Goal: Task Accomplishment & Management: Manage account settings

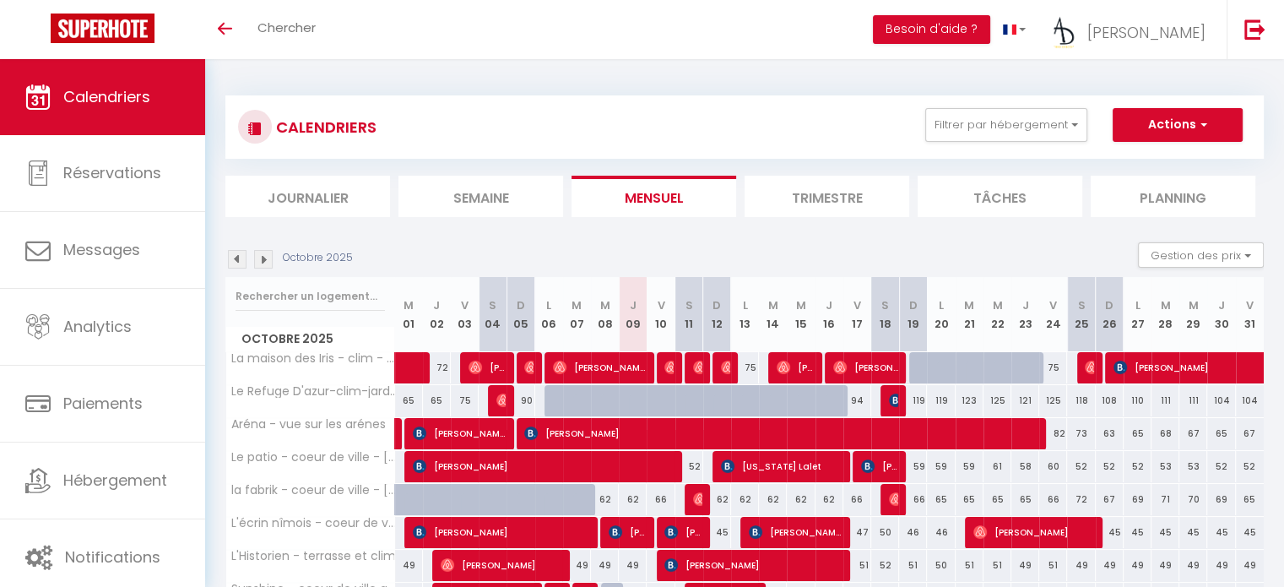
click at [517, 181] on li "Semaine" at bounding box center [480, 196] width 165 height 41
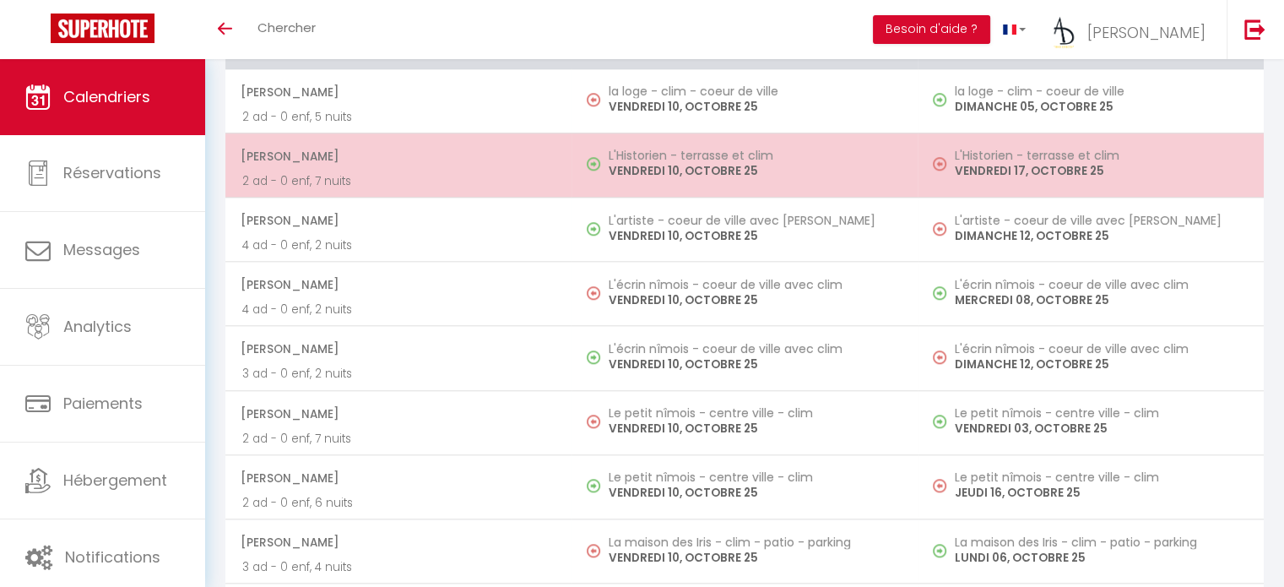
scroll to position [1600, 0]
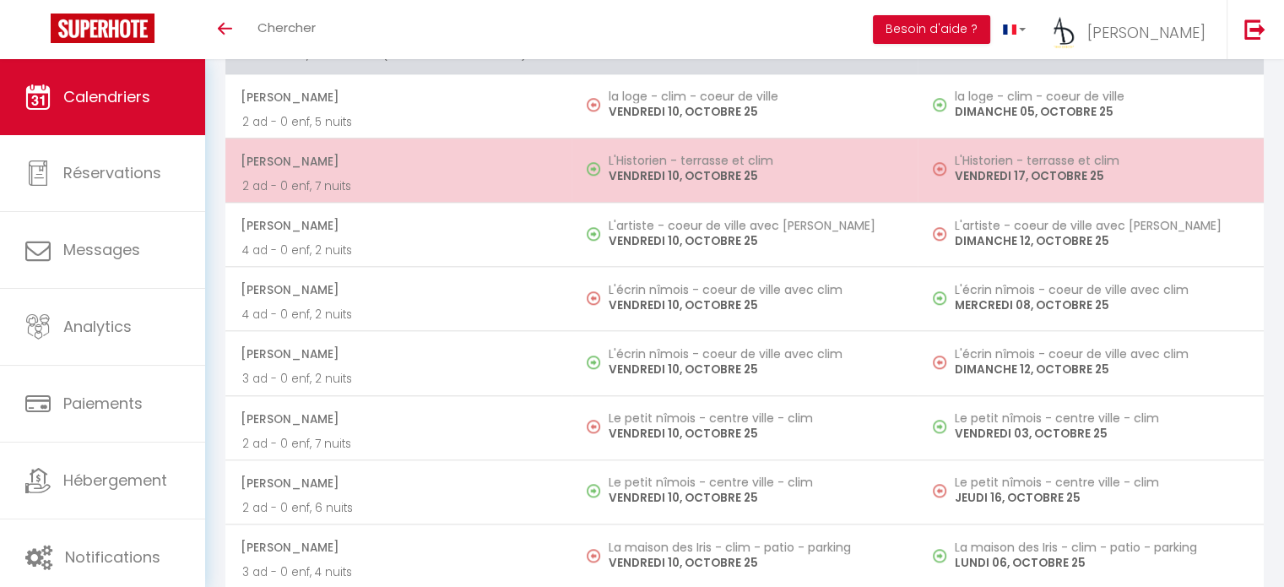
click at [517, 183] on p "2 ad - 0 enf, 7 nuits" at bounding box center [398, 186] width 312 height 18
click at [0, 0] on div at bounding box center [0, 0] width 0 height 0
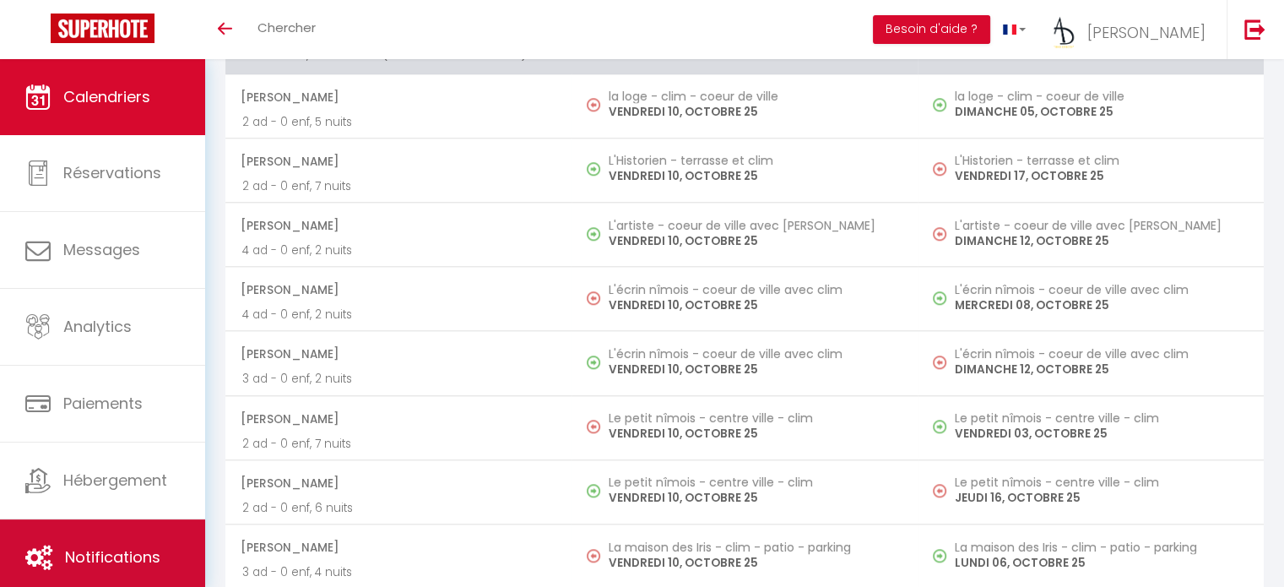
click at [137, 526] on link "Notifications" at bounding box center [102, 557] width 205 height 76
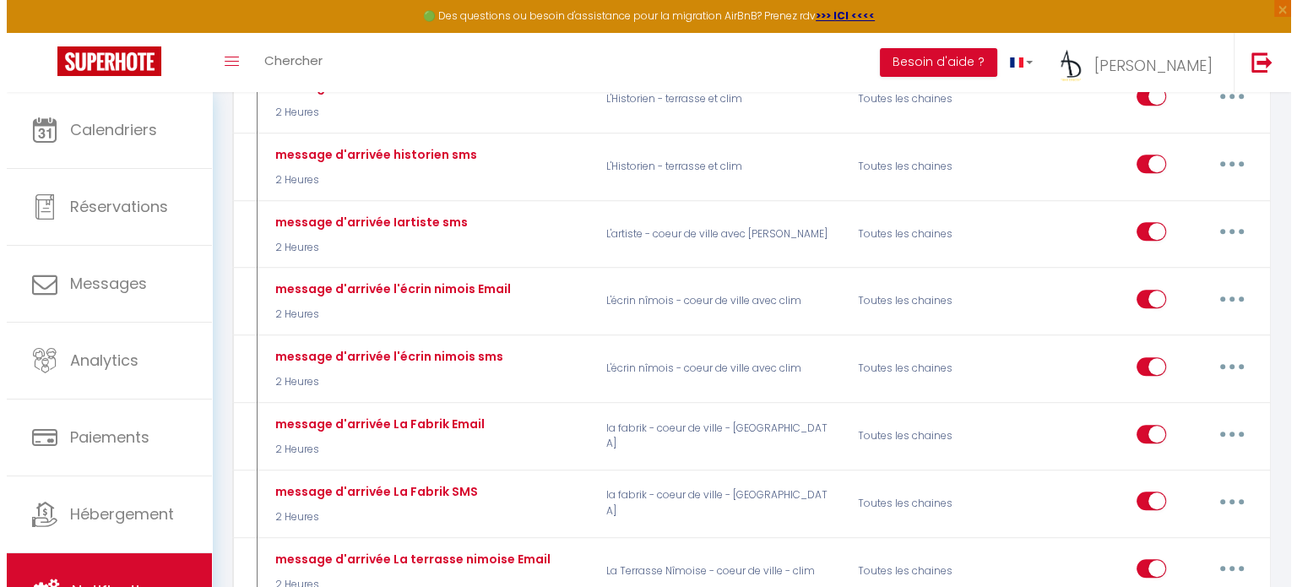
scroll to position [1046, 0]
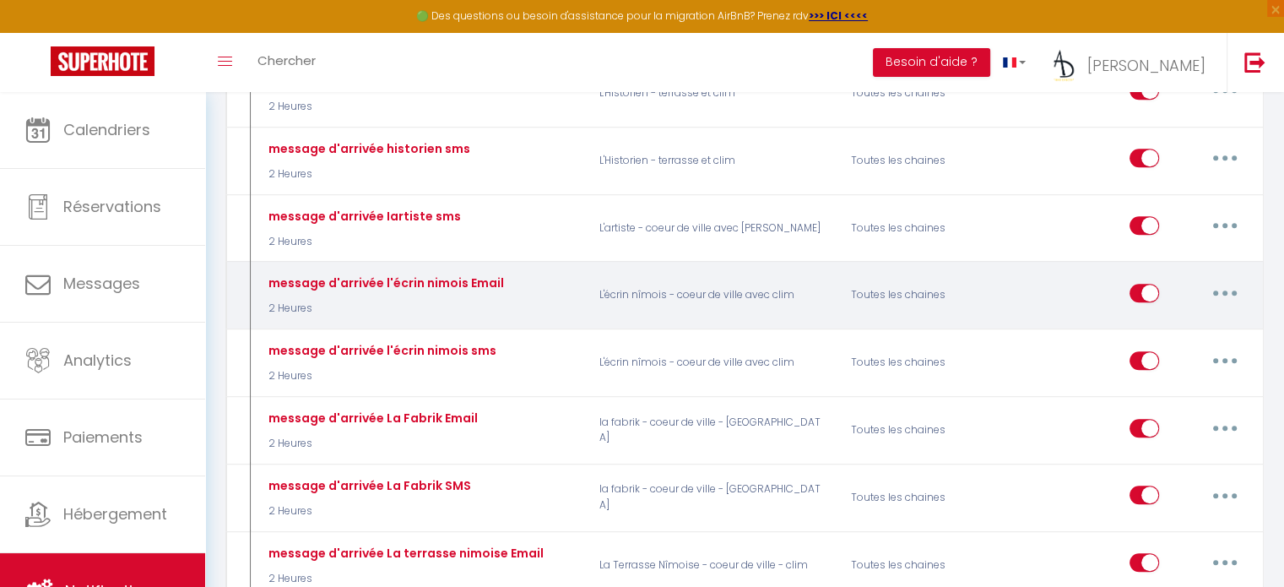
click at [1228, 283] on button "button" at bounding box center [1224, 292] width 47 height 27
click at [1162, 317] on link "Editer" at bounding box center [1180, 331] width 125 height 29
type input "message d'arrivée l'écrin nimois Email"
select select "2 Heures"
select select "if_booking_is_paid"
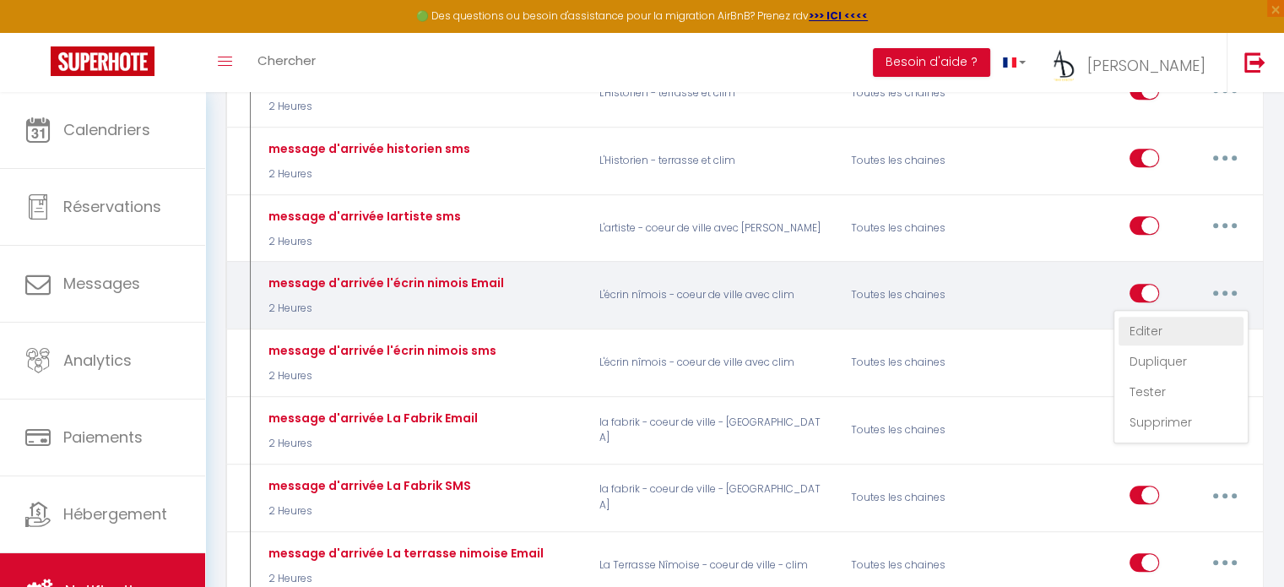
checkbox input "true"
checkbox input "false"
radio input "true"
type input "Instruction d'arrivée pour votre logement a Nimes"
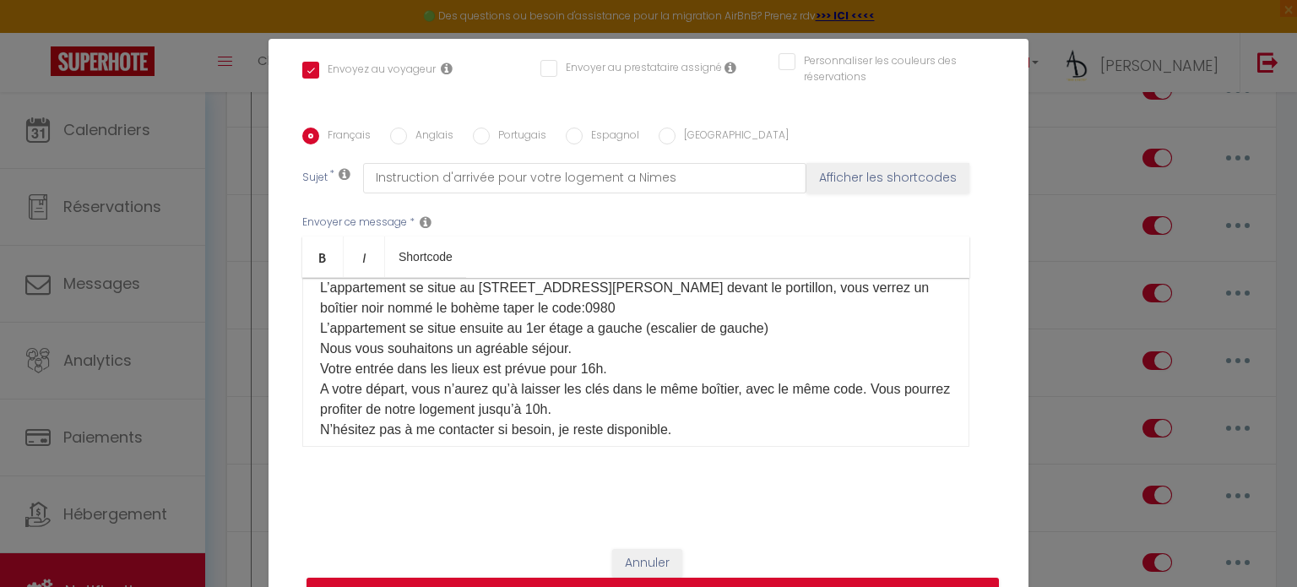
scroll to position [198, 0]
click at [39, 532] on div "Modifier la notification × Titre * message d'arrivée l'écrin nimois Email Pour …" at bounding box center [648, 293] width 1297 height 587
click at [559, 311] on p "Voici les instructions pour votre arrivée : L’appartement se situe au [STREET_A…" at bounding box center [635, 351] width 631 height 182
click at [409, 134] on label "Anglais" at bounding box center [430, 136] width 46 height 19
click at [407, 134] on input "Anglais" at bounding box center [398, 135] width 17 height 17
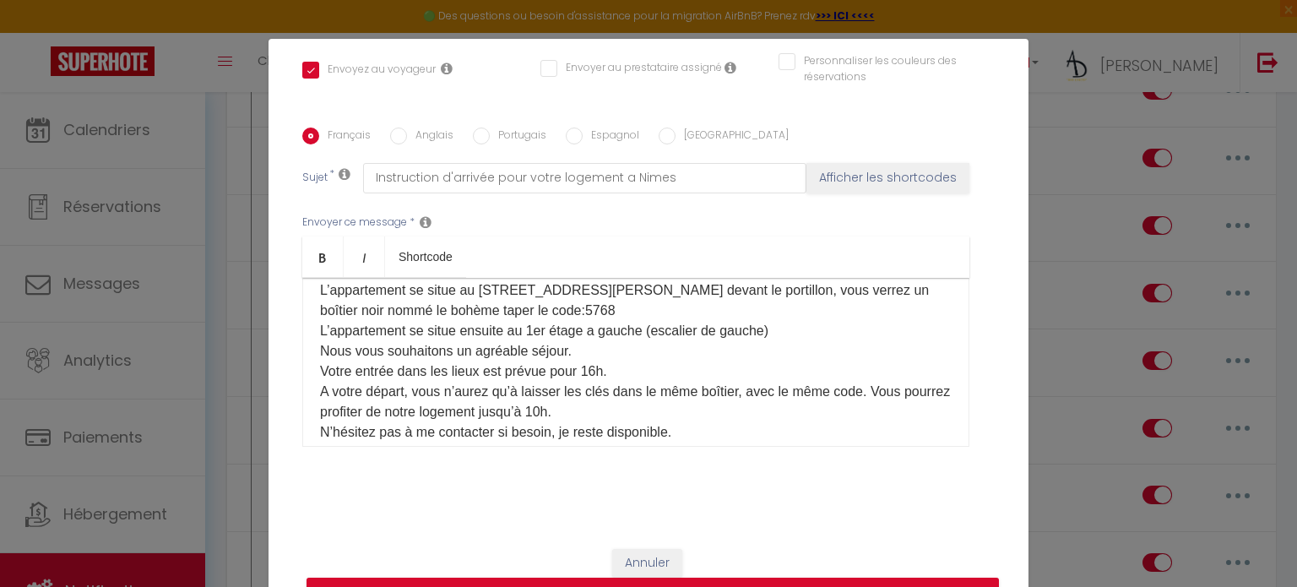
radio input "true"
checkbox input "true"
checkbox input "false"
type input "Arrival instructions for your accommodation in [GEOGRAPHIC_DATA]"
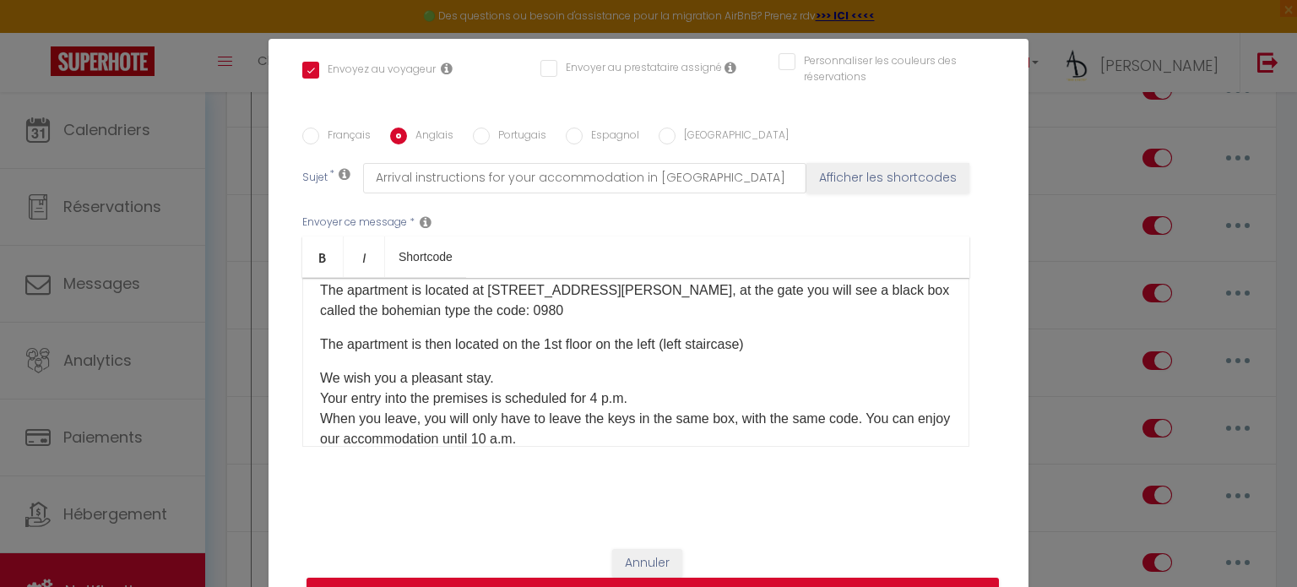
click at [510, 303] on p "Here are the instructions for your arrival: The apartment is located at [STREET…" at bounding box center [635, 290] width 631 height 61
click at [513, 144] on label "Portugais" at bounding box center [518, 136] width 57 height 19
click at [490, 144] on input "Portugais" at bounding box center [481, 135] width 17 height 17
radio input "true"
checkbox input "true"
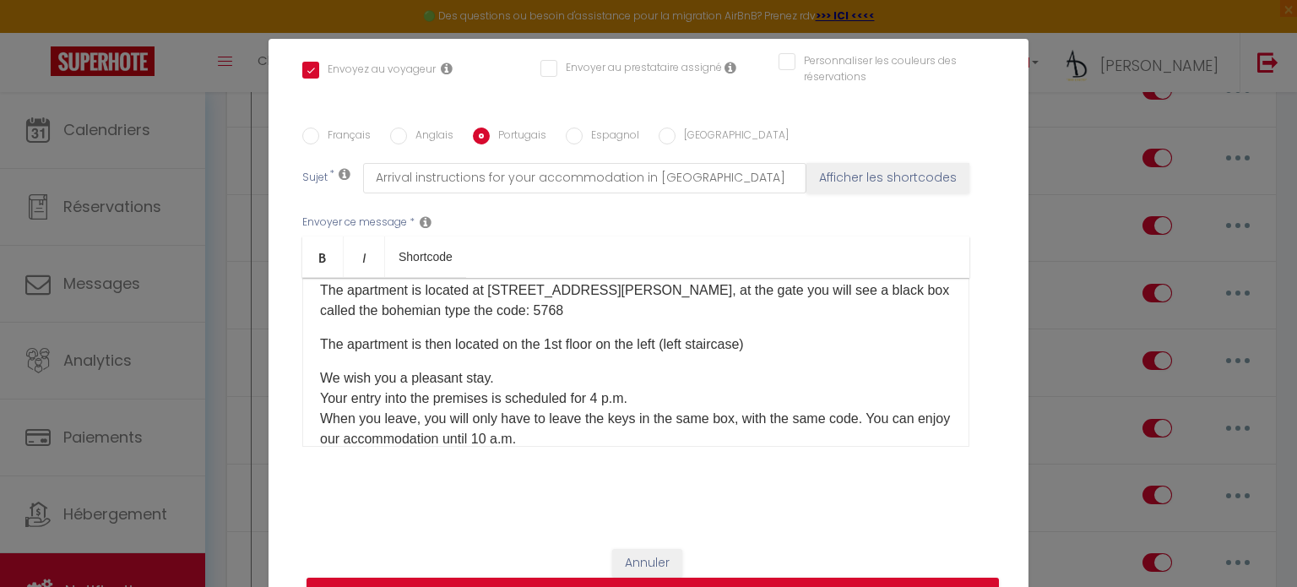
checkbox input "false"
type input "Instruções de chegada para sua acomodação em [GEOGRAPHIC_DATA]"
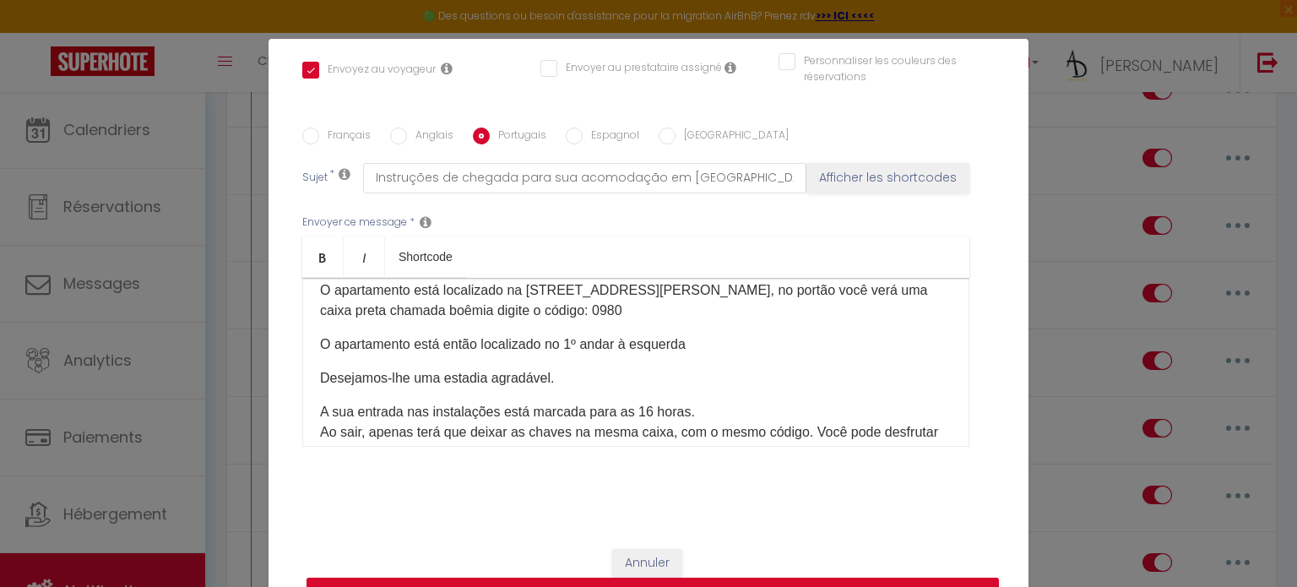
click at [557, 302] on p "Aqui estão as instruções para sua chegada: O apartamento está localizado na [ST…" at bounding box center [635, 290] width 631 height 61
click at [588, 142] on label "Espagnol" at bounding box center [610, 136] width 57 height 19
click at [582, 142] on input "Espagnol" at bounding box center [574, 135] width 17 height 17
radio input "true"
checkbox input "true"
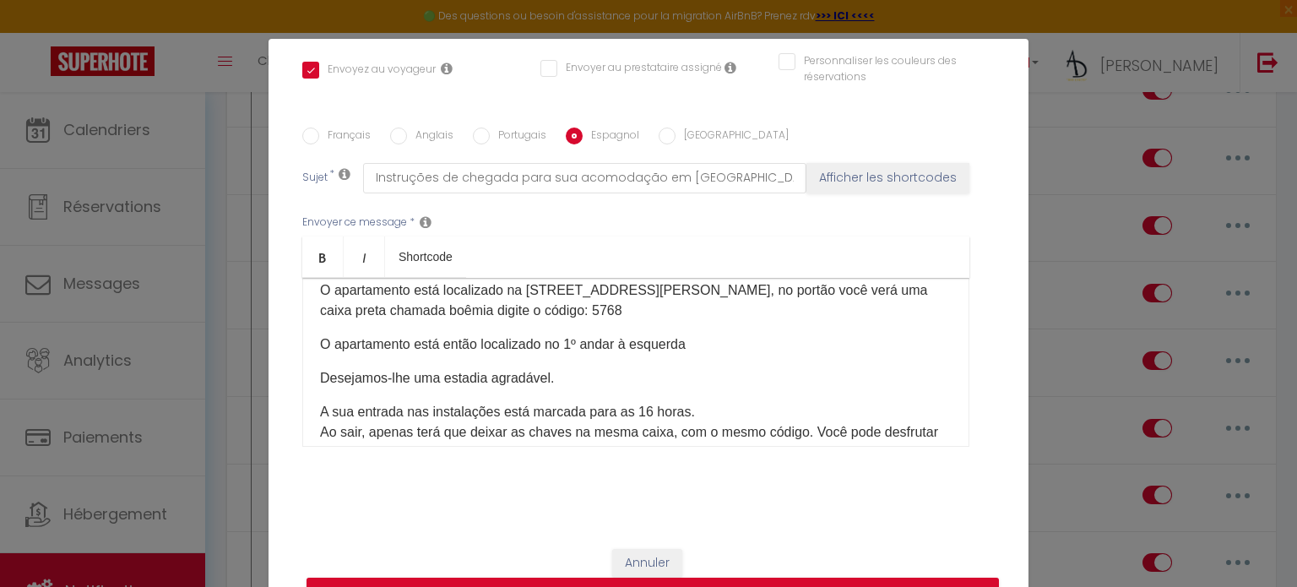
checkbox input "false"
type input "Istruzioni per l'arrivo per il vostro alloggio a [GEOGRAPHIC_DATA]"
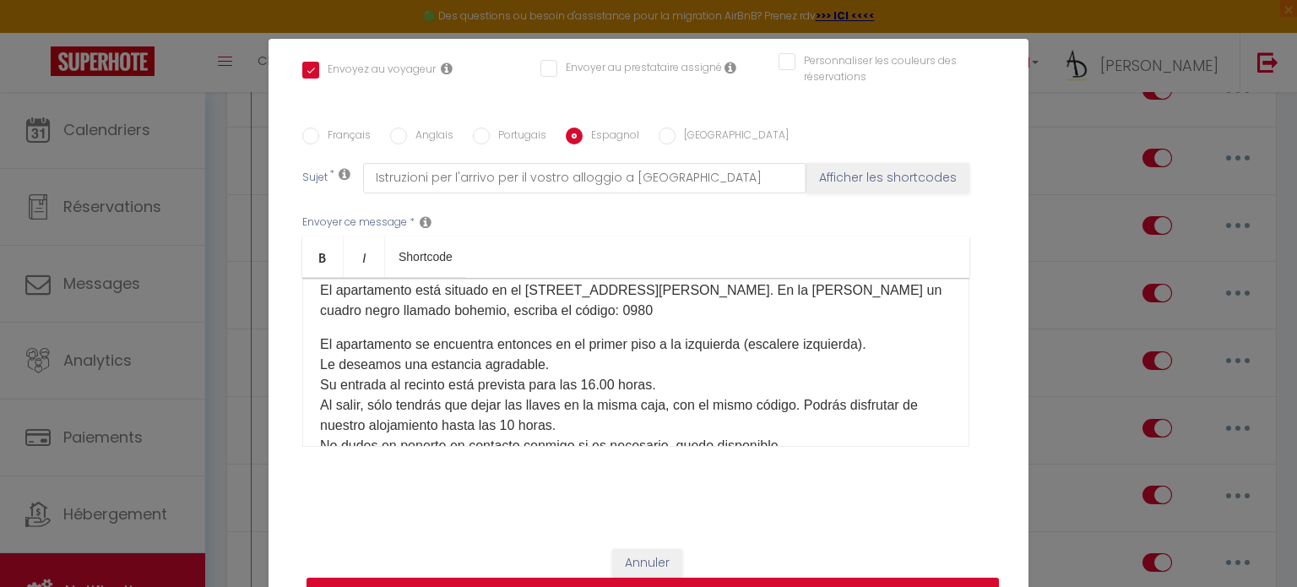
click at [608, 309] on p "Aquí están las instrucciones para su llegada: El apartamento está situado en el…" at bounding box center [635, 290] width 631 height 61
click at [676, 138] on label "[GEOGRAPHIC_DATA]" at bounding box center [731, 136] width 113 height 19
click at [675, 138] on input "[GEOGRAPHIC_DATA]" at bounding box center [666, 135] width 17 height 17
radio input "true"
checkbox input "true"
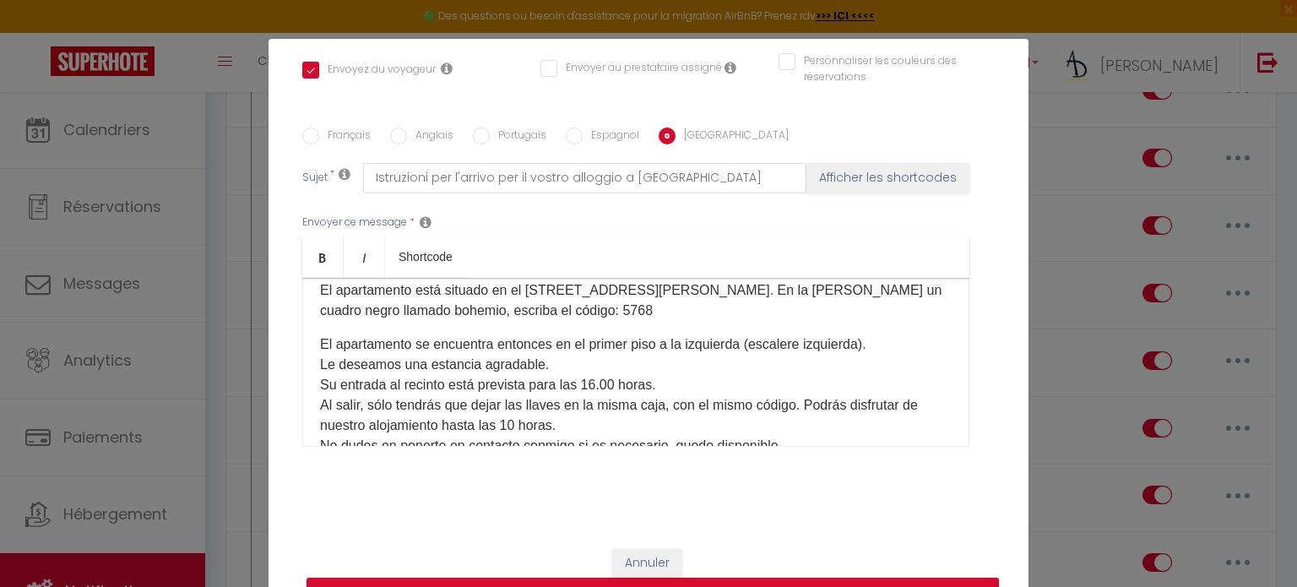
checkbox input "false"
type input "istruzioni per arrivare al tuo alloggio a [GEOGRAPHIC_DATA]"
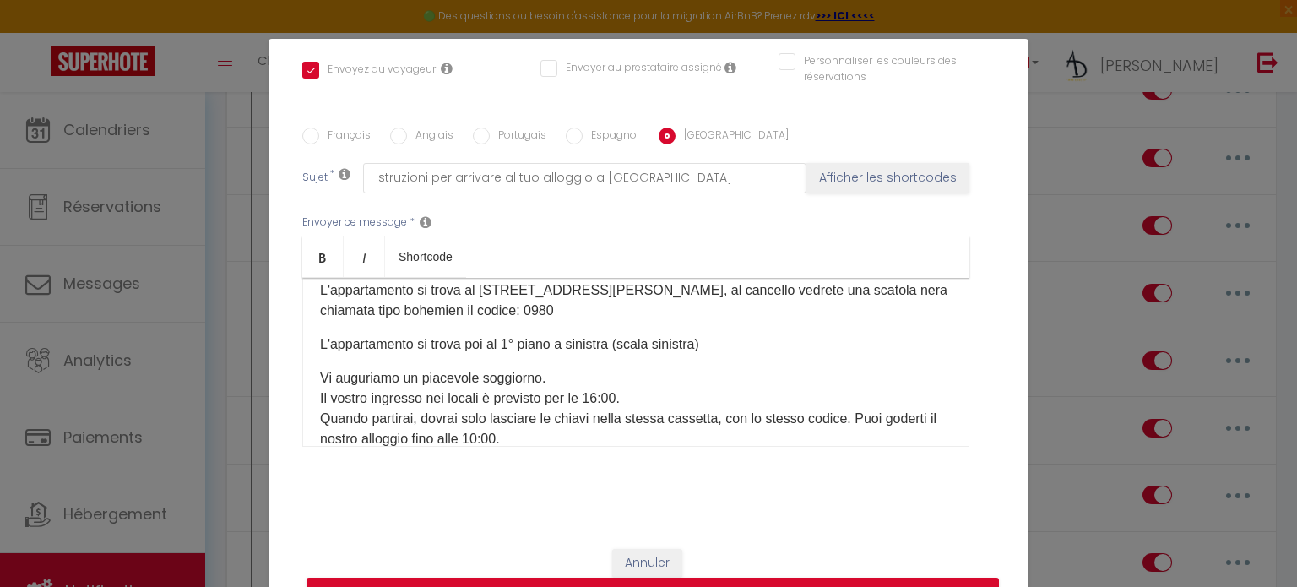
click at [983, 276] on div "Titre * message d'arrivée l'écrin nimois Email Pour cet hébergement Sélectionne…" at bounding box center [648, 128] width 760 height 808
click at [583, 306] on p "L'appartamento si trova al [STREET_ADDRESS][PERSON_NAME], al cancello vedrete u…" at bounding box center [635, 300] width 631 height 41
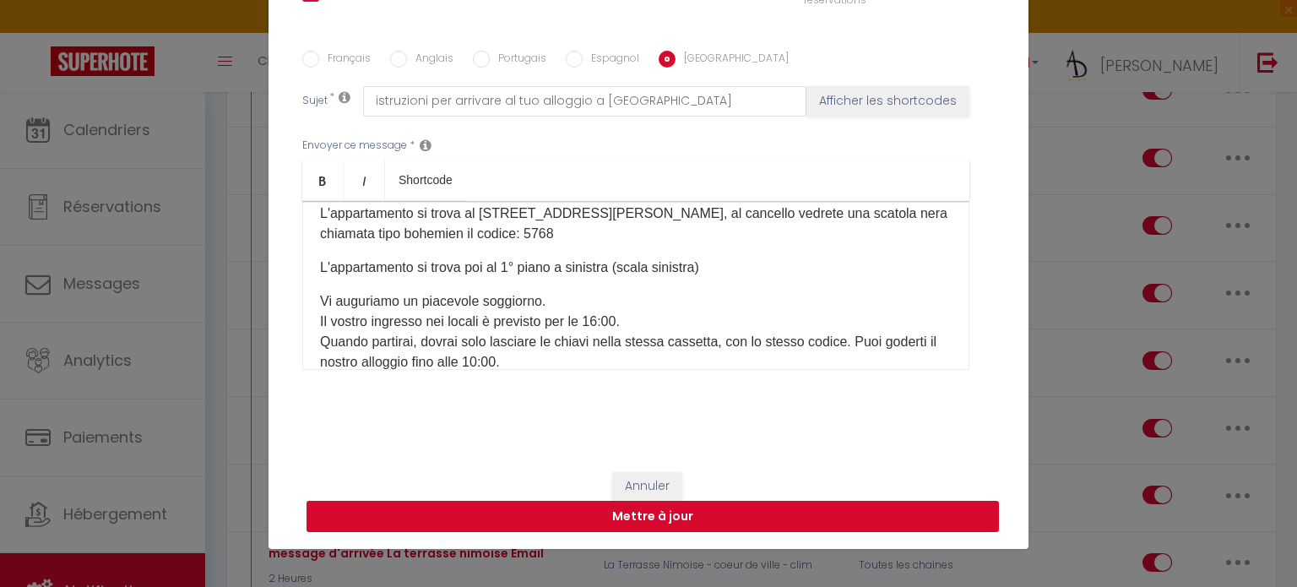
click at [508, 518] on button "Mettre à jour" at bounding box center [652, 517] width 692 height 32
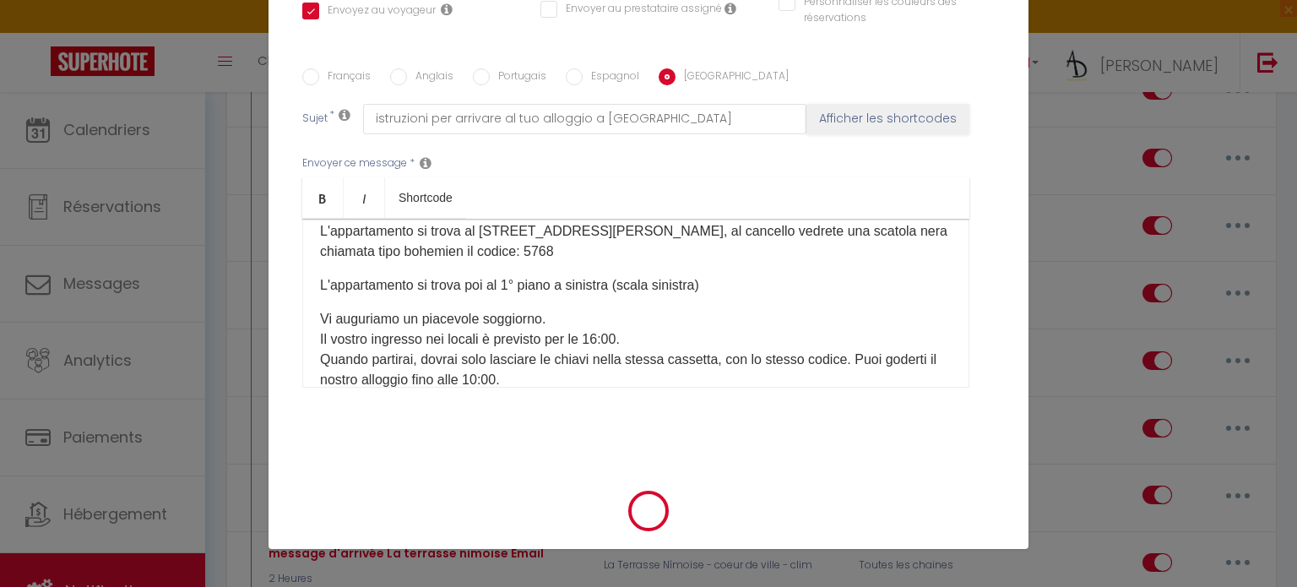
checkbox input "true"
checkbox input "false"
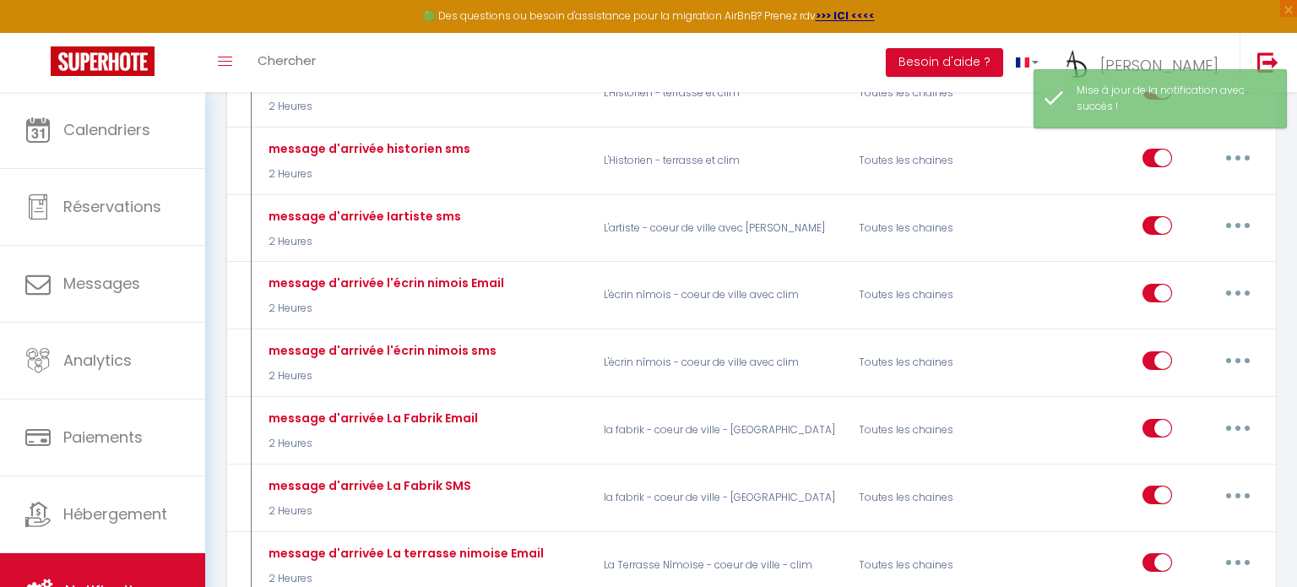
scroll to position [0, 0]
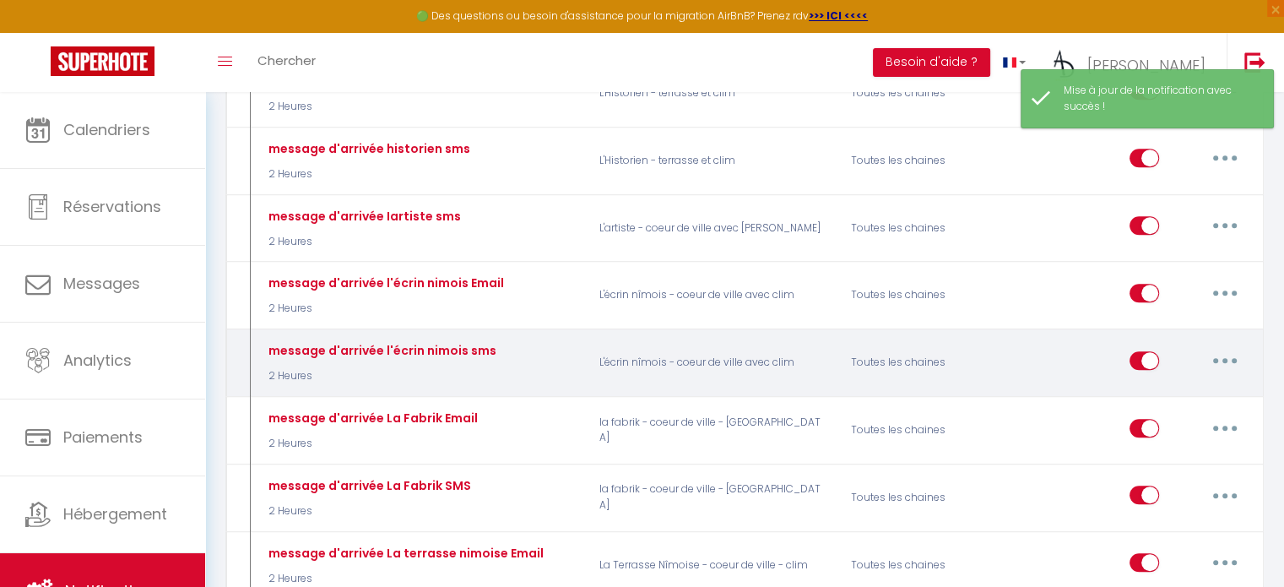
click at [1225, 358] on icon "button" at bounding box center [1224, 360] width 5 height 5
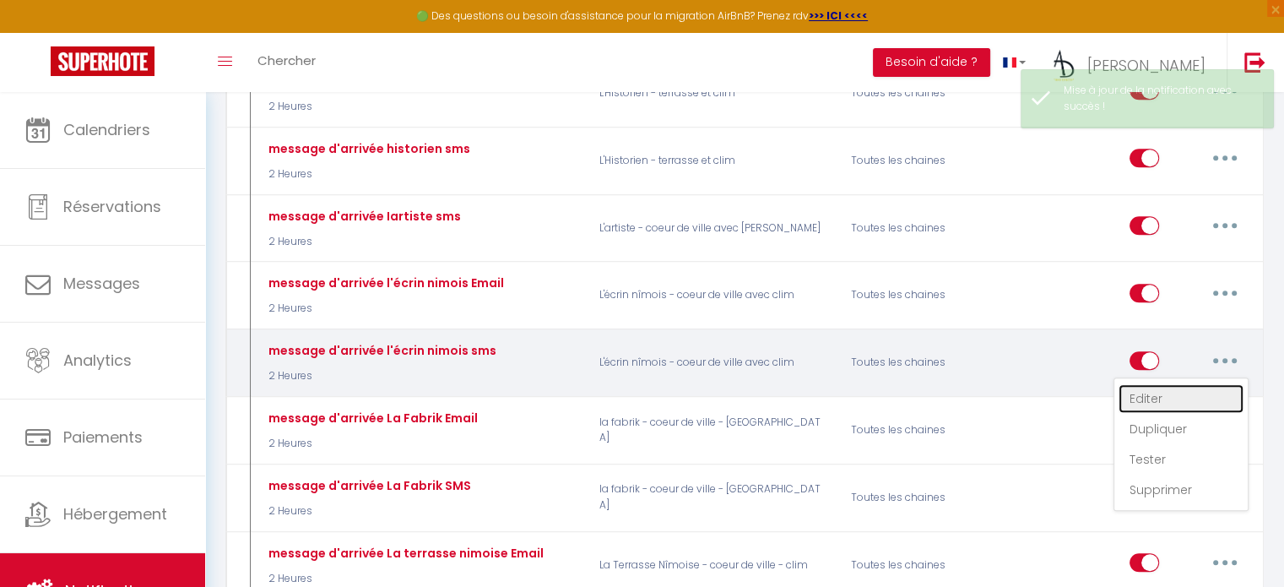
click at [1177, 384] on link "Editer" at bounding box center [1180, 398] width 125 height 29
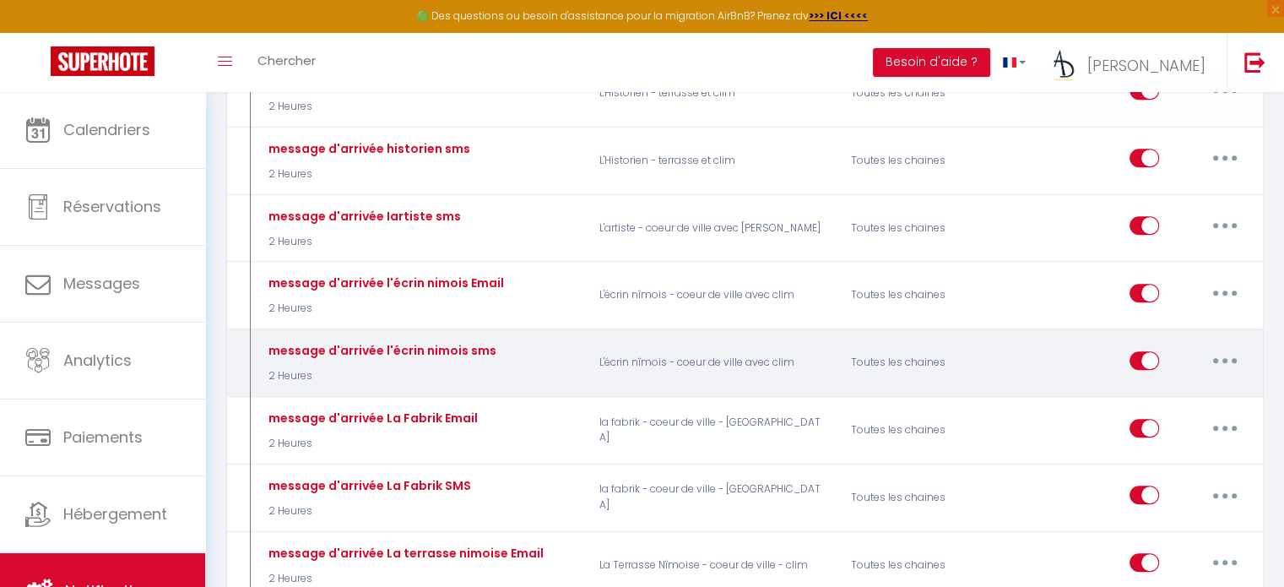
type input "message d'arrivée l'écrin nimois sms"
select select "sms"
select select "2 Heures"
select select "if_booking_is_paid"
checkbox input "true"
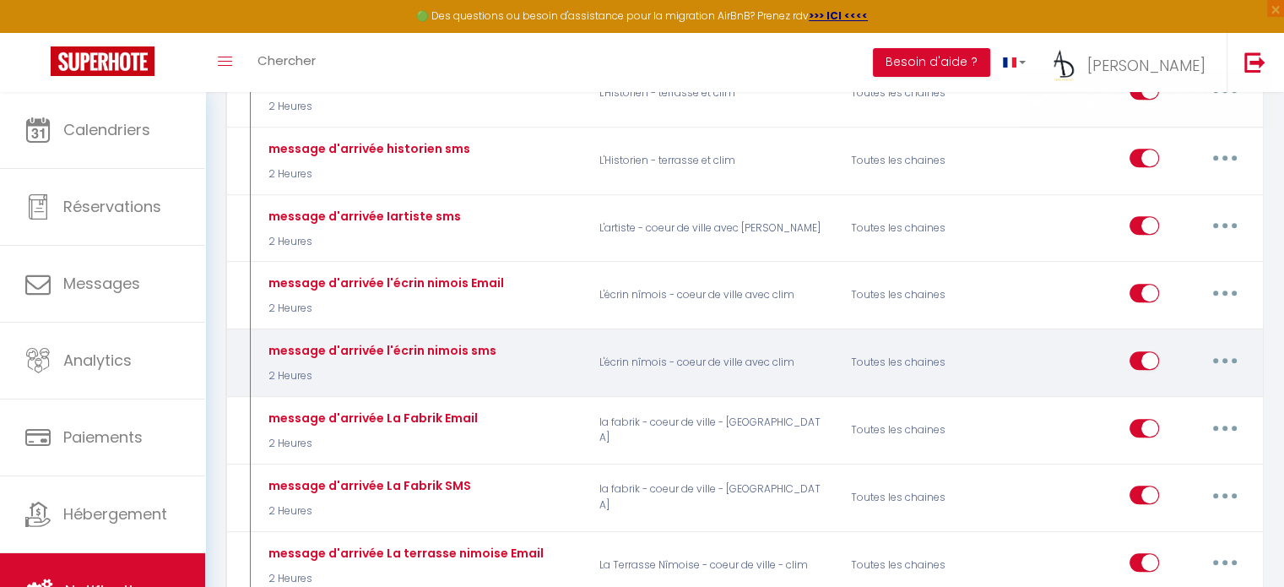
checkbox input "false"
radio input "true"
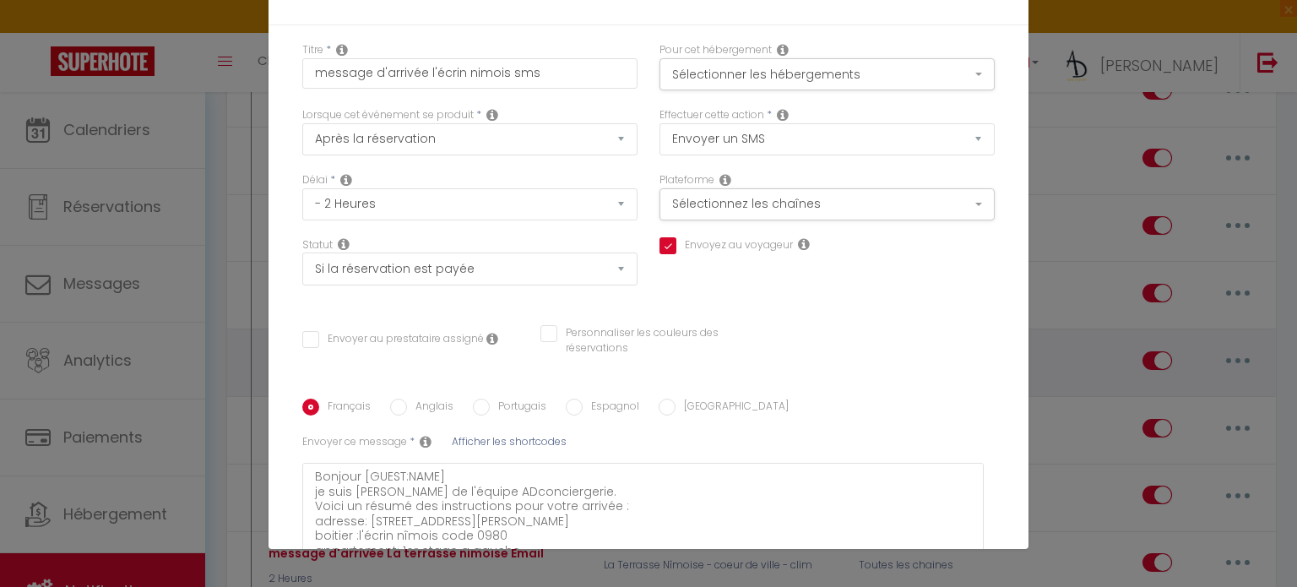
scroll to position [221, 0]
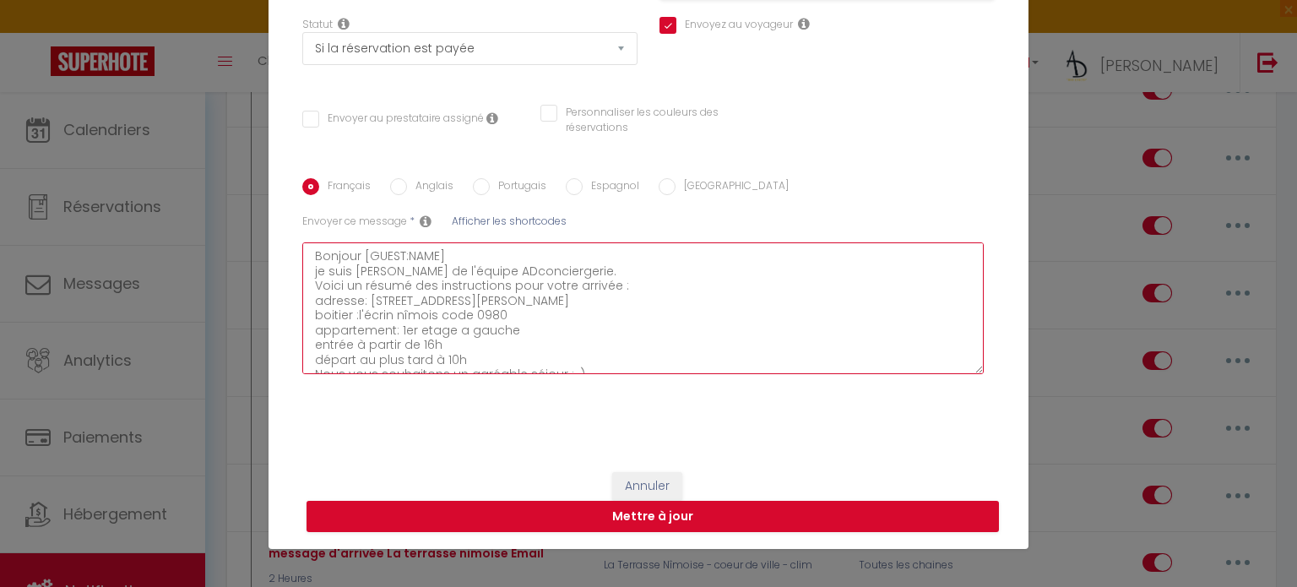
click at [513, 316] on textarea "Bonjour [GUEST:NAME] je suis [PERSON_NAME] de l'équipe ADconciergerie. Voici un…" at bounding box center [642, 308] width 681 height 132
type textarea "Bonjour [GUEST:NAME] je suis [PERSON_NAME] de l'équipe ADconciergerie. Voici un…"
checkbox input "true"
checkbox input "false"
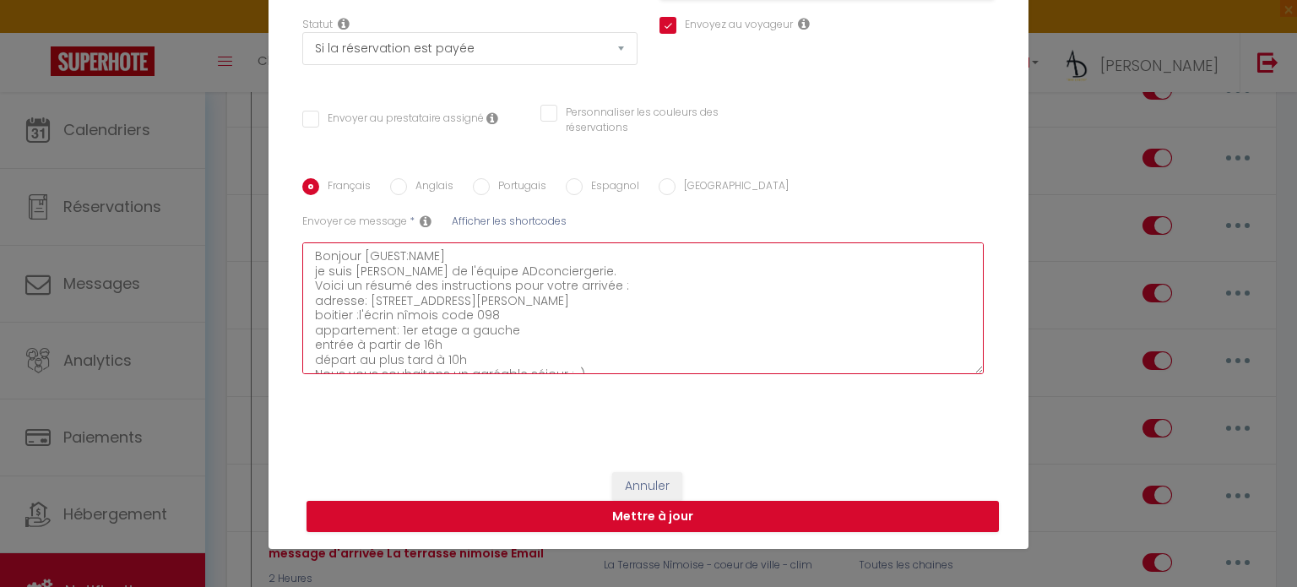
type textarea "Bonjour [GUEST:NAME] je suis [PERSON_NAME] de l'équipe ADconciergerie. Voici un…"
checkbox input "true"
checkbox input "false"
type textarea "Bonjour [GUEST:NAME] je suis [PERSON_NAME] de l'équipe ADconciergerie. Voici un…"
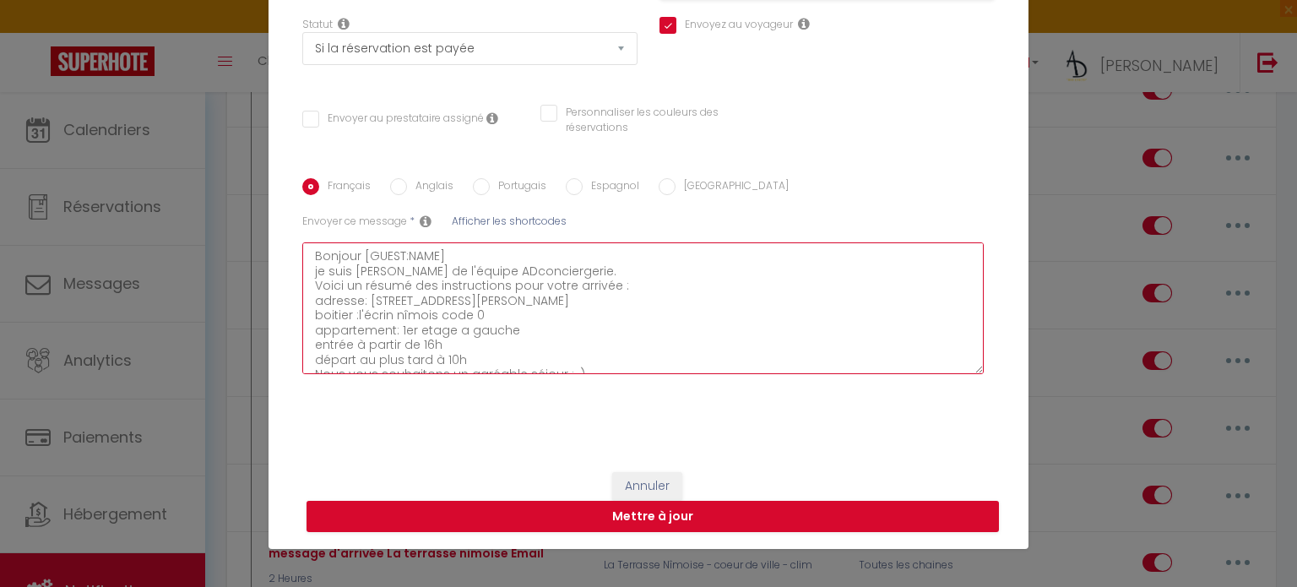
checkbox input "true"
checkbox input "false"
type textarea "Bonjour [GUEST:NAME] je suis [PERSON_NAME] de l'équipe ADconciergerie. Voici un…"
checkbox input "true"
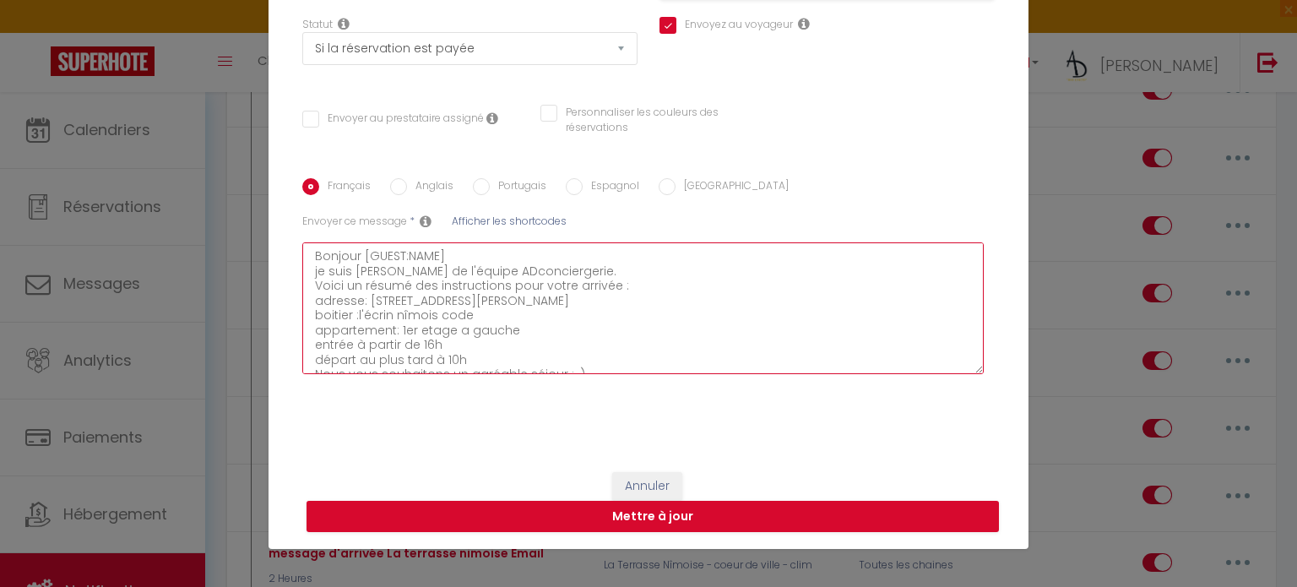
checkbox input "false"
type textarea "Bonjour [GUEST:NAME] je suis [PERSON_NAME] de l'équipe ADconciergerie. Voici un…"
checkbox input "true"
checkbox input "false"
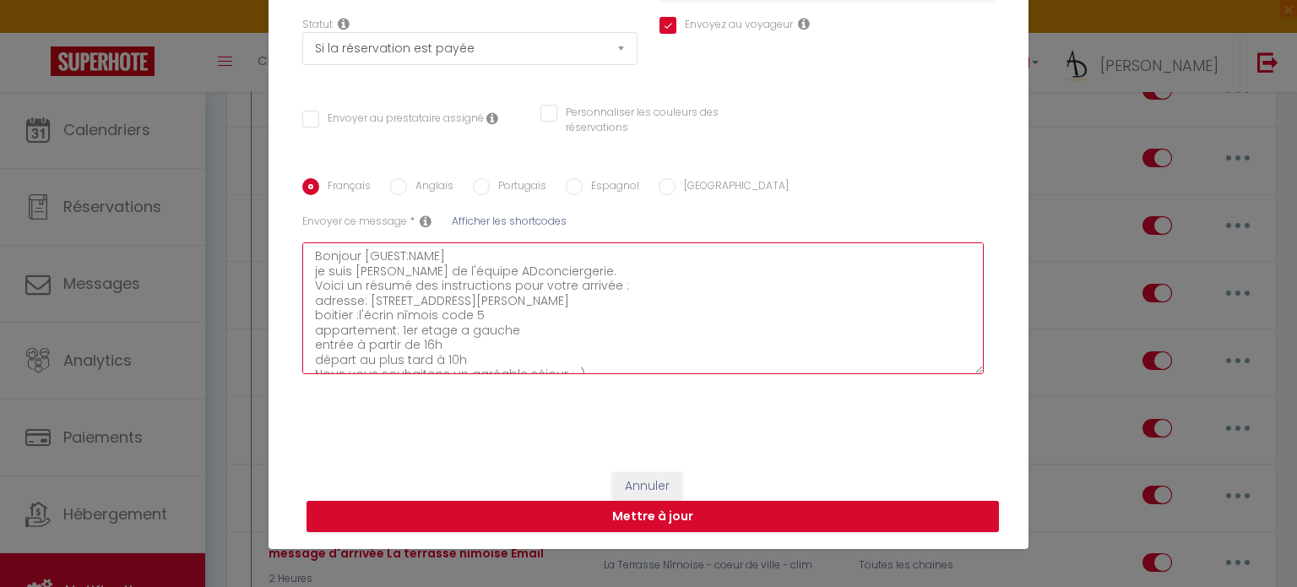
checkbox input "false"
type textarea "Bonjour [GUEST:NAME] je suis [PERSON_NAME] de l'équipe ADconciergerie. Voici un…"
checkbox input "true"
checkbox input "false"
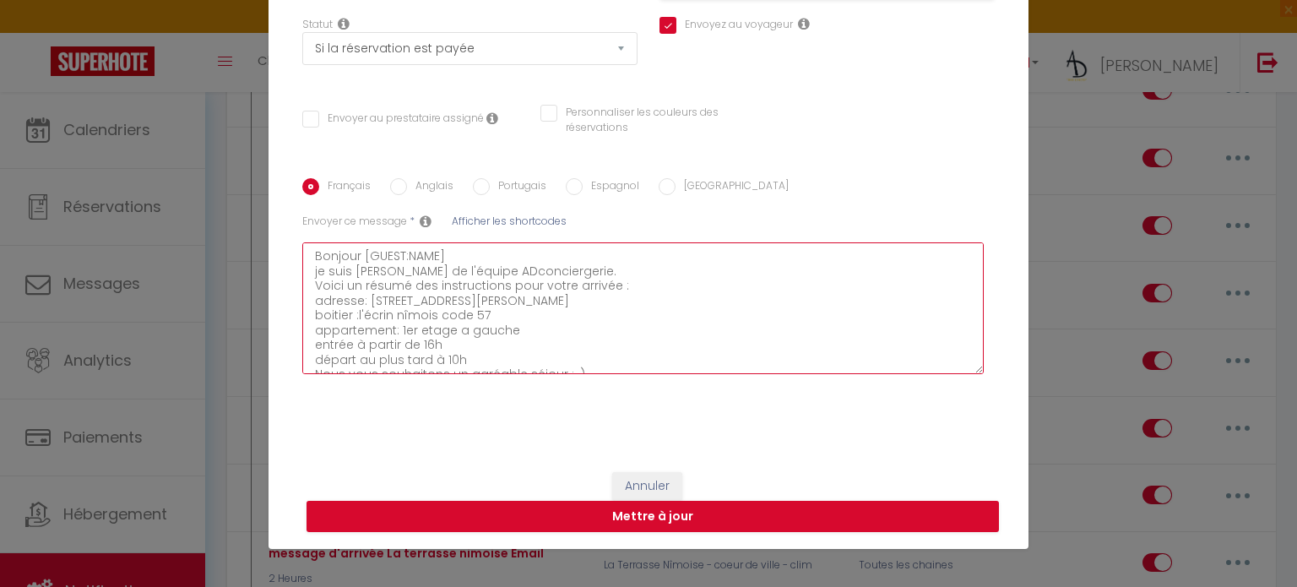
type textarea "Bonjour [GUEST:NAME] je suis [PERSON_NAME] de l'équipe ADconciergerie. Voici un…"
checkbox input "true"
checkbox input "false"
type textarea "Bonjour [GUEST:NAME] je suis [PERSON_NAME] de l'équipe ADconciergerie. Voici un…"
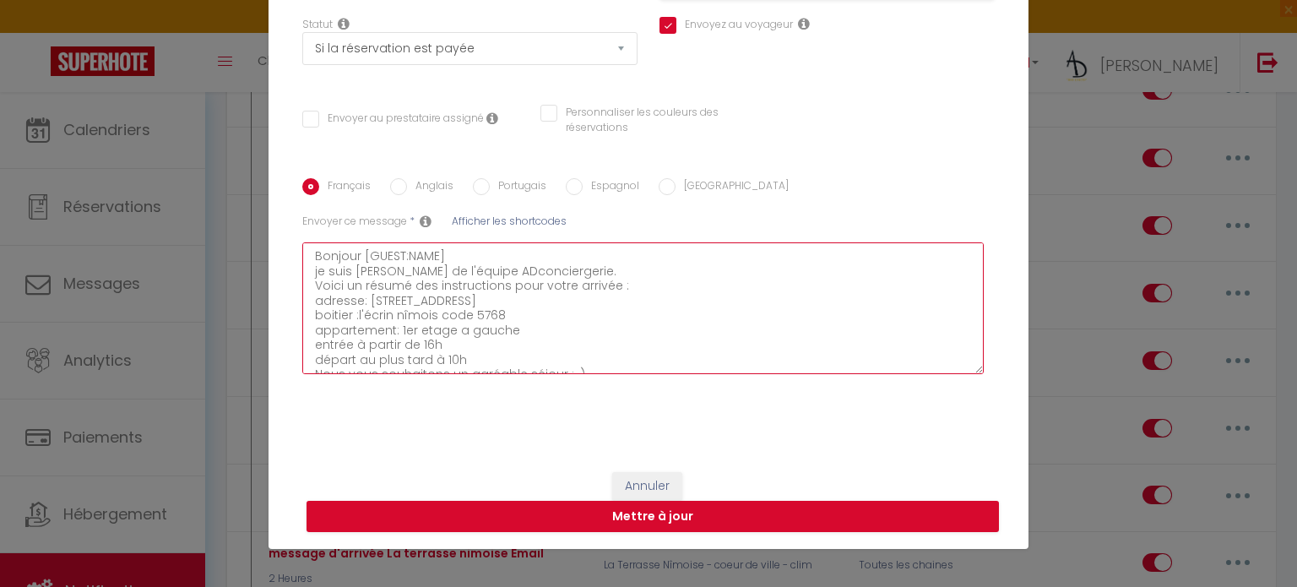
checkbox input "true"
checkbox input "false"
type textarea "Bonjour [GUEST:NAME] je suis [PERSON_NAME] de l'équipe ADconciergerie. Voici un…"
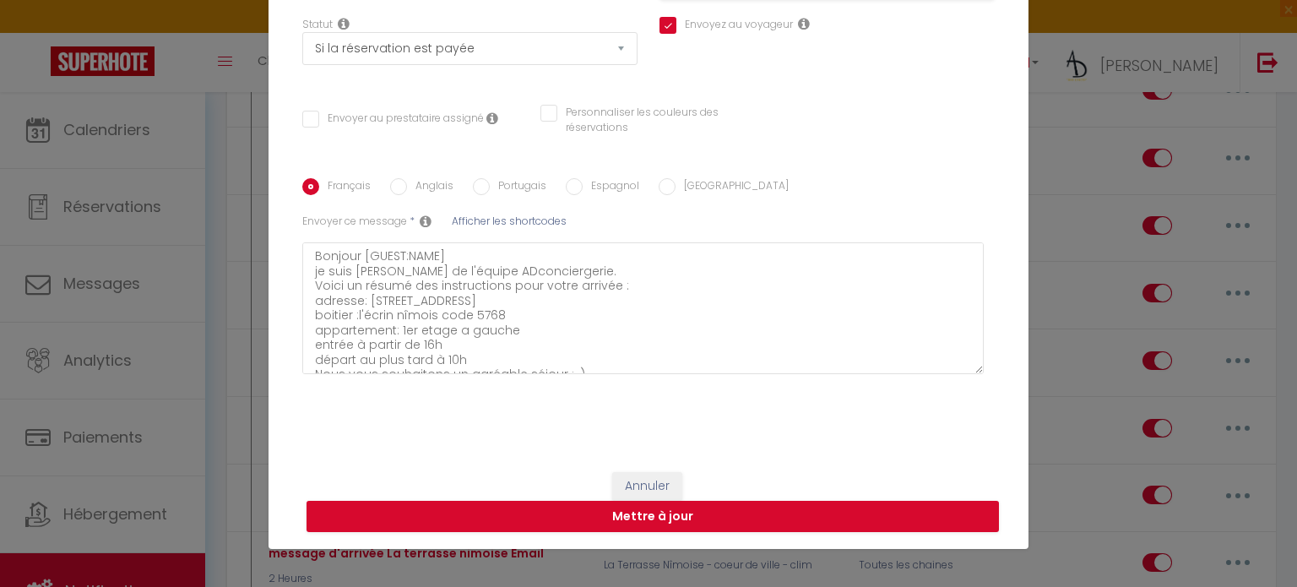
click at [434, 186] on label "Anglais" at bounding box center [430, 187] width 46 height 19
click at [407, 186] on input "Anglais" at bounding box center [398, 186] width 17 height 17
radio input "true"
checkbox input "true"
checkbox input "false"
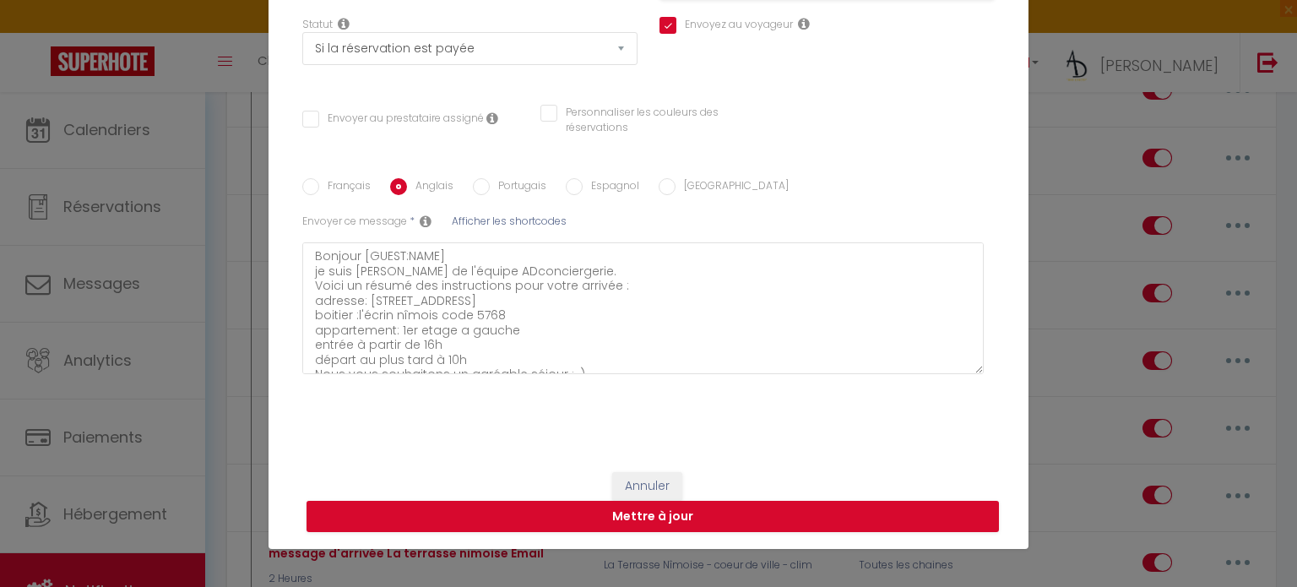
checkbox input "false"
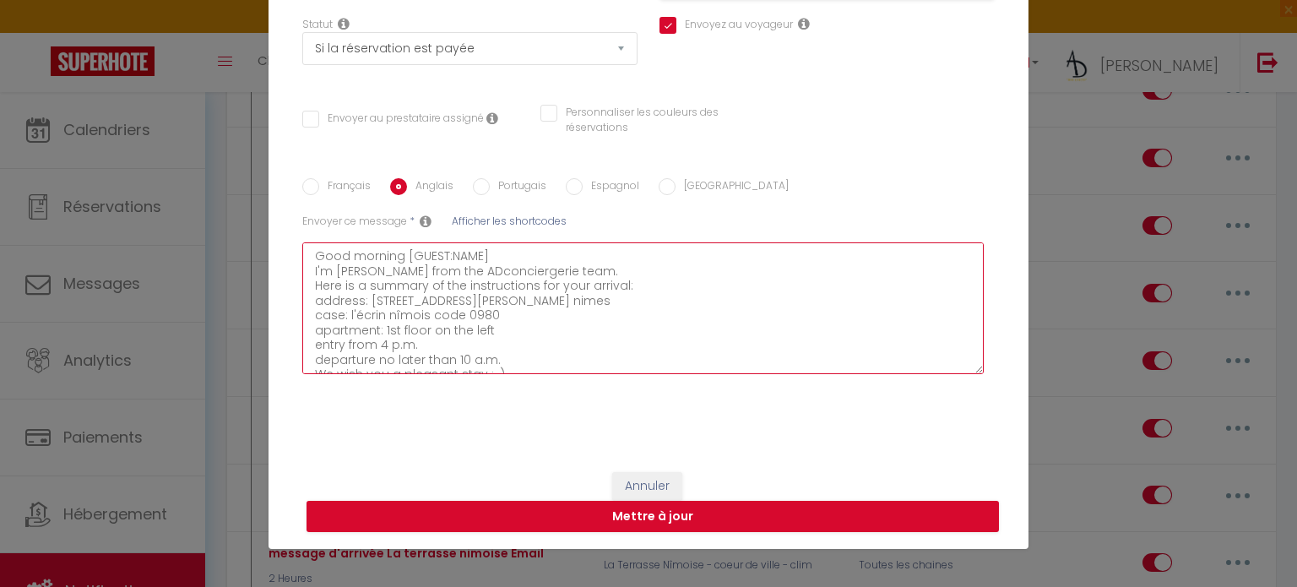
click at [490, 313] on textarea "Good morning [GUEST:NAME] I'm [PERSON_NAME] from the ADconciergerie team. Here …" at bounding box center [642, 308] width 681 height 132
type textarea "Good morning [GUEST:NAME] I'm [PERSON_NAME] from the ADconciergerie team. Here …"
checkbox input "true"
checkbox input "false"
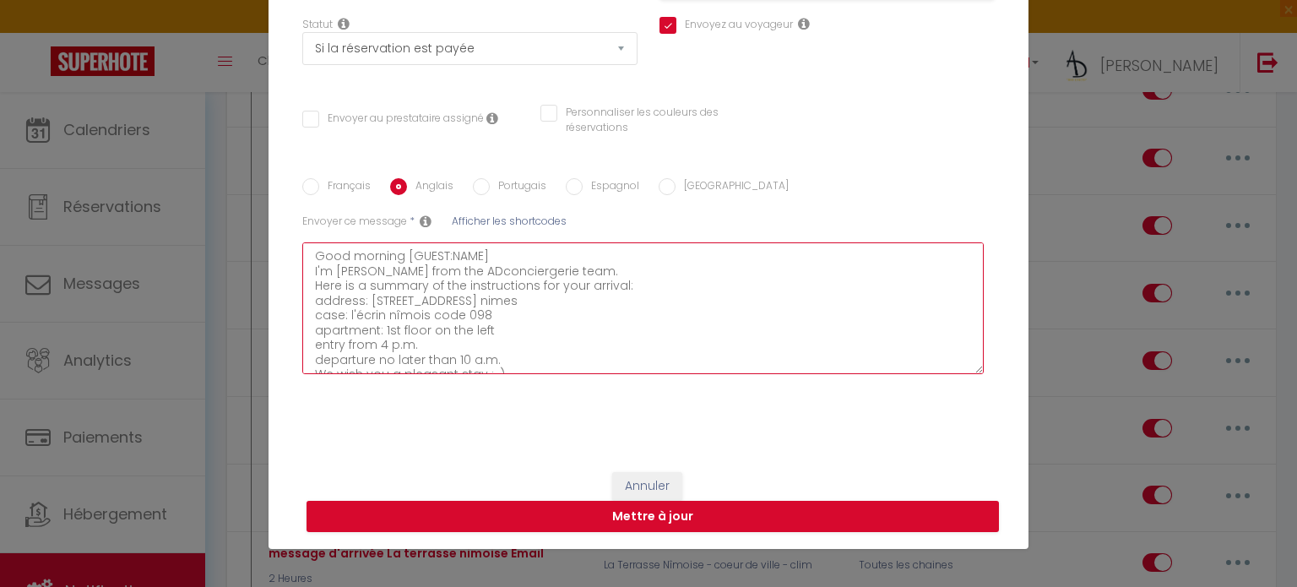
type textarea "Good morning [GUEST:NAME] I'm [PERSON_NAME] from the ADconciergerie team. Here …"
checkbox input "true"
checkbox input "false"
type textarea "Good morning [GUEST:NAME] I'm [PERSON_NAME] from the ADconciergerie team. Here …"
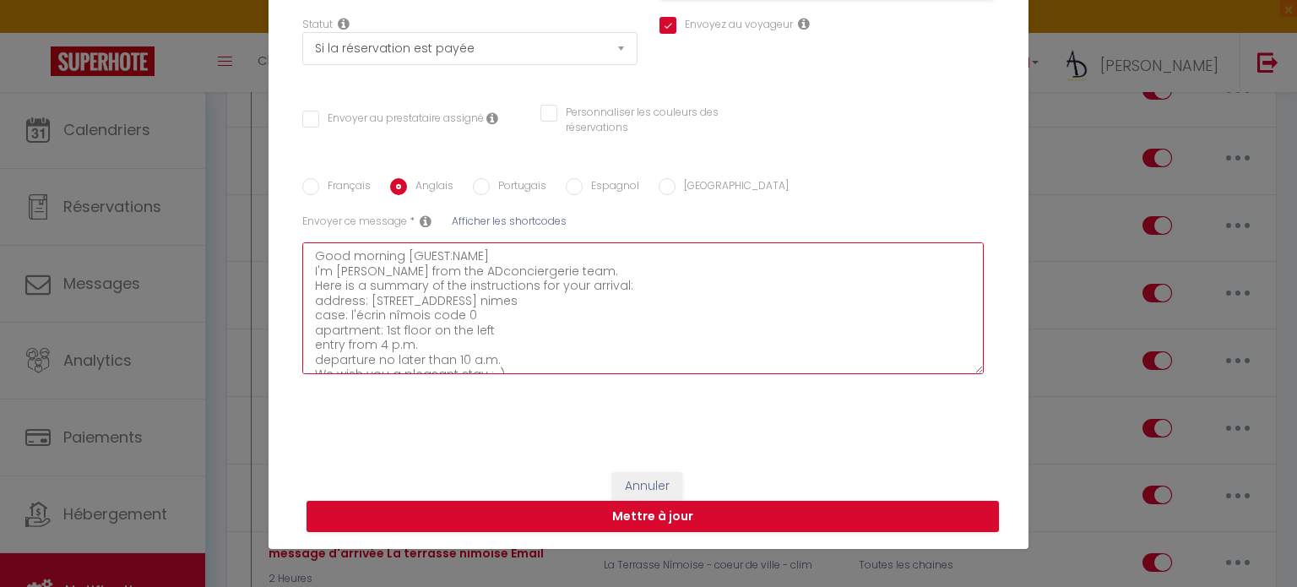
checkbox input "true"
checkbox input "false"
type textarea "Good morning [GUEST:NAME] I'm [PERSON_NAME] from the ADconciergerie team. Here …"
checkbox input "true"
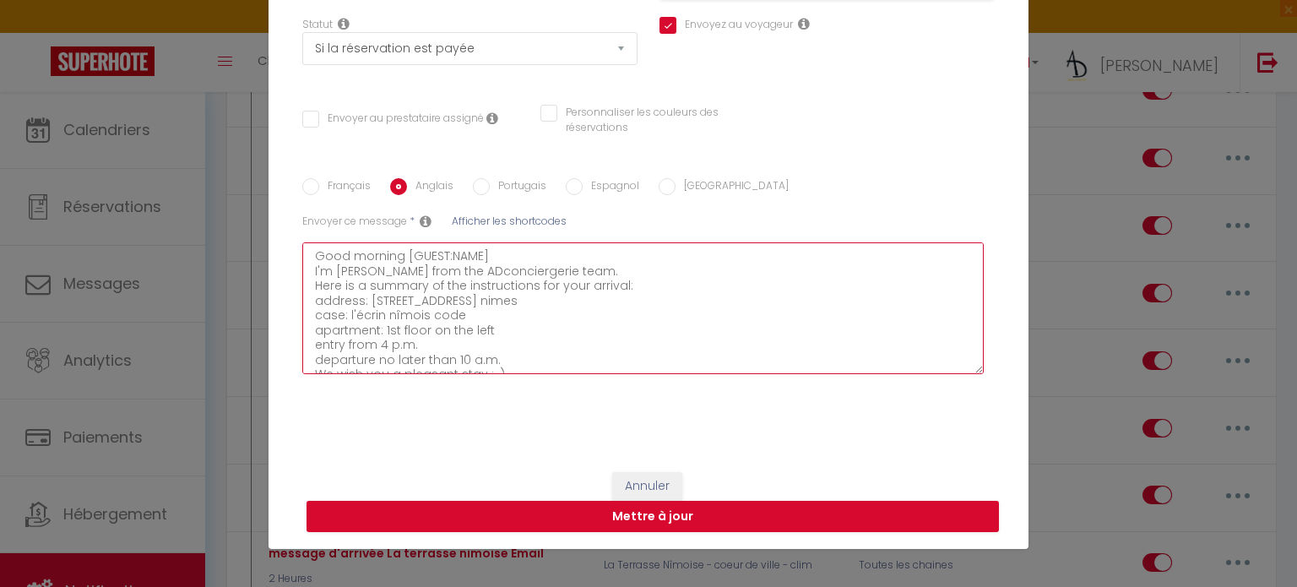
checkbox input "false"
type textarea "Good morning [GUEST:NAME] I'm [PERSON_NAME] from the ADconciergerie team. Here …"
checkbox input "true"
checkbox input "false"
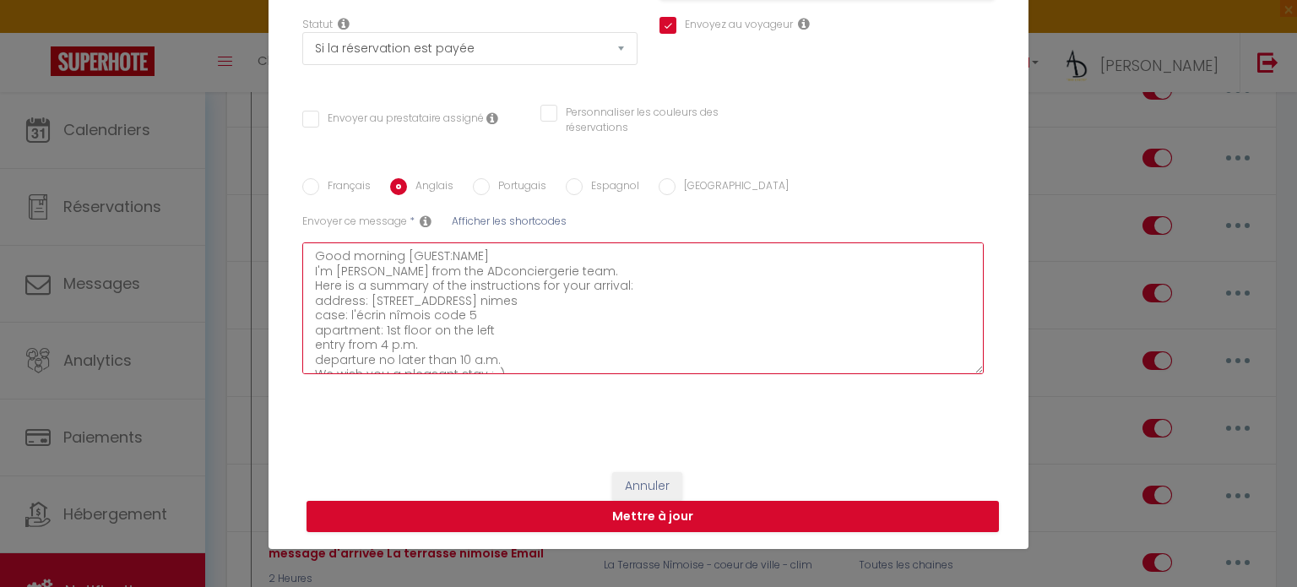
checkbox input "false"
type textarea "Good morning [GUEST:NAME] I'm [PERSON_NAME] from the ADconciergerie team. Here …"
checkbox input "true"
checkbox input "false"
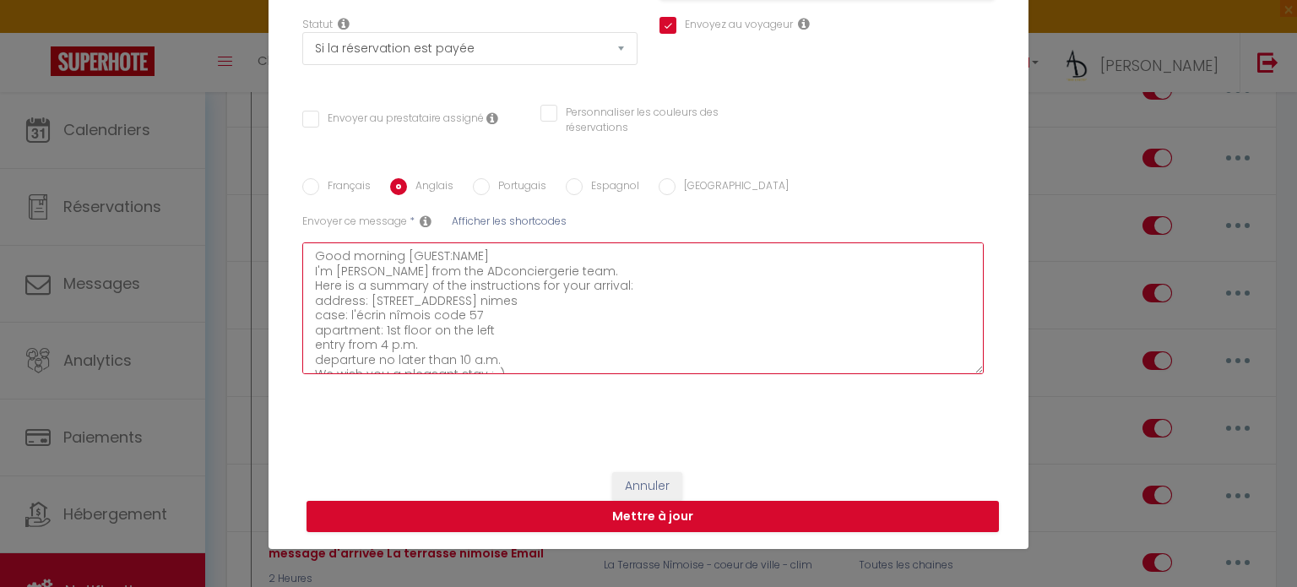
type textarea "Good morning [GUEST:NAME] I'm [PERSON_NAME] from the ADconciergerie team. Here …"
checkbox input "true"
checkbox input "false"
type textarea "Good morning [GUEST:NAME] I'm [PERSON_NAME] from the ADconciergerie team. Here …"
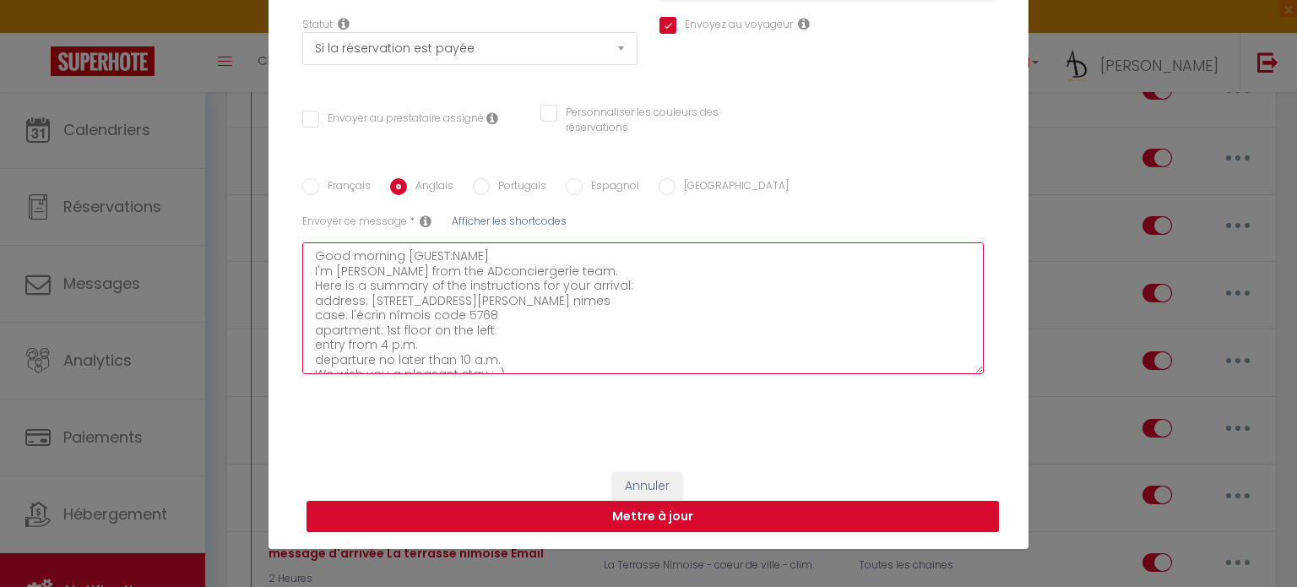
checkbox input "true"
checkbox input "false"
type textarea "Good morning [GUEST:NAME] I'm [PERSON_NAME] from the ADconciergerie team. Here …"
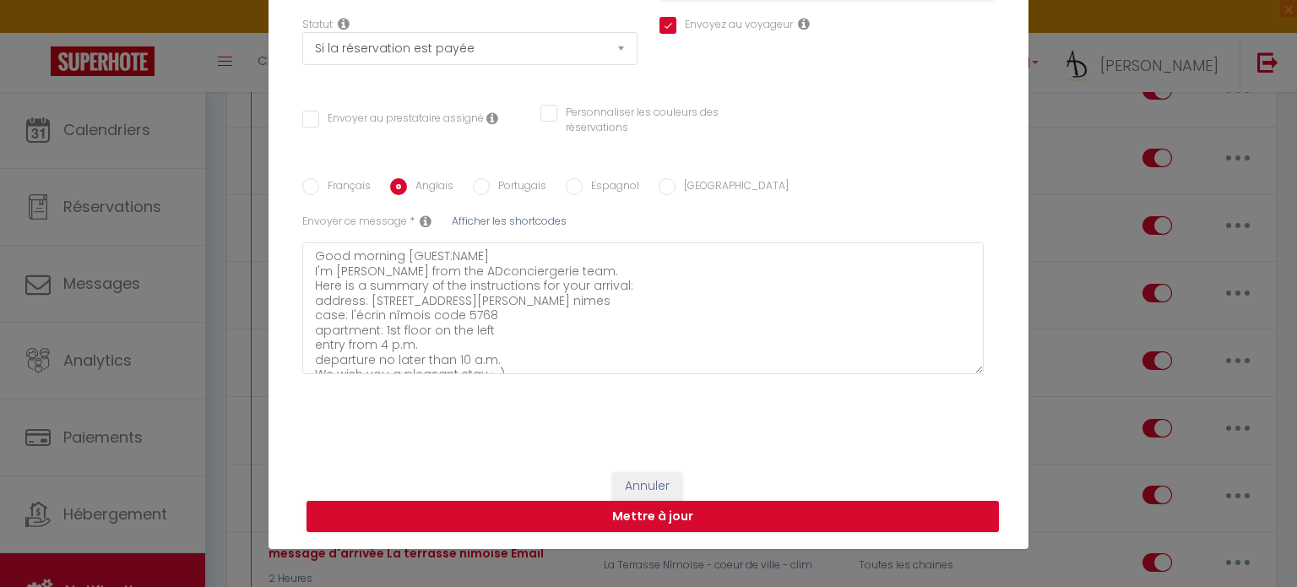
click at [522, 178] on label "Portugais" at bounding box center [518, 187] width 57 height 19
click at [490, 178] on input "Portugais" at bounding box center [481, 186] width 17 height 17
radio input "true"
checkbox input "true"
checkbox input "false"
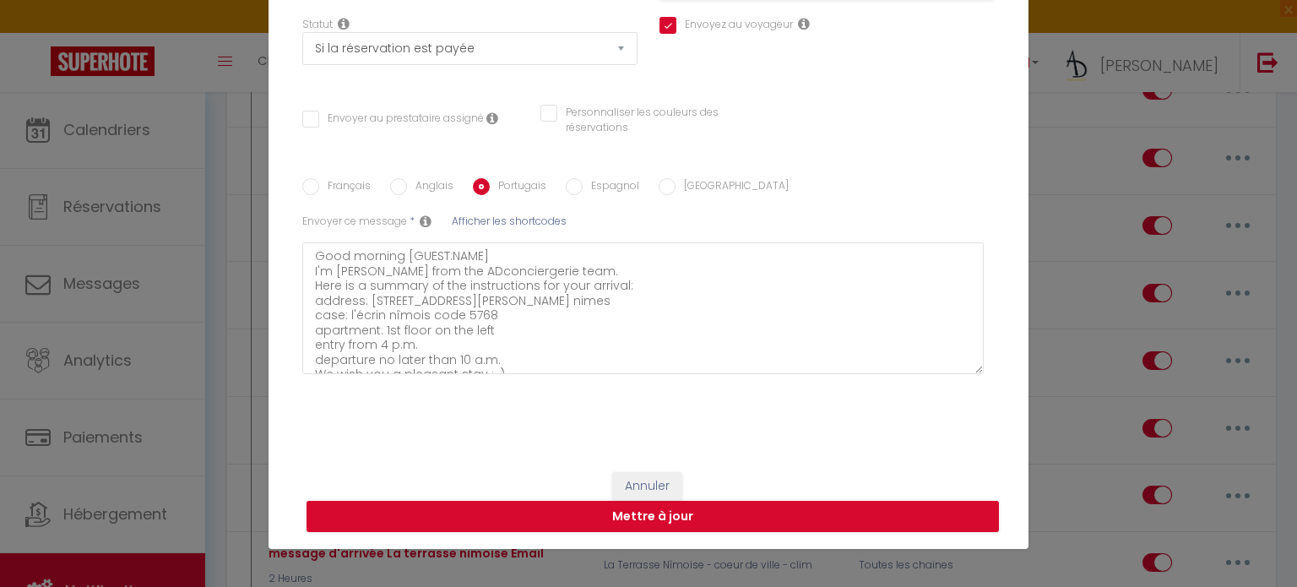
checkbox input "false"
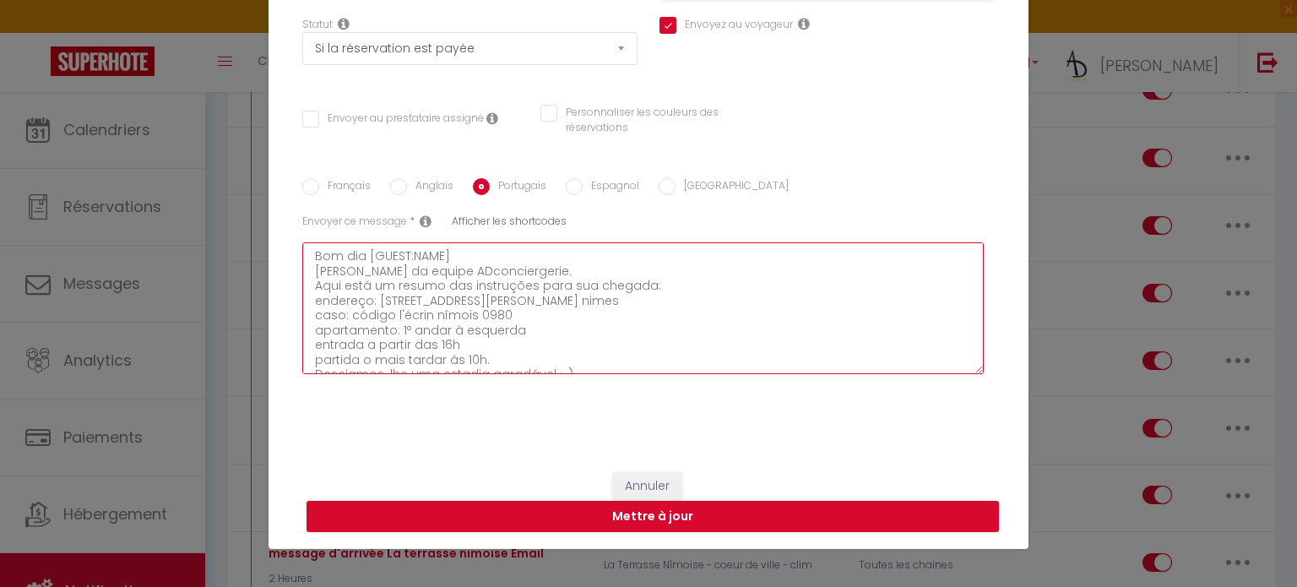
click at [499, 314] on textarea "Bom dia [GUEST:NAME] [PERSON_NAME] da equipe ADconciergerie. Aqui está um resum…" at bounding box center [642, 308] width 681 height 132
type textarea "Bom dia [GUEST:NAME] [PERSON_NAME] da equipe ADconciergerie. Aqui está um resum…"
checkbox input "true"
checkbox input "false"
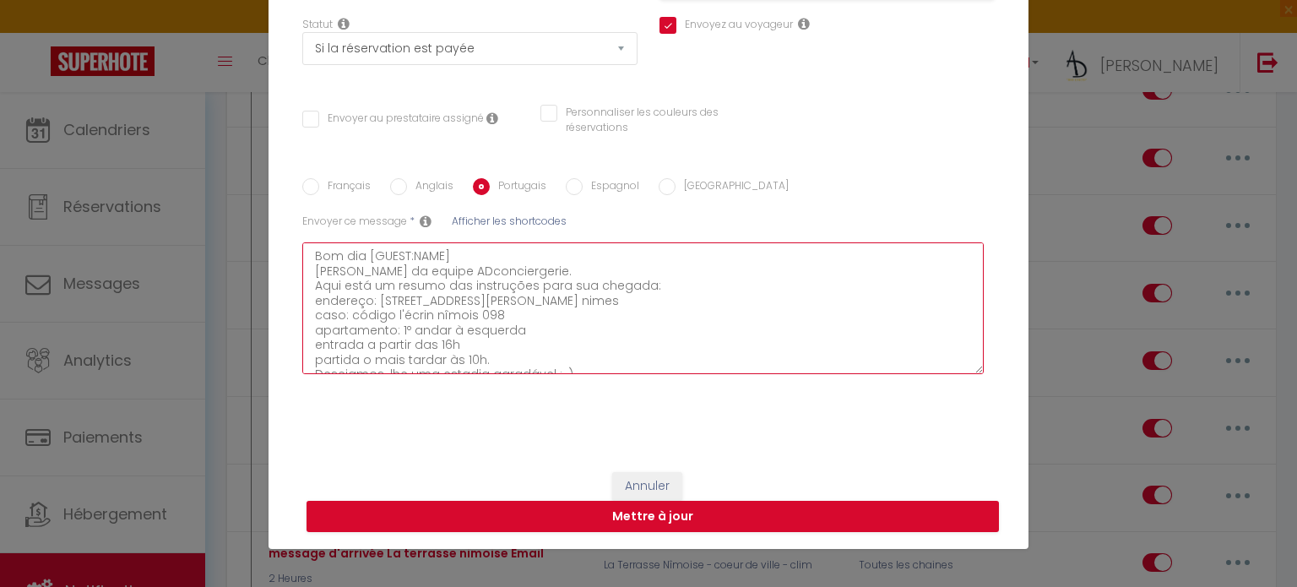
type textarea "Bom dia [GUEST:NAME] [PERSON_NAME] da equipe ADconciergerie. Aqui está um resum…"
checkbox input "true"
checkbox input "false"
type textarea "Bom dia [GUEST:NAME] [PERSON_NAME] da equipe ADconciergerie. Aqui está um resum…"
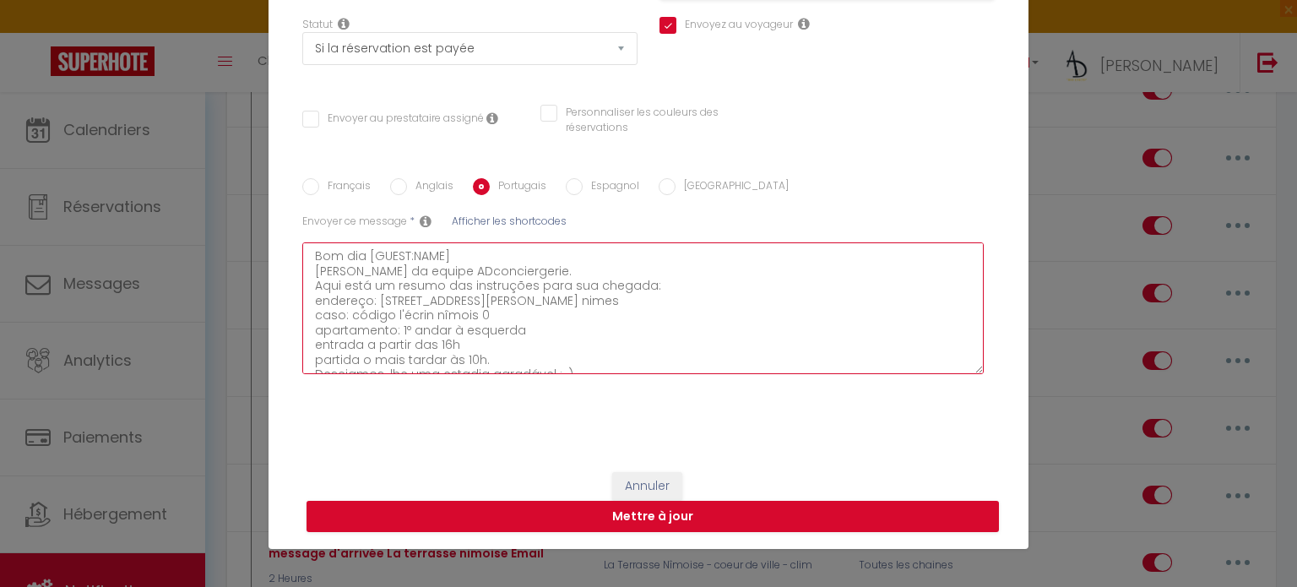
checkbox input "true"
checkbox input "false"
type textarea "Bom dia [GUEST:NAME] [PERSON_NAME] da equipe ADconciergerie. Aqui está um resum…"
checkbox input "true"
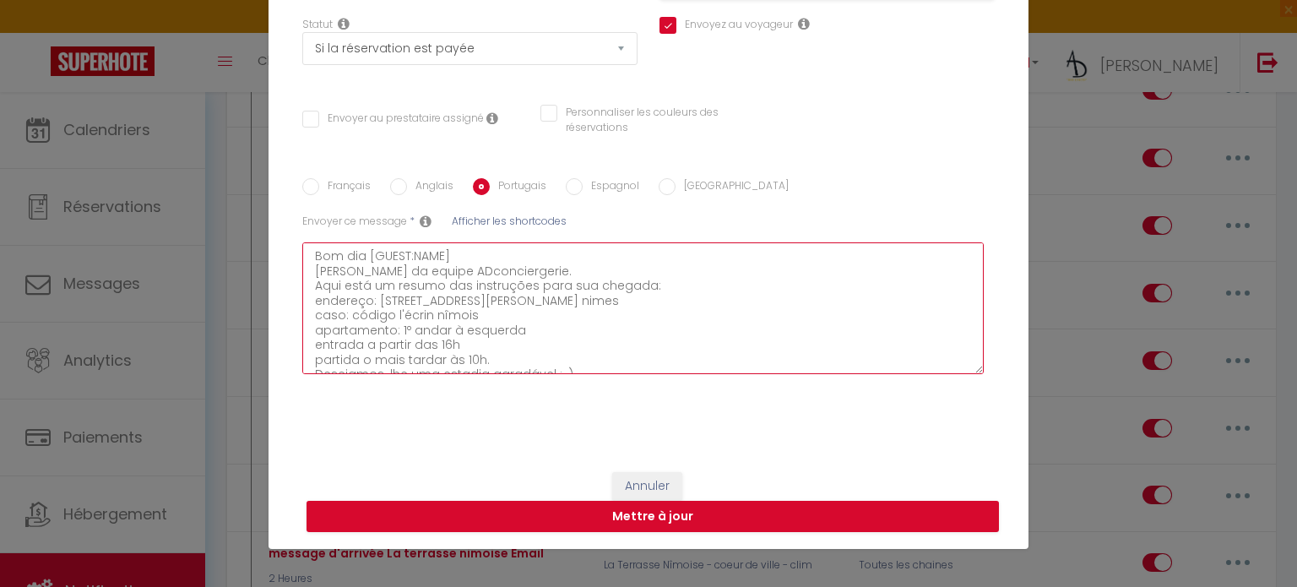
checkbox input "false"
type textarea "Bom dia [GUEST:NAME] [PERSON_NAME] da equipe ADconciergerie. Aqui está um resum…"
checkbox input "true"
checkbox input "false"
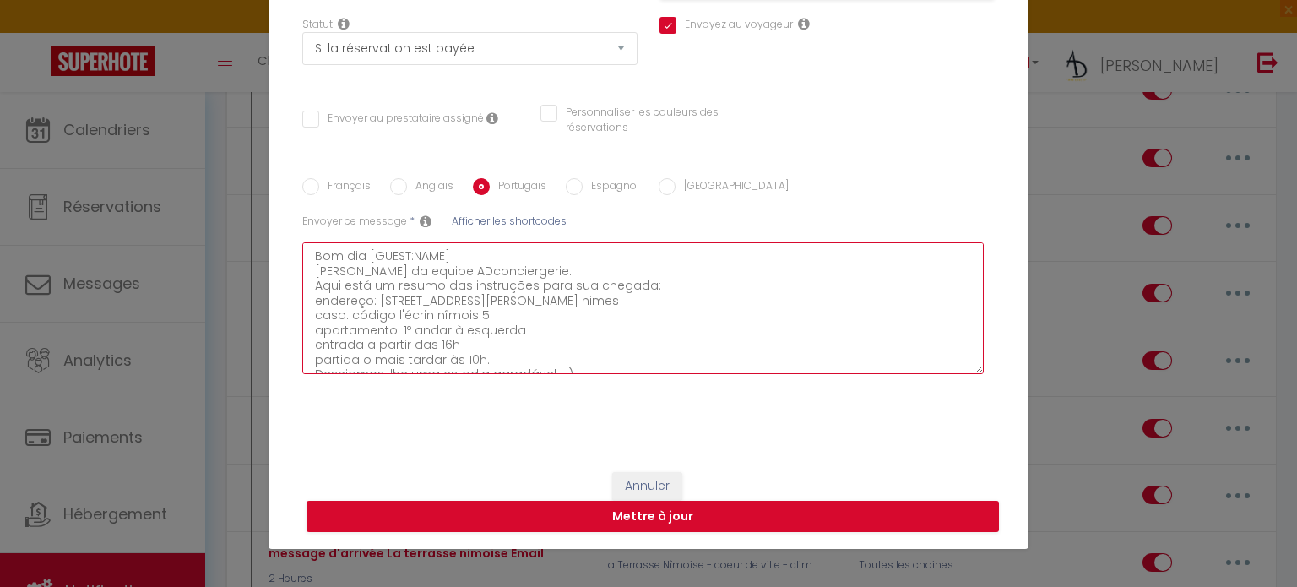
checkbox input "false"
type textarea "Bom dia [GUEST:NAME] [PERSON_NAME] da equipe ADconciergerie. Aqui está um resum…"
checkbox input "true"
checkbox input "false"
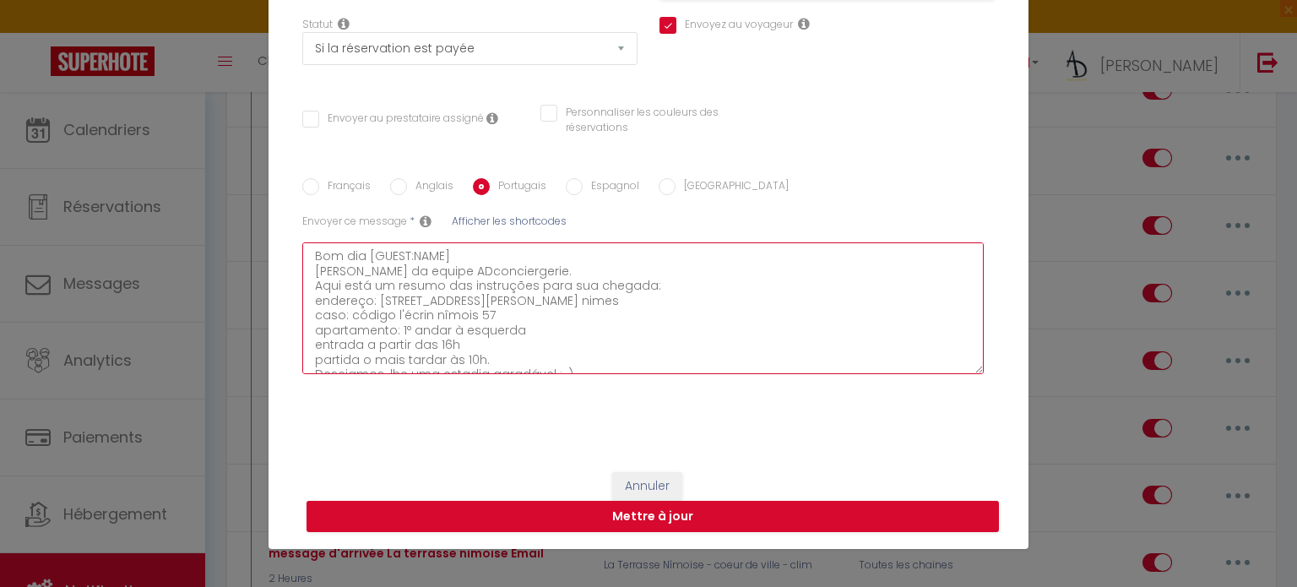
type textarea "Bom dia [GUEST:NAME] [PERSON_NAME] da equipe ADconciergerie. Aqui está um resum…"
checkbox input "true"
checkbox input "false"
type textarea "Bom dia [GUEST:NAME] [PERSON_NAME] da equipe ADconciergerie. Aqui está um resum…"
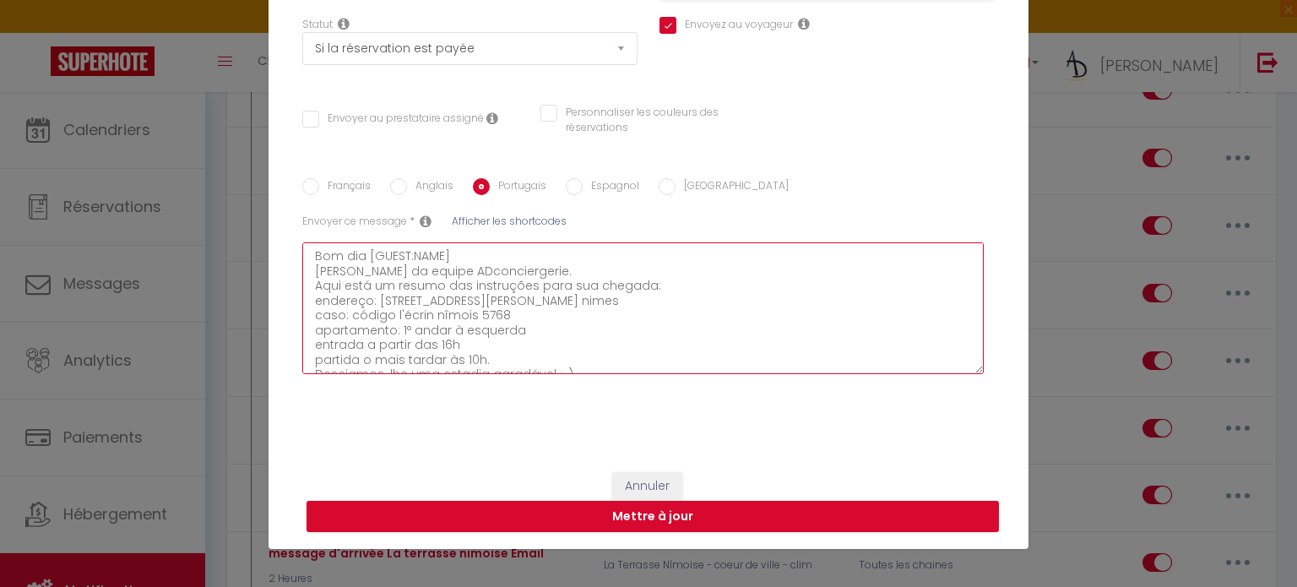
checkbox input "true"
checkbox input "false"
type textarea "Bom dia [GUEST:NAME] [PERSON_NAME] da equipe ADconciergerie. Aqui está um resum…"
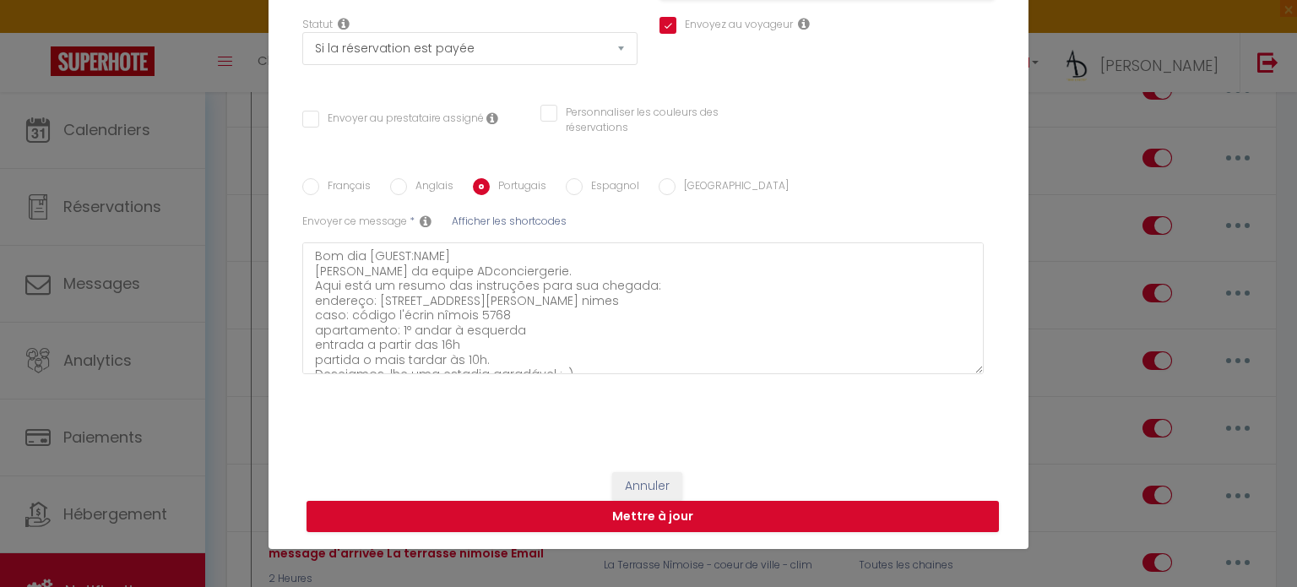
click at [594, 182] on label "Espagnol" at bounding box center [610, 187] width 57 height 19
click at [582, 182] on input "Espagnol" at bounding box center [574, 186] width 17 height 17
radio input "true"
checkbox input "true"
checkbox input "false"
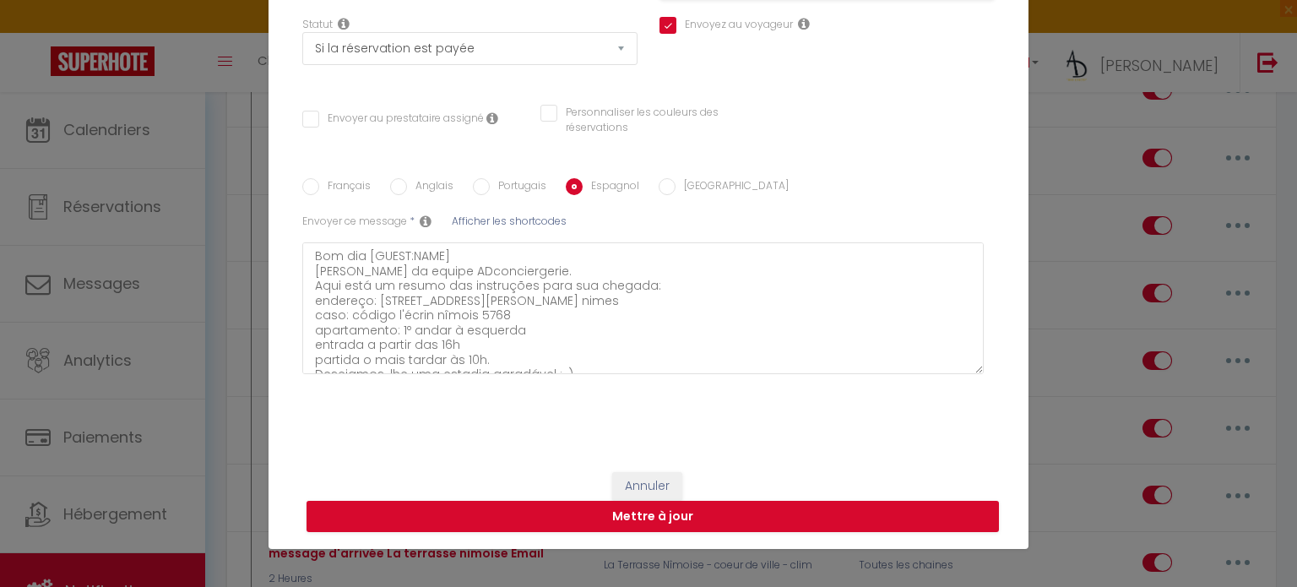
checkbox input "false"
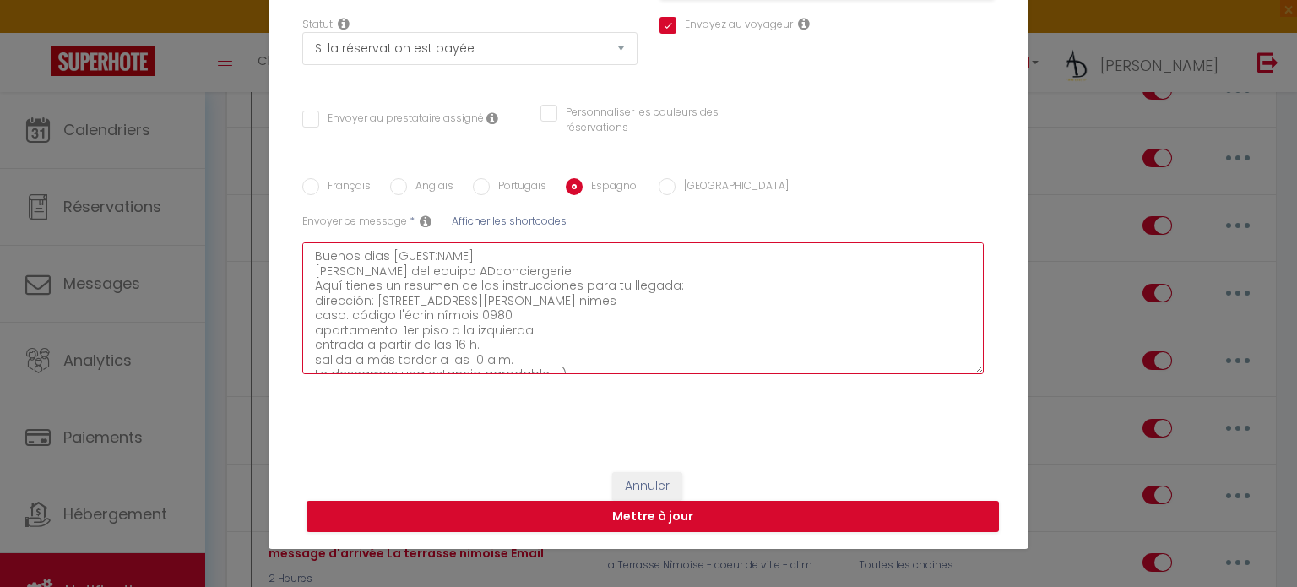
click at [500, 306] on textarea "Buenos dias [GUEST:NAME] [PERSON_NAME] del equipo ADconciergerie. Aquí tienes u…" at bounding box center [642, 308] width 681 height 132
type textarea "Buenos dias [GUEST:NAME] [PERSON_NAME] del equipo ADconciergerie. Aquí tienes u…"
checkbox input "true"
checkbox input "false"
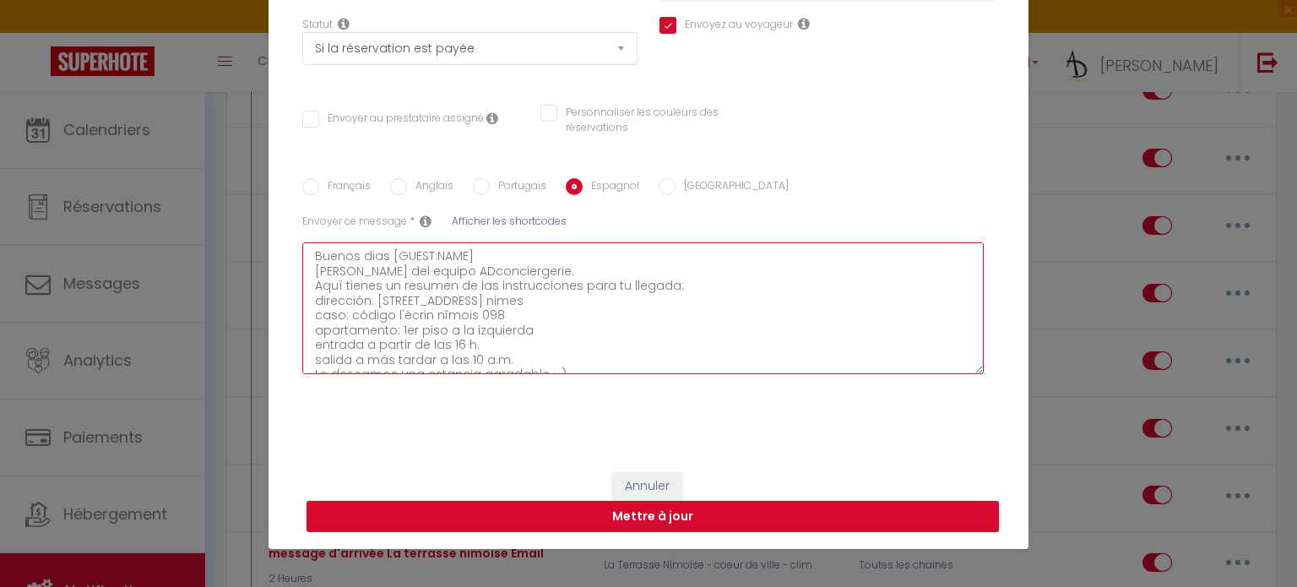
type textarea "Buenos dias [GUEST:NAME] [PERSON_NAME] del equipo ADconciergerie. Aquí tienes u…"
checkbox input "true"
checkbox input "false"
type textarea "Buenos dias [GUEST:NAME] [PERSON_NAME] del equipo ADconciergerie. Aquí tienes u…"
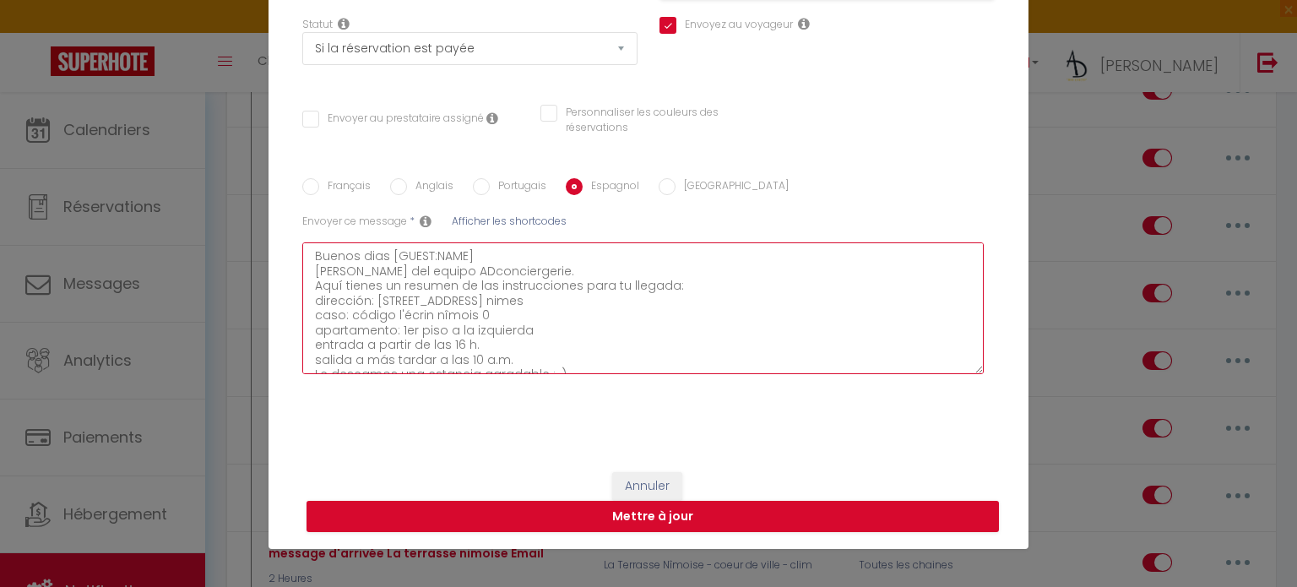
checkbox input "true"
checkbox input "false"
type textarea "Buenos dias [GUEST:NAME] [PERSON_NAME] del equipo ADconciergerie. Aquí tienes u…"
checkbox input "true"
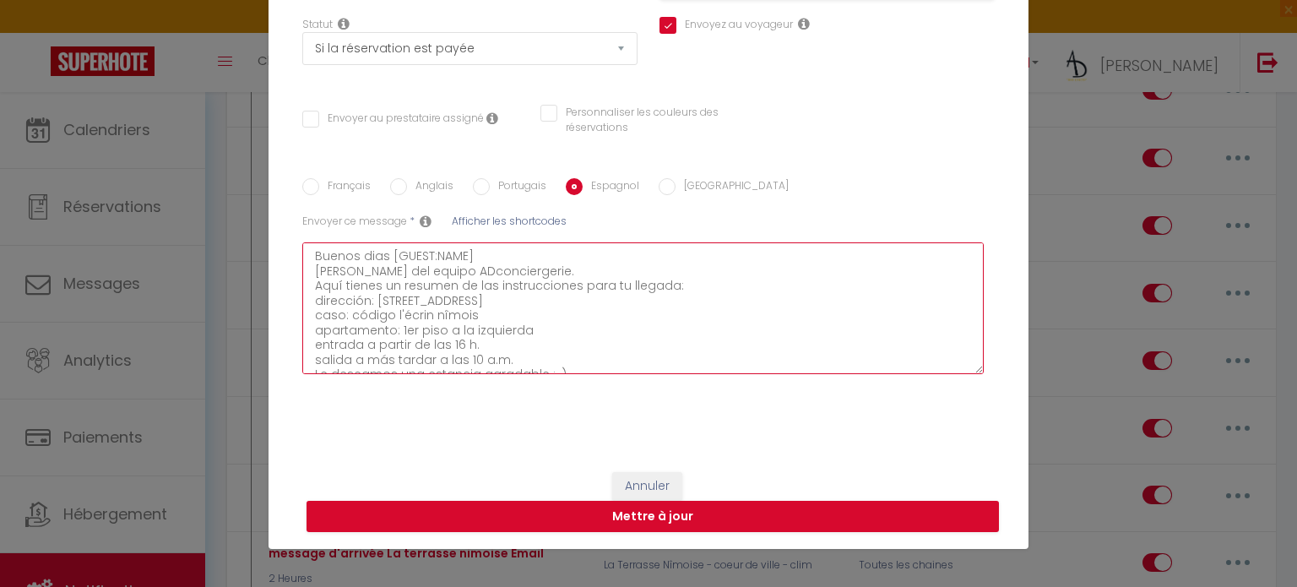
checkbox input "false"
type textarea "Buenos dias [GUEST:NAME] [PERSON_NAME] del equipo ADconciergerie. Aquí tienes u…"
checkbox input "true"
checkbox input "false"
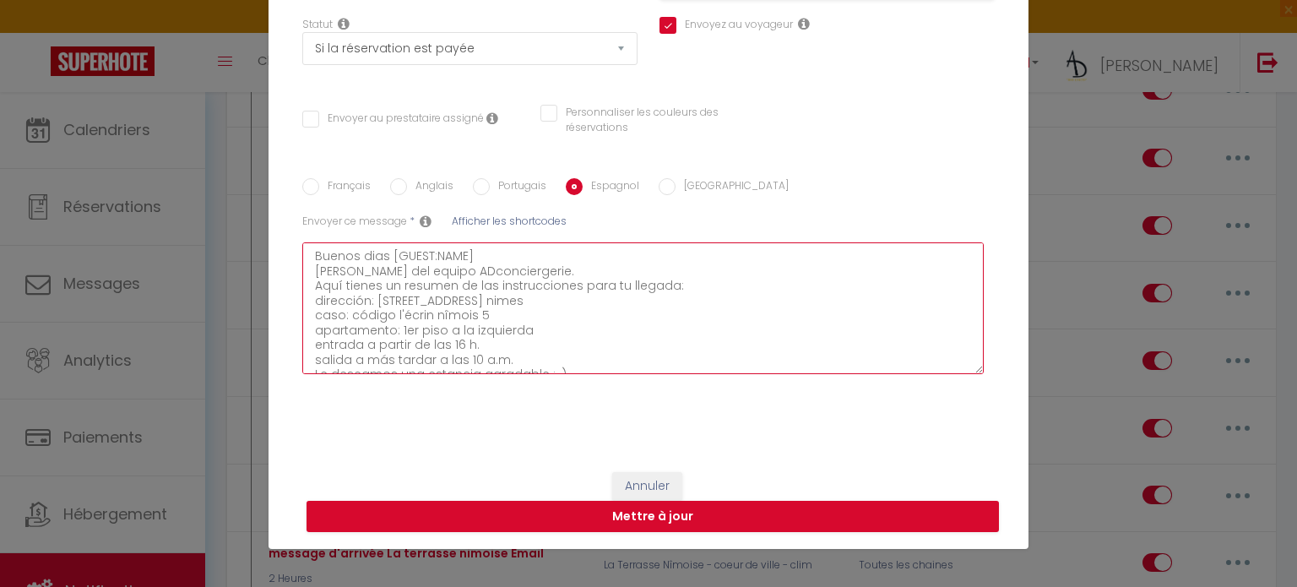
checkbox input "false"
type textarea "Buenos dias [GUEST:NAME] [PERSON_NAME] del equipo ADconciergerie. Aquí tienes u…"
checkbox input "true"
checkbox input "false"
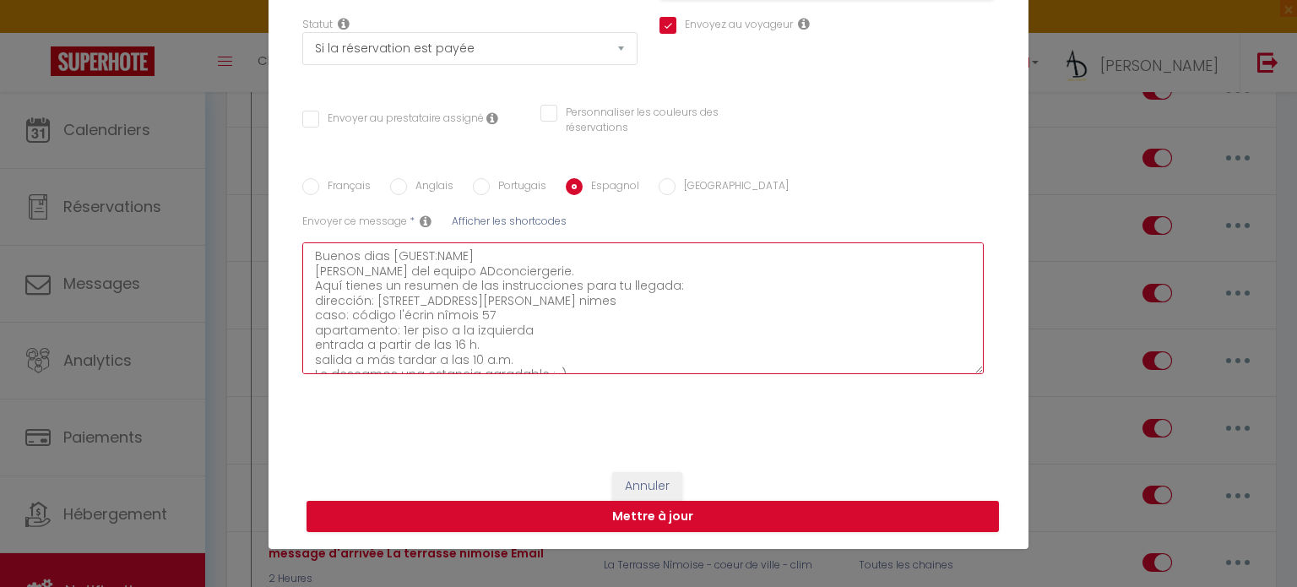
type textarea "Buenos dias [GUEST:NAME] [PERSON_NAME] del equipo ADconciergerie. Aquí tienes u…"
checkbox input "true"
checkbox input "false"
type textarea "Buenos dias [GUEST:NAME] [PERSON_NAME] del equipo ADconciergerie. Aquí tienes u…"
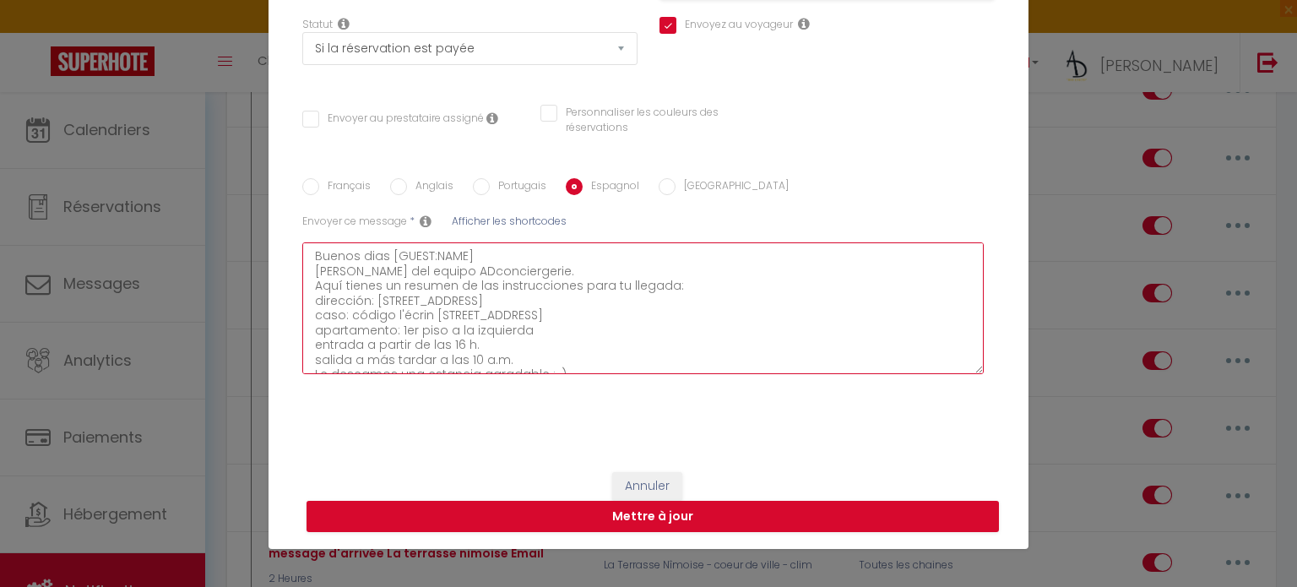
checkbox input "true"
checkbox input "false"
type textarea "Buenos dias [GUEST:NAME] [PERSON_NAME] del equipo ADconciergerie. Aquí tienes u…"
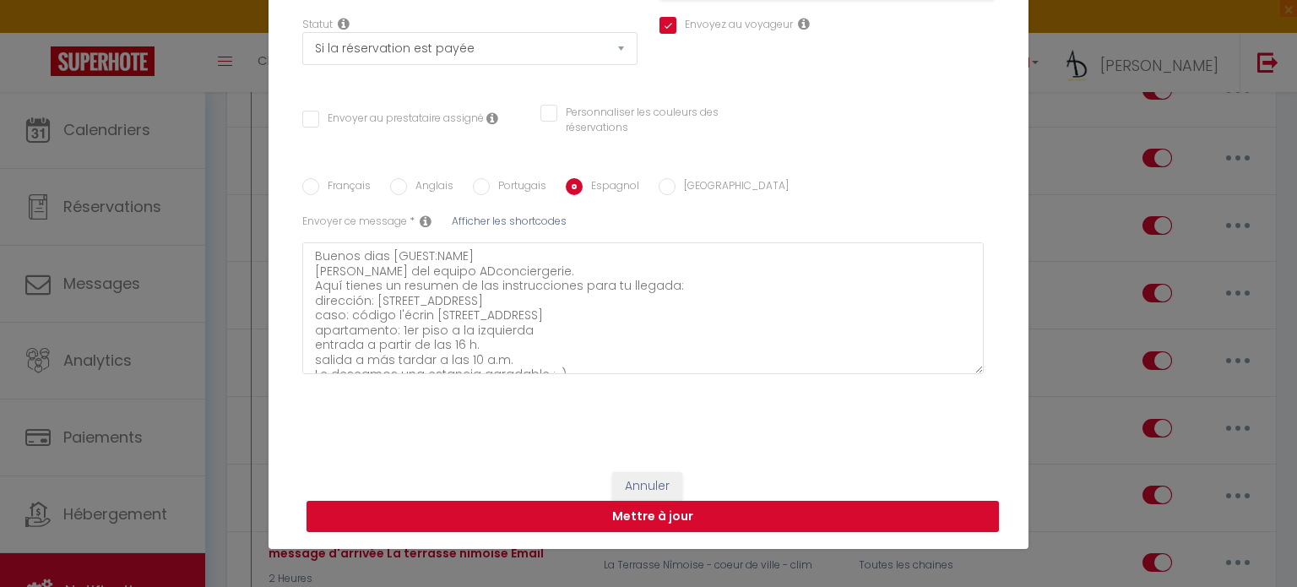
click at [658, 192] on input "[GEOGRAPHIC_DATA]" at bounding box center [666, 186] width 17 height 17
radio input "true"
checkbox input "true"
checkbox input "false"
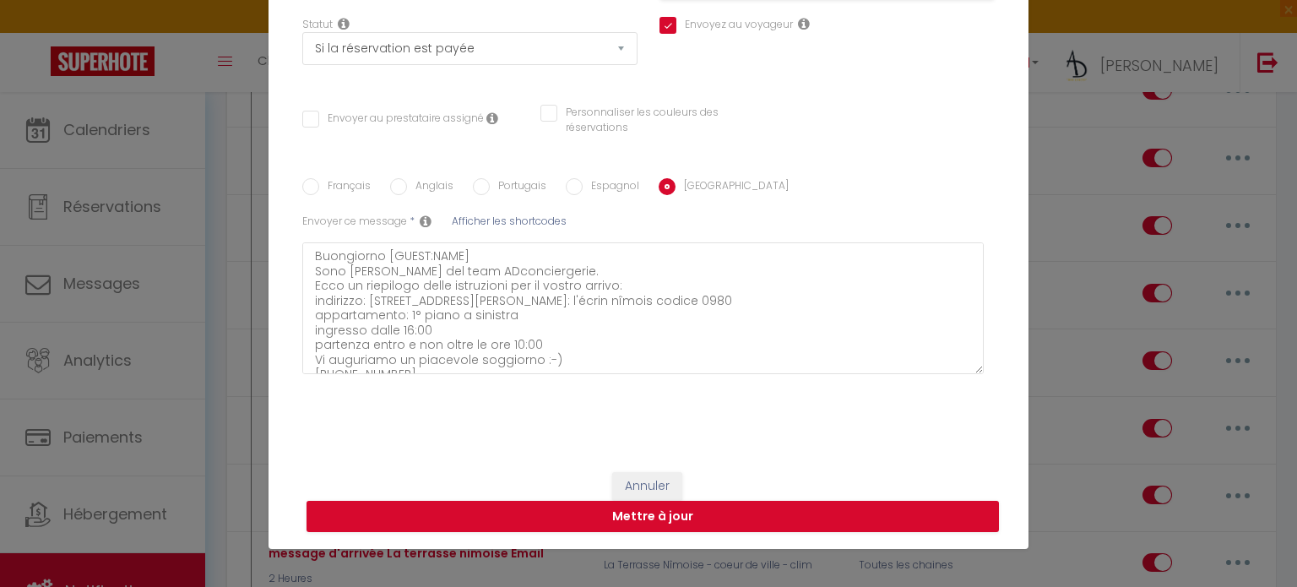
click at [907, 206] on div "Français Anglais Portugais Espagnol Italien Sujet * Afficher les shortcodes Env…" at bounding box center [648, 284] width 701 height 213
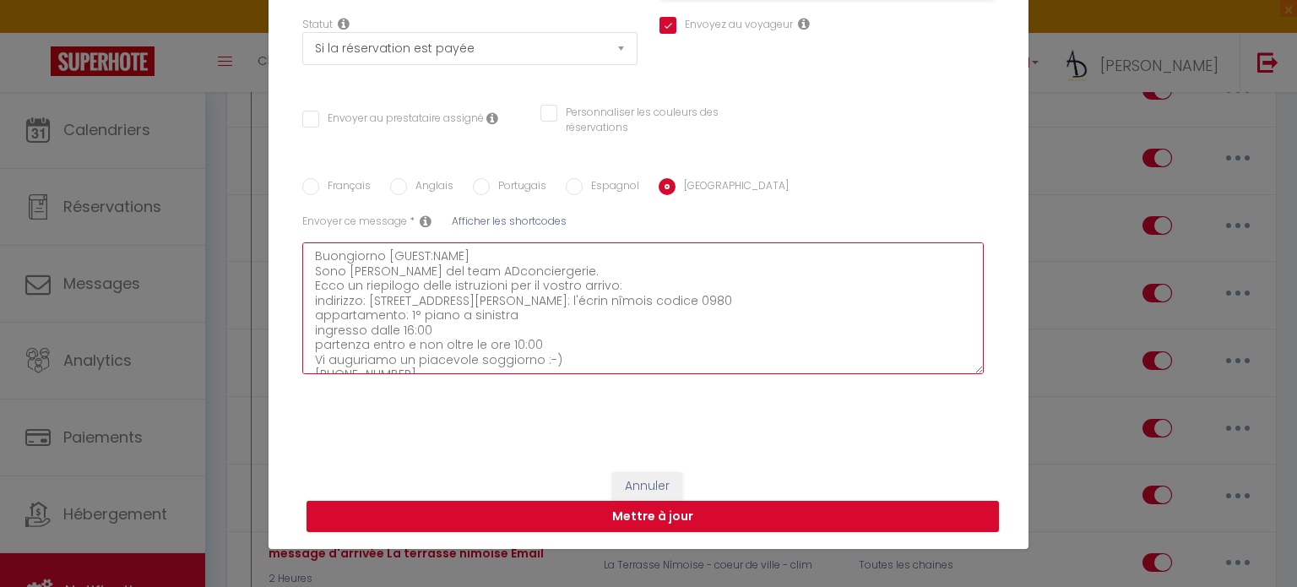
click at [524, 323] on textarea "Buongiorno [GUEST:NAME] Sono [PERSON_NAME] del team ADconciergerie. Ecco un rie…" at bounding box center [642, 308] width 681 height 132
click at [524, 313] on textarea "Buongiorno [GUEST:NAME] Sono [PERSON_NAME] del team ADconciergerie. Ecco un rie…" at bounding box center [642, 308] width 681 height 132
type textarea "Buongiorno [GUEST:NAME] Sono [PERSON_NAME] del team ADconciergerie. Ecco un rie…"
checkbox input "true"
checkbox input "false"
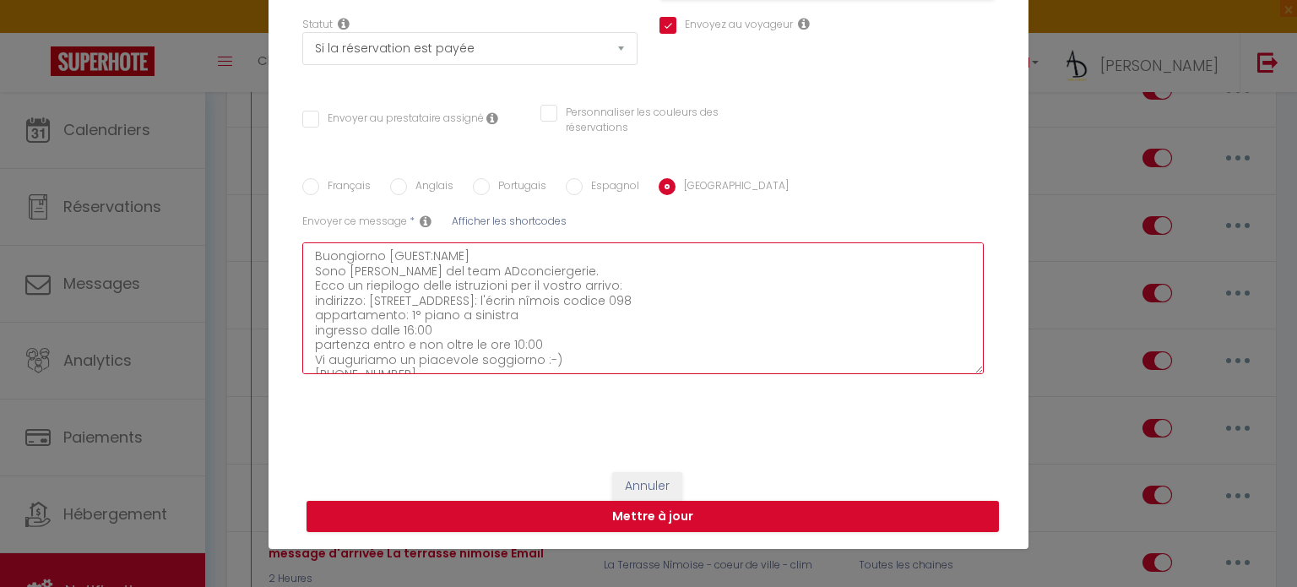
checkbox input "false"
type textarea "Buongiorno [GUEST:NAME] Sono [PERSON_NAME] del team ADconciergerie. Ecco un rie…"
checkbox input "true"
checkbox input "false"
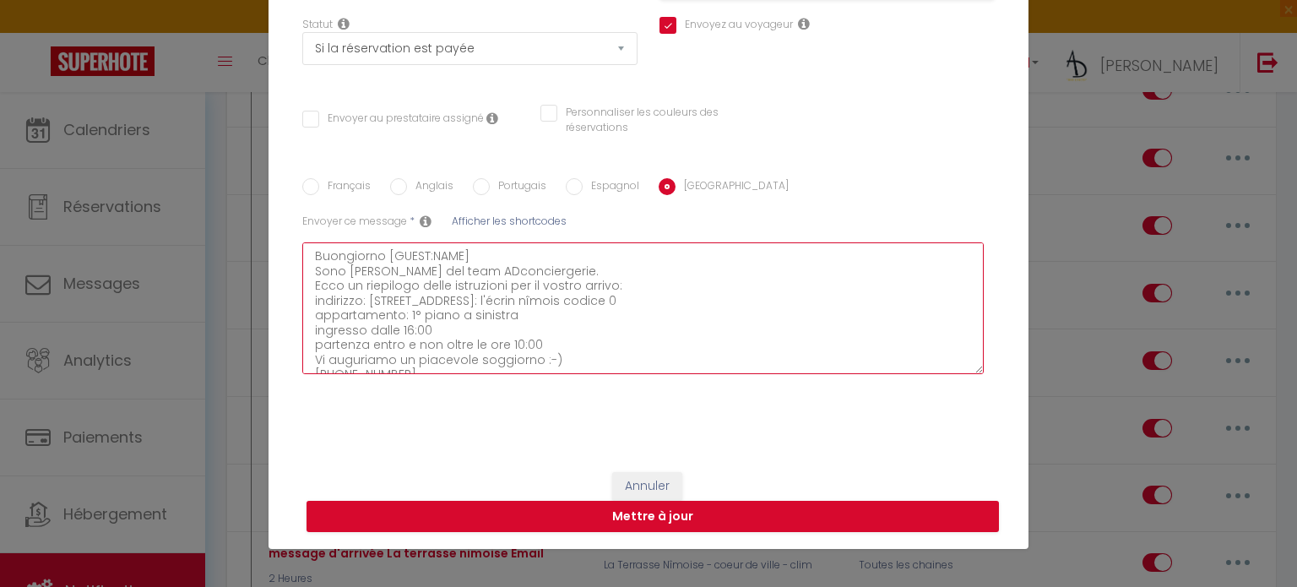
type textarea "Buongiorno [GUEST:NAME] Sono [PERSON_NAME] del team ADconciergerie. Ecco un rie…"
checkbox input "true"
checkbox input "false"
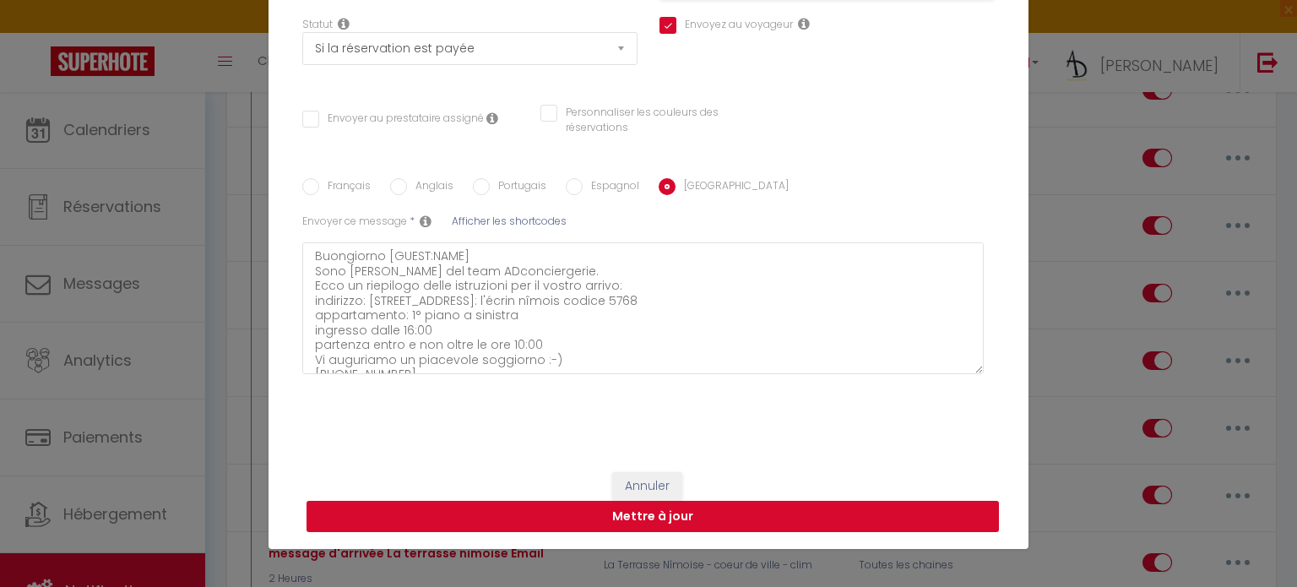
click at [428, 512] on button "Mettre à jour" at bounding box center [652, 517] width 692 height 32
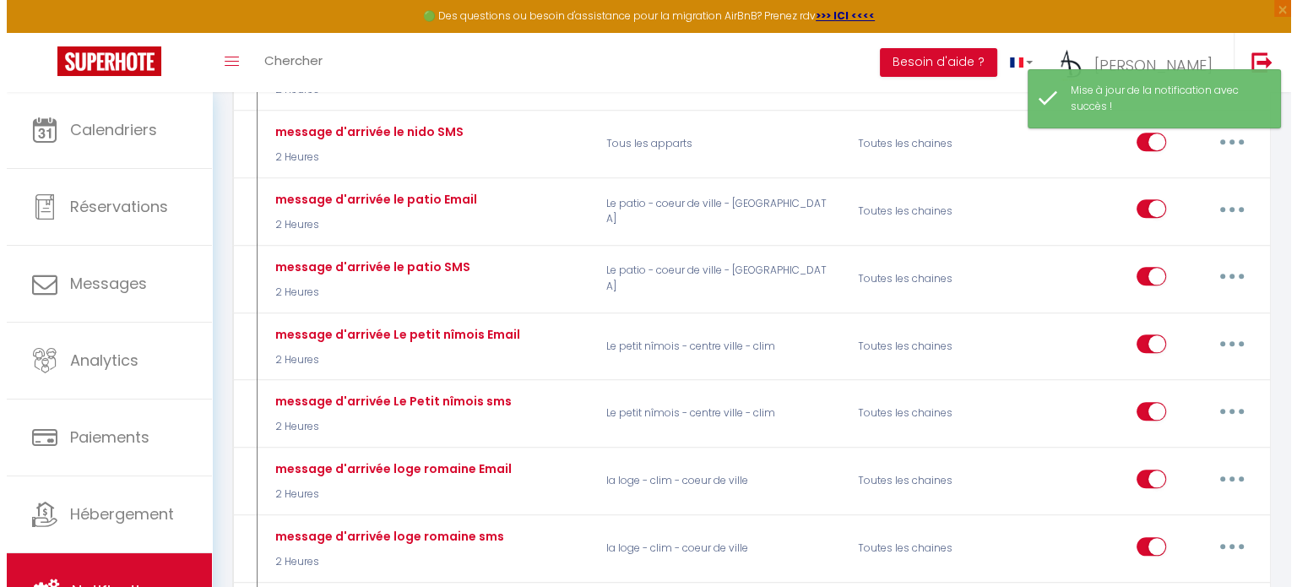
scroll to position [1750, 0]
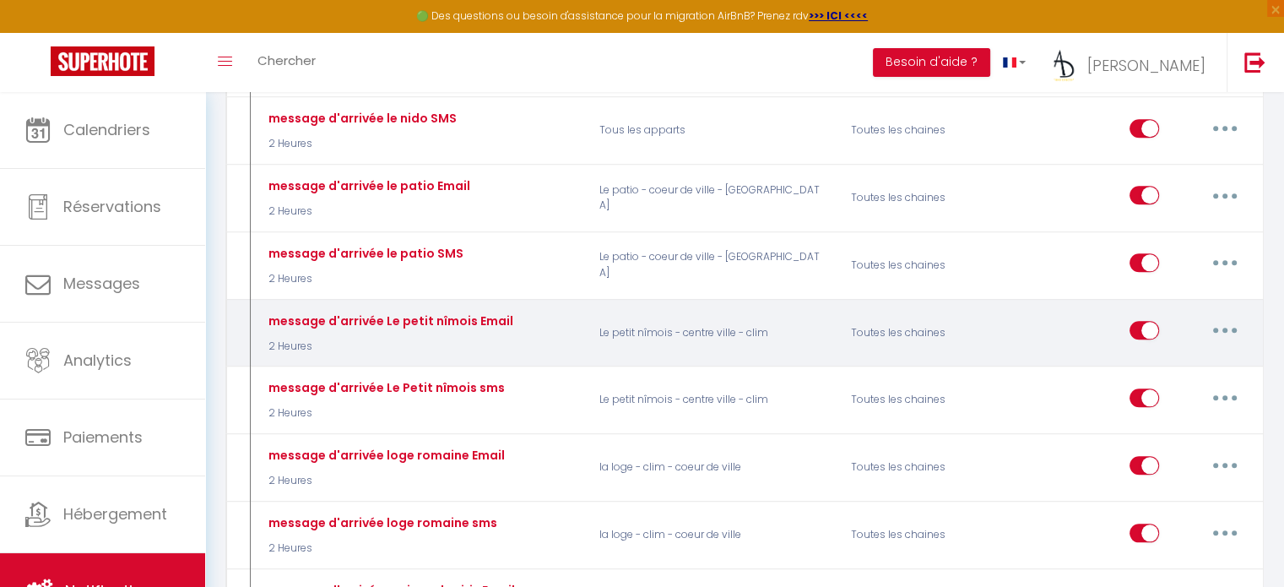
click at [1222, 317] on button "button" at bounding box center [1224, 330] width 47 height 27
click at [1158, 355] on link "Editer" at bounding box center [1180, 369] width 125 height 29
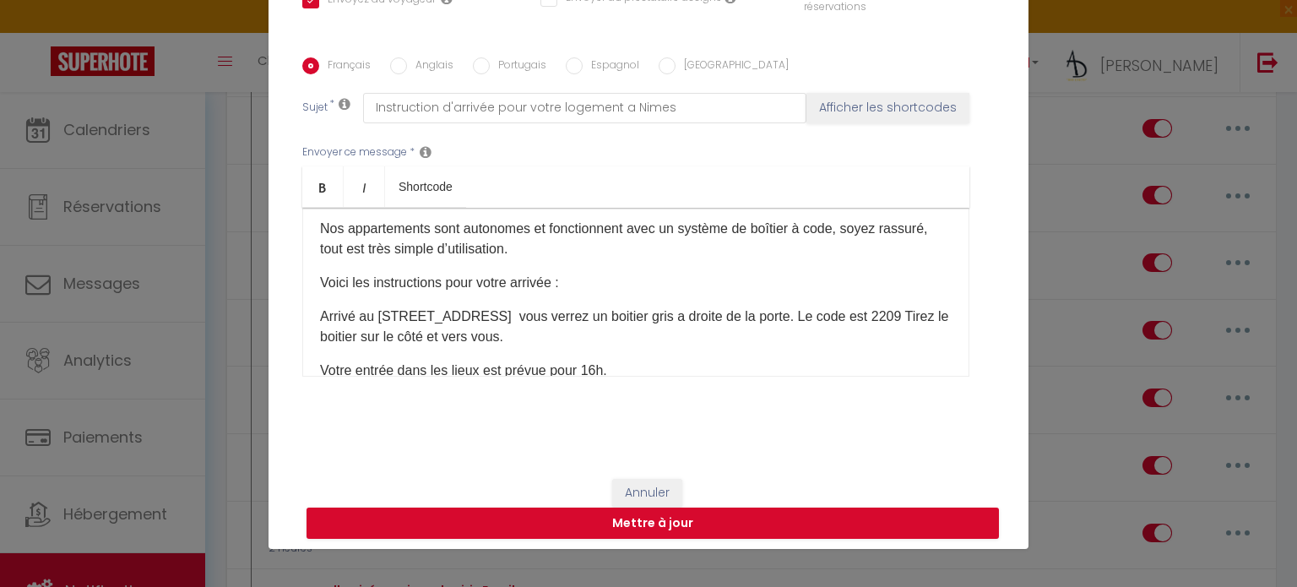
scroll to position [169, 0]
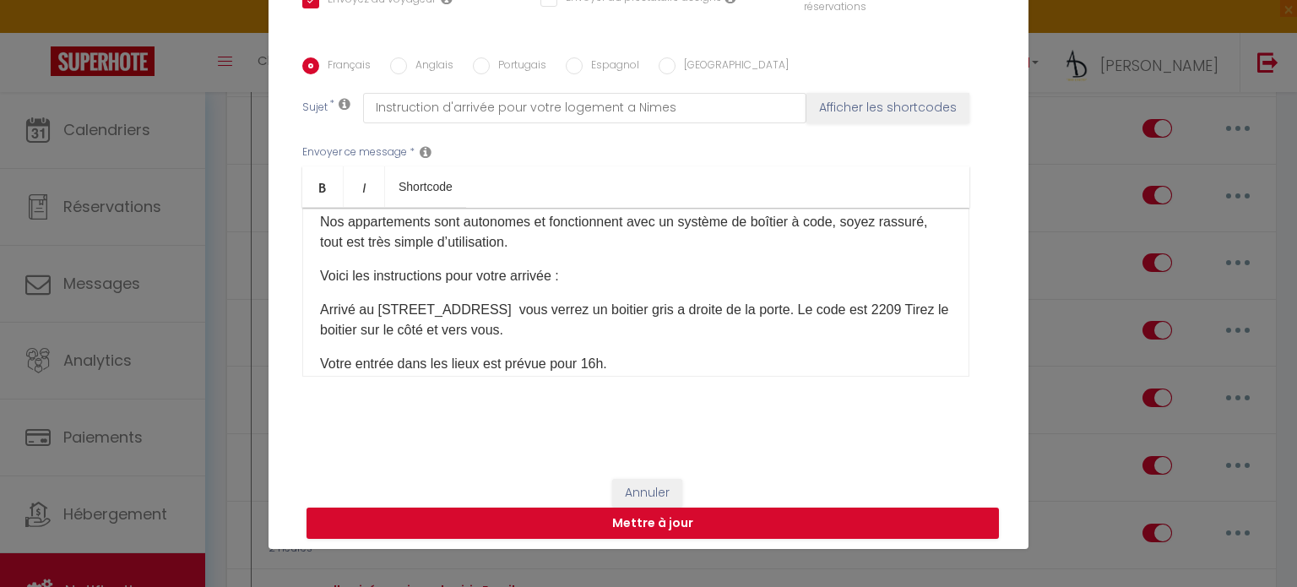
click at [884, 311] on p "Arrivé au [STREET_ADDRESS] vous verrez un boitier gris a droite de la porte. Le…" at bounding box center [635, 320] width 631 height 41
click at [415, 60] on label "Anglais" at bounding box center [430, 66] width 46 height 19
click at [407, 60] on input "Anglais" at bounding box center [398, 65] width 17 height 17
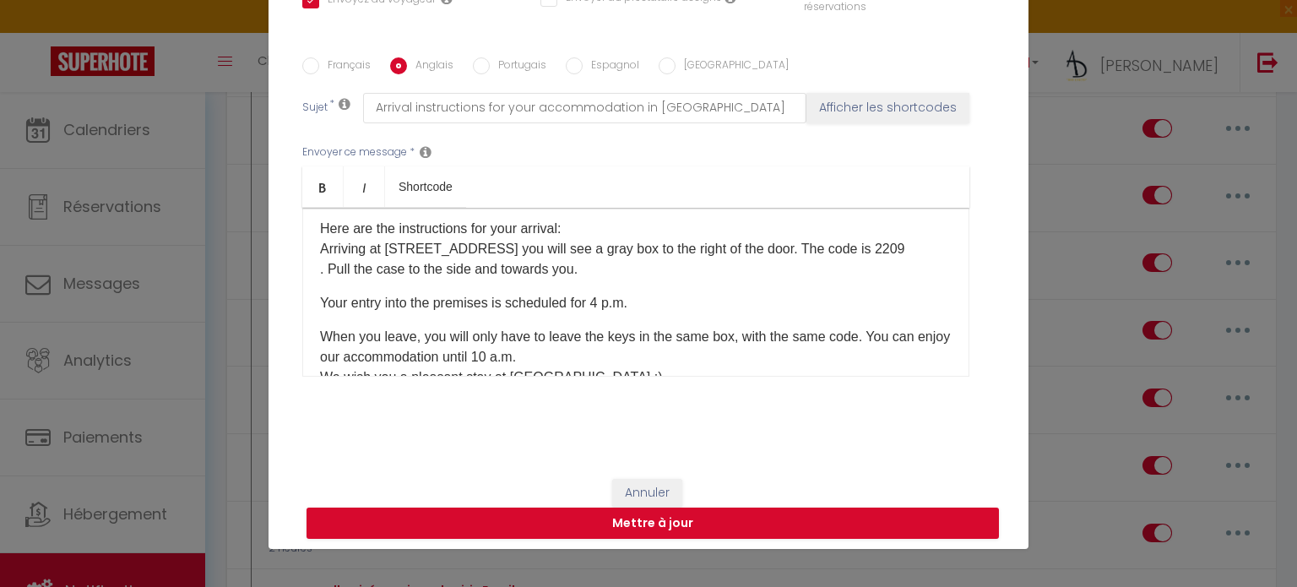
click at [891, 253] on p "Here are the instructions for your arrival: Arriving at [STREET_ADDRESS] you wi…" at bounding box center [635, 249] width 631 height 61
click at [490, 72] on label "Portugais" at bounding box center [518, 66] width 57 height 19
click at [490, 72] on input "Portugais" at bounding box center [481, 65] width 17 height 17
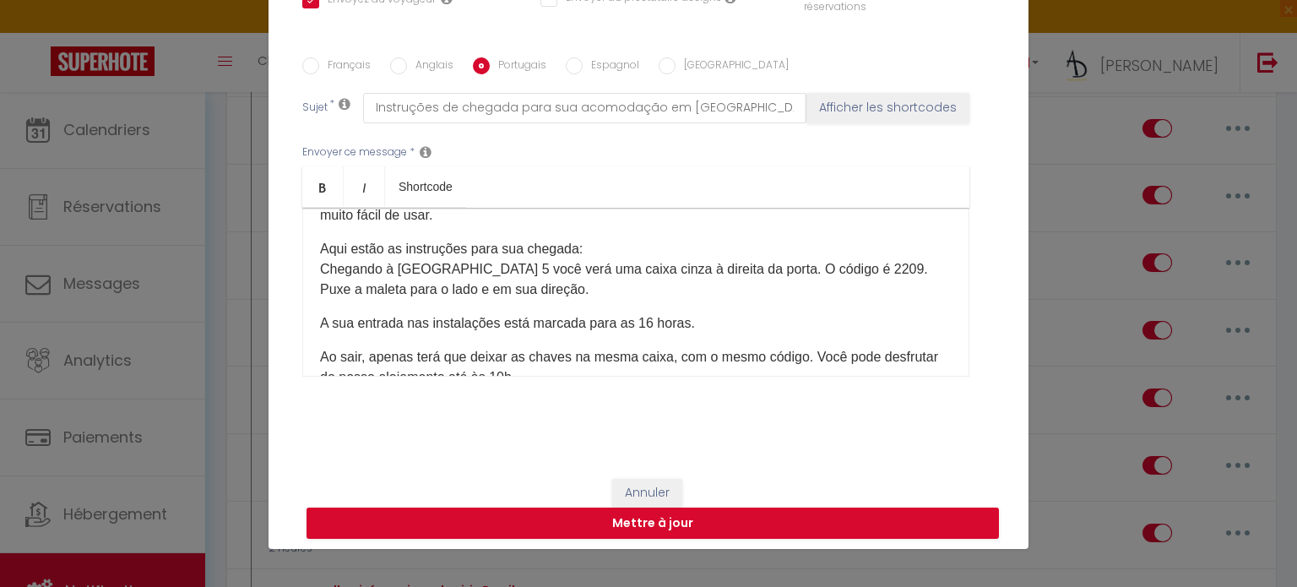
click at [871, 268] on p "Aqui estão as instruções para sua chegada: Chegando à [STREET_ADDRESS] você ver…" at bounding box center [635, 269] width 631 height 61
click at [572, 68] on input "Espagnol" at bounding box center [574, 65] width 17 height 17
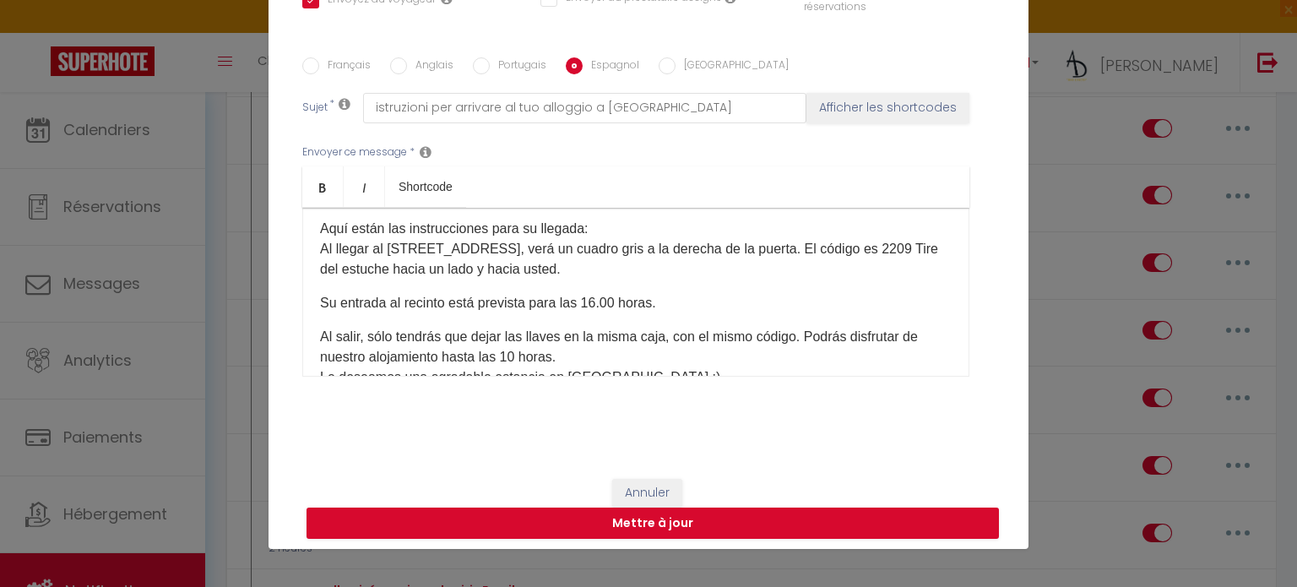
click at [405, 264] on p "Aquí están las instrucciones para su llegada: Al llegar al [STREET_ADDRESS], ve…" at bounding box center [635, 249] width 631 height 61
click at [658, 69] on input "[GEOGRAPHIC_DATA]" at bounding box center [666, 65] width 17 height 17
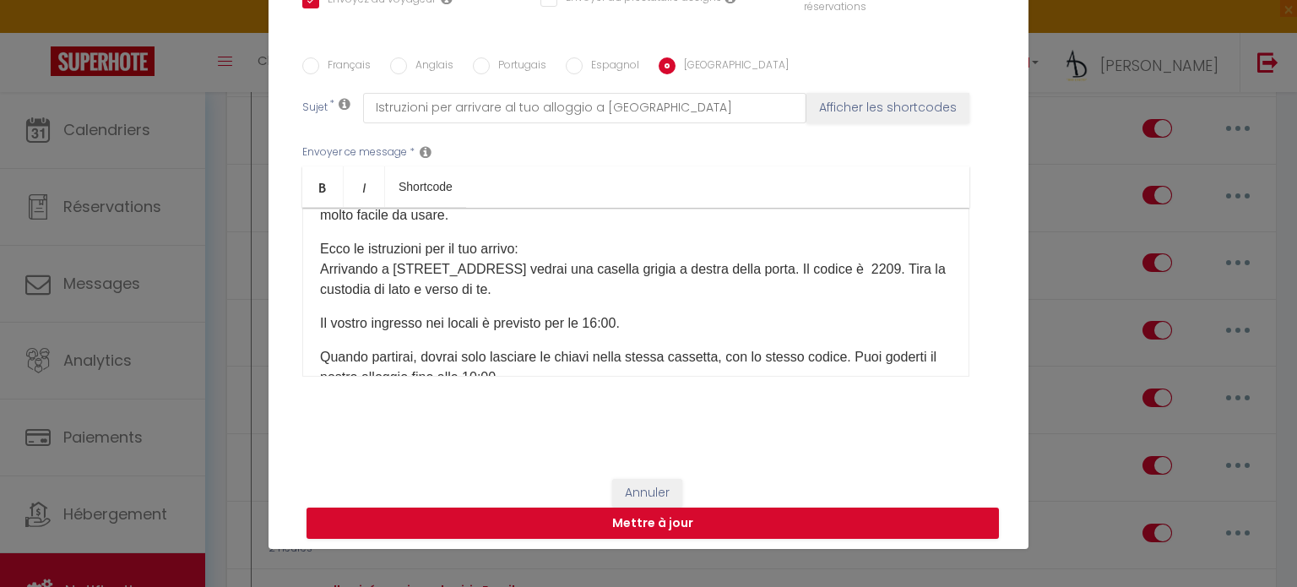
click at [877, 268] on p "Ecco le istruzioni per il tuo arrivo: Arrivando a [STREET_ADDRESS] vedrai una c…" at bounding box center [635, 269] width 631 height 61
click at [750, 518] on button "Mettre à jour" at bounding box center [652, 523] width 692 height 32
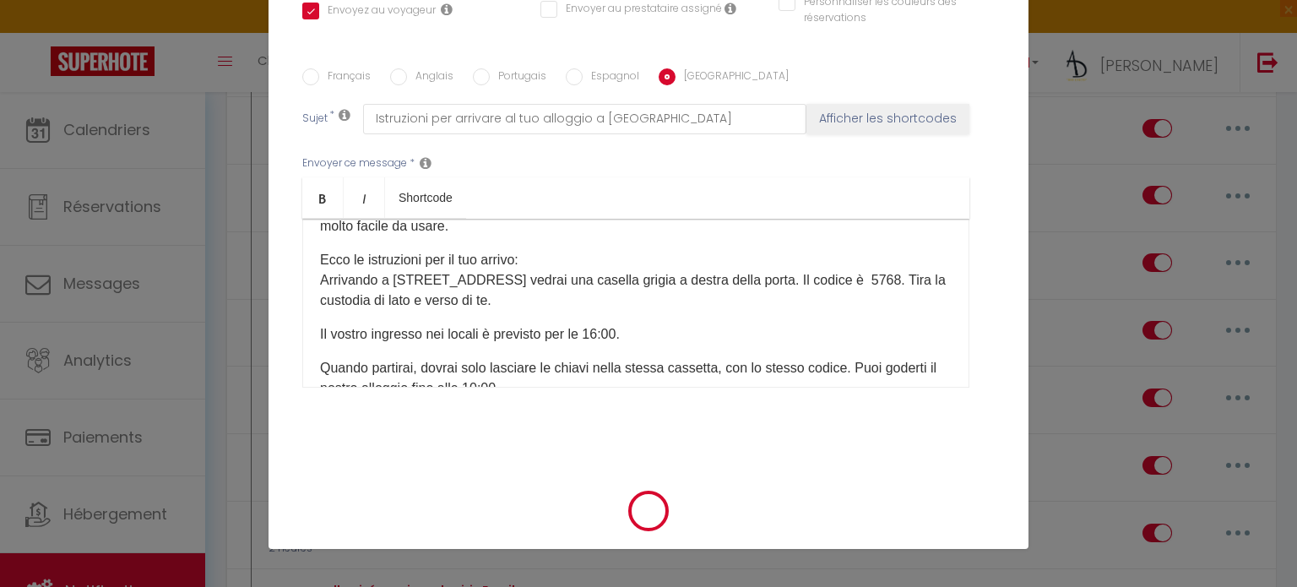
scroll to position [360, 0]
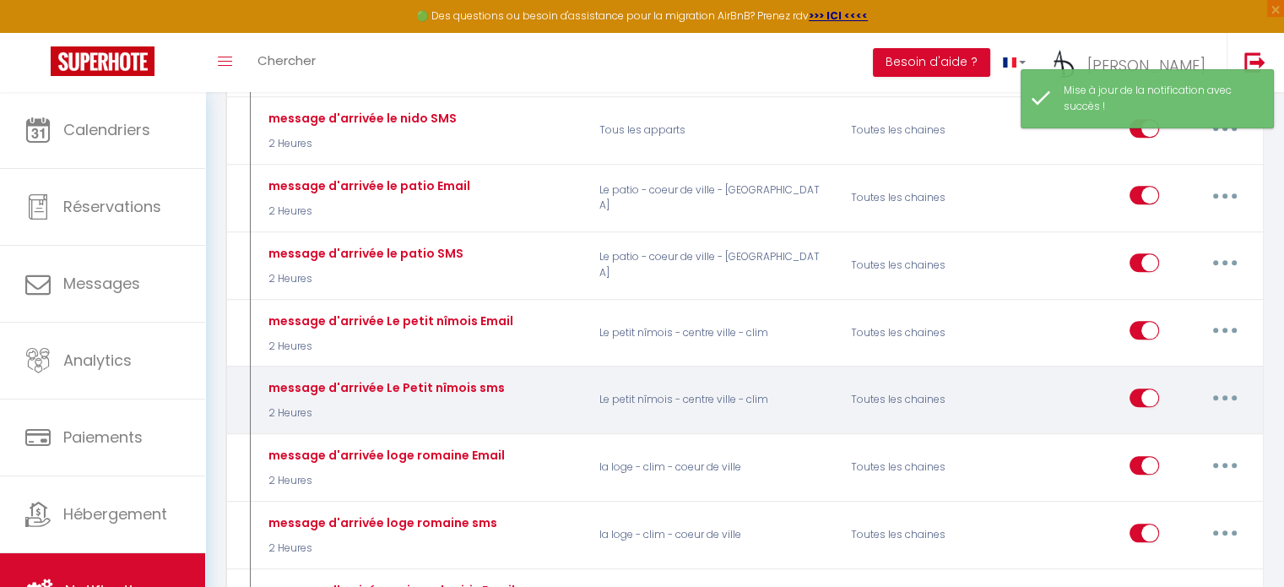
click at [1233, 384] on button "button" at bounding box center [1224, 397] width 47 height 27
click at [1165, 414] on div "Editer Dupliquer Tester Supprimer" at bounding box center [1180, 480] width 135 height 133
click at [1237, 384] on button "button" at bounding box center [1224, 397] width 47 height 27
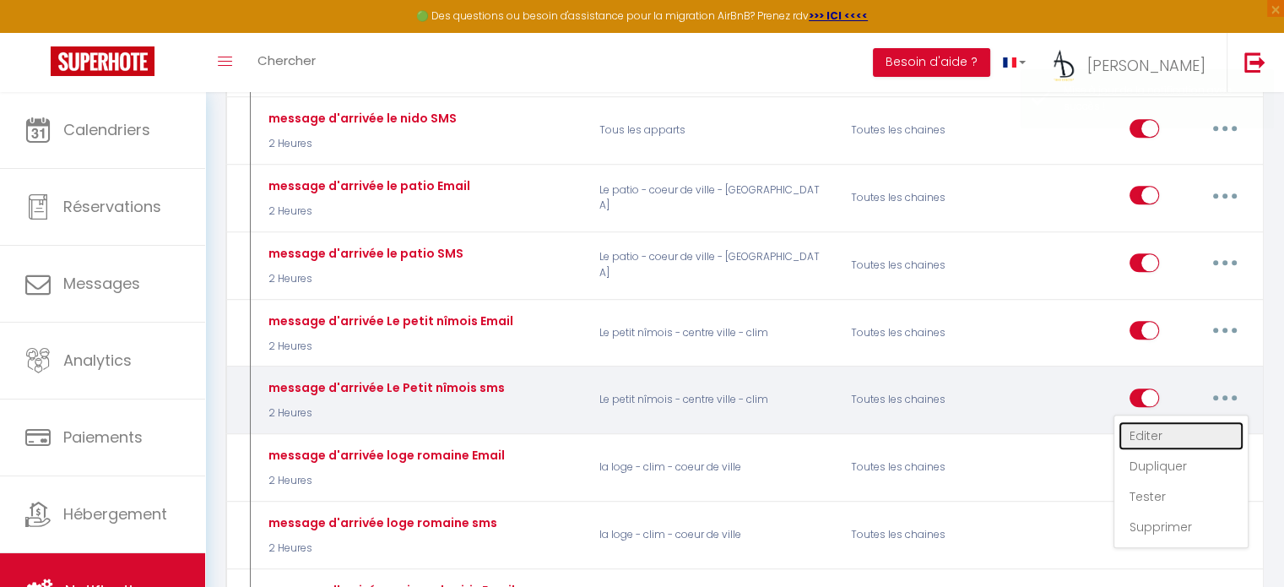
click at [1175, 421] on link "Editer" at bounding box center [1180, 435] width 125 height 29
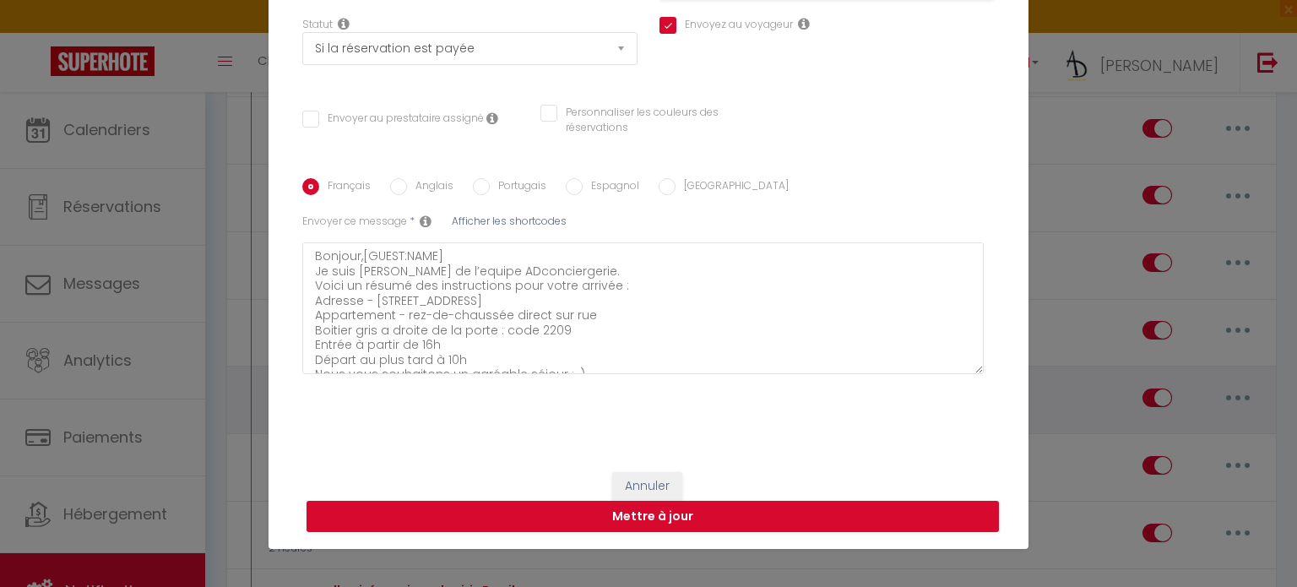
scroll to position [221, 0]
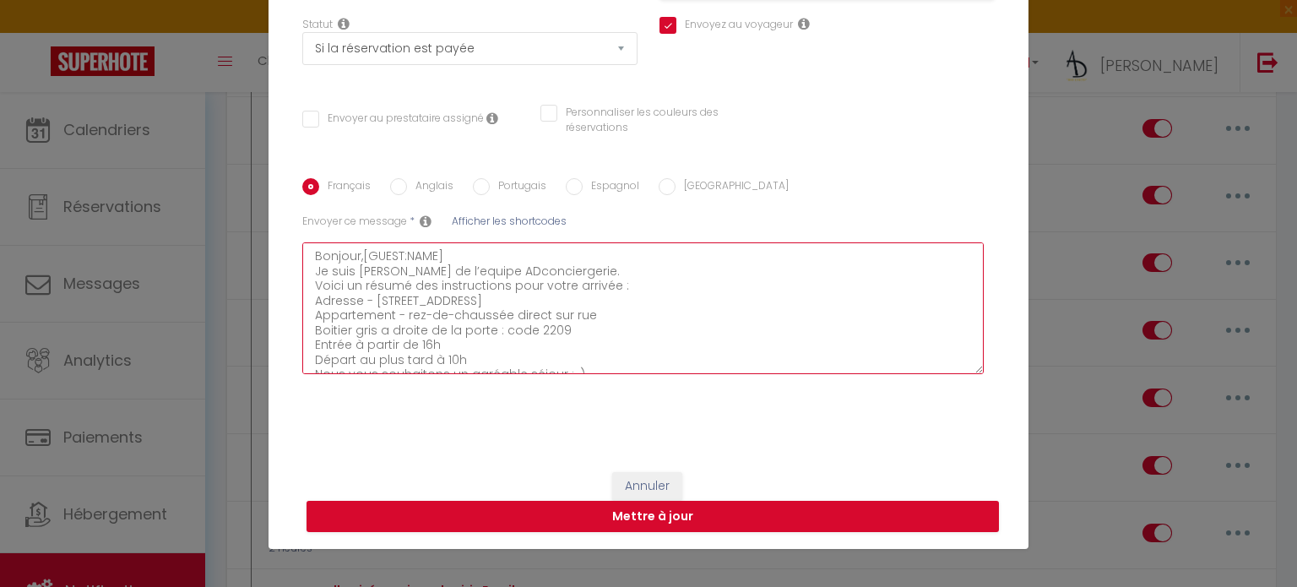
click at [560, 328] on textarea "Bonjour,[GUEST:NAME] Je suis [PERSON_NAME] de l’equipe ADconciergerie. Voici un…" at bounding box center [642, 308] width 681 height 132
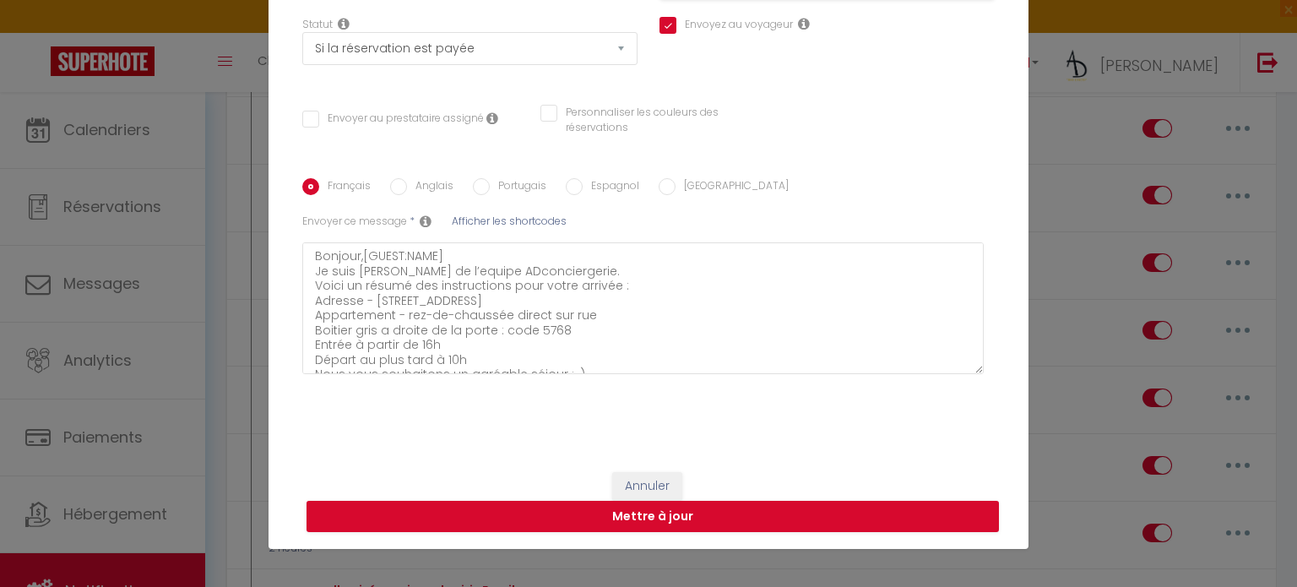
click at [407, 190] on label "Anglais" at bounding box center [430, 187] width 46 height 19
click at [406, 190] on input "Anglais" at bounding box center [398, 186] width 17 height 17
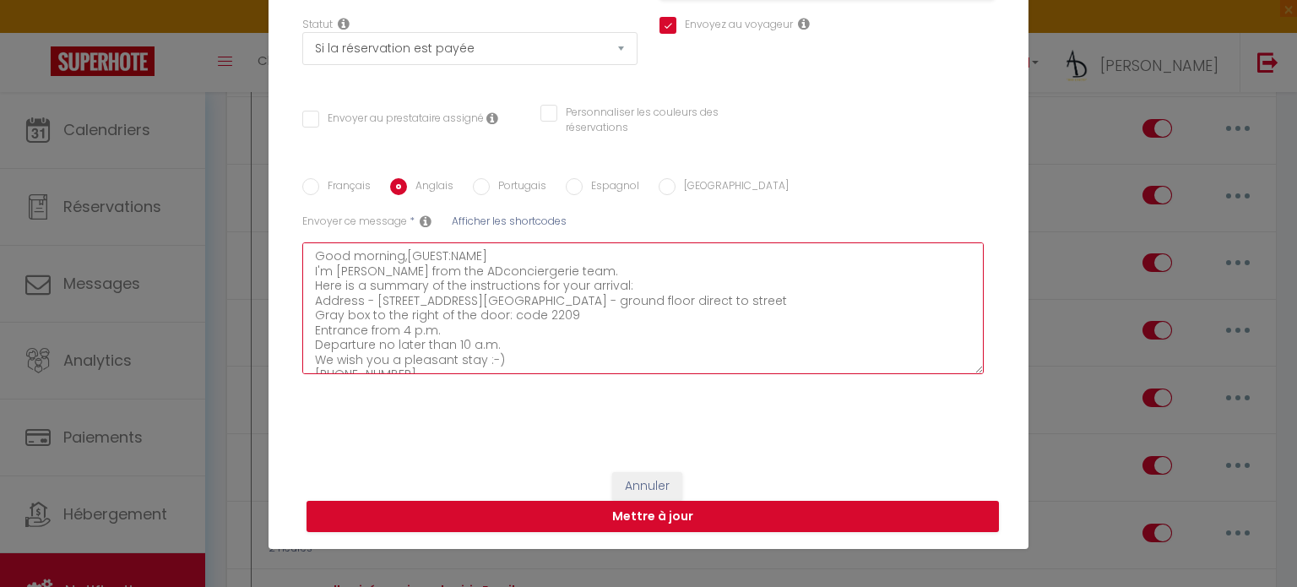
click at [563, 322] on textarea "Good morning,[GUEST:NAME] I'm [PERSON_NAME] from the ADconciergerie team. Here …" at bounding box center [642, 308] width 681 height 132
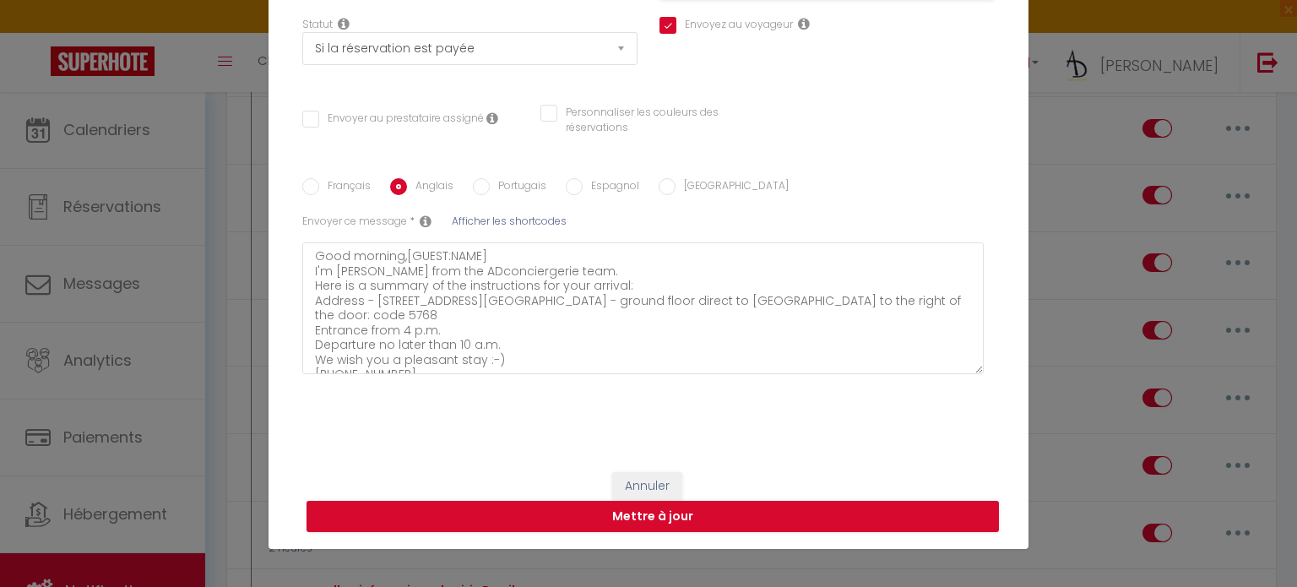
click at [510, 187] on label "Portugais" at bounding box center [518, 187] width 57 height 19
click at [490, 187] on input "Portugais" at bounding box center [481, 186] width 17 height 17
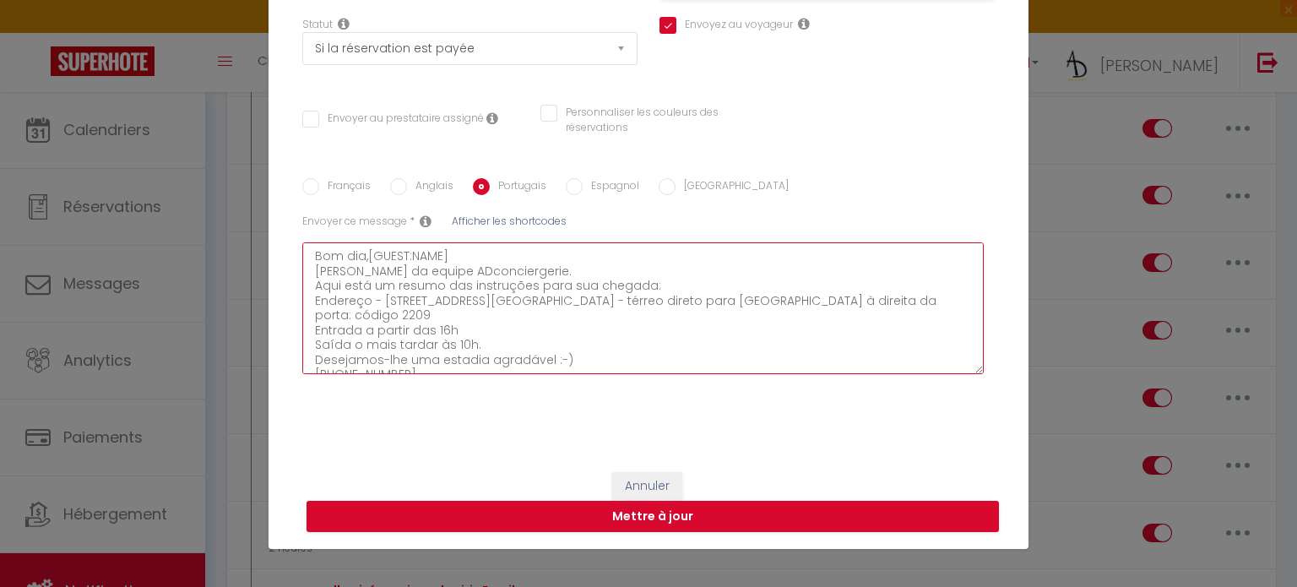
click at [565, 331] on textarea "Bom dia,[GUEST:NAME] [PERSON_NAME] da equipe ADconciergerie. Aqui está um resum…" at bounding box center [642, 308] width 681 height 132
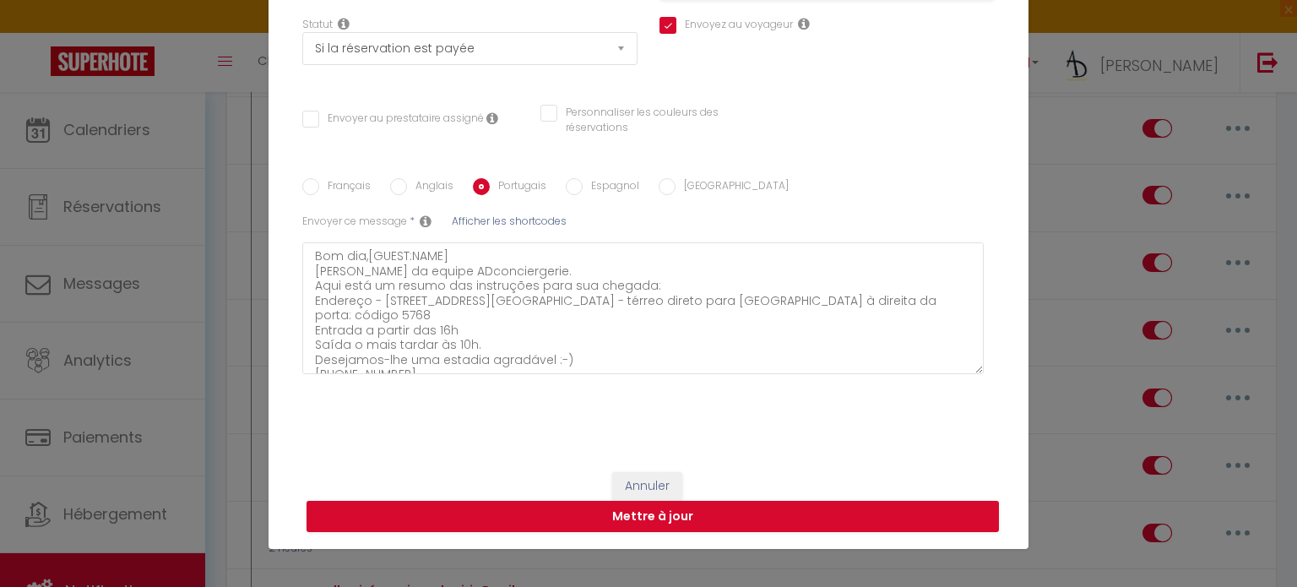
click at [608, 181] on label "Espagnol" at bounding box center [610, 187] width 57 height 19
click at [582, 181] on input "Espagnol" at bounding box center [574, 186] width 17 height 17
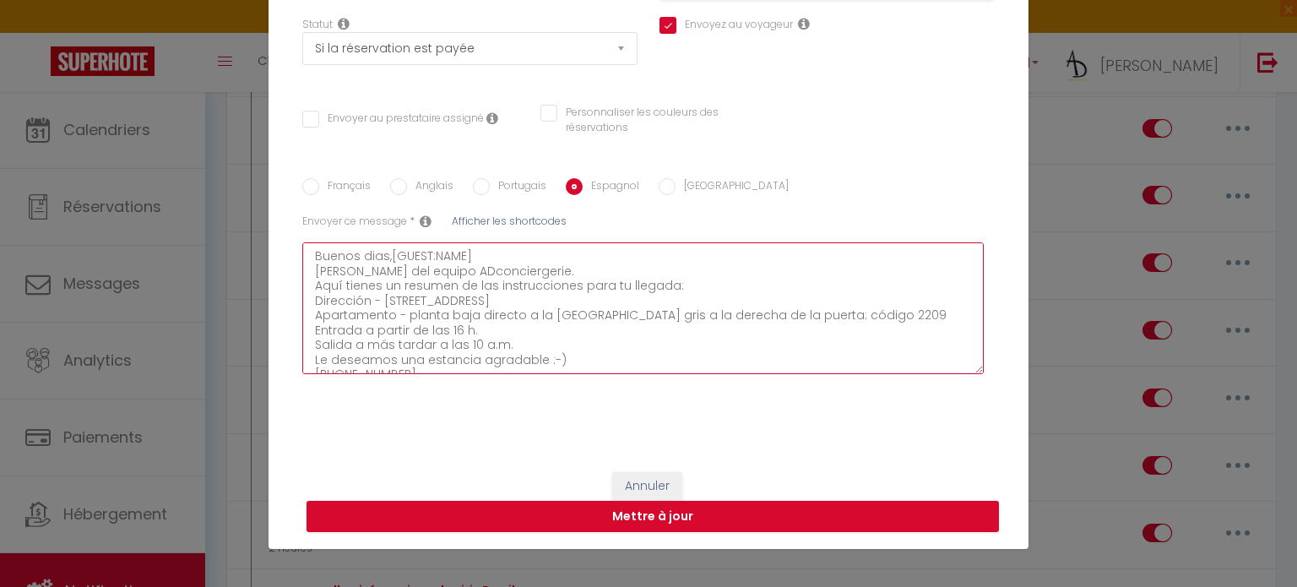
click at [610, 326] on textarea "Buenos dias,[GUEST:NAME] [PERSON_NAME] del equipo ADconciergerie. Aquí tienes u…" at bounding box center [642, 308] width 681 height 132
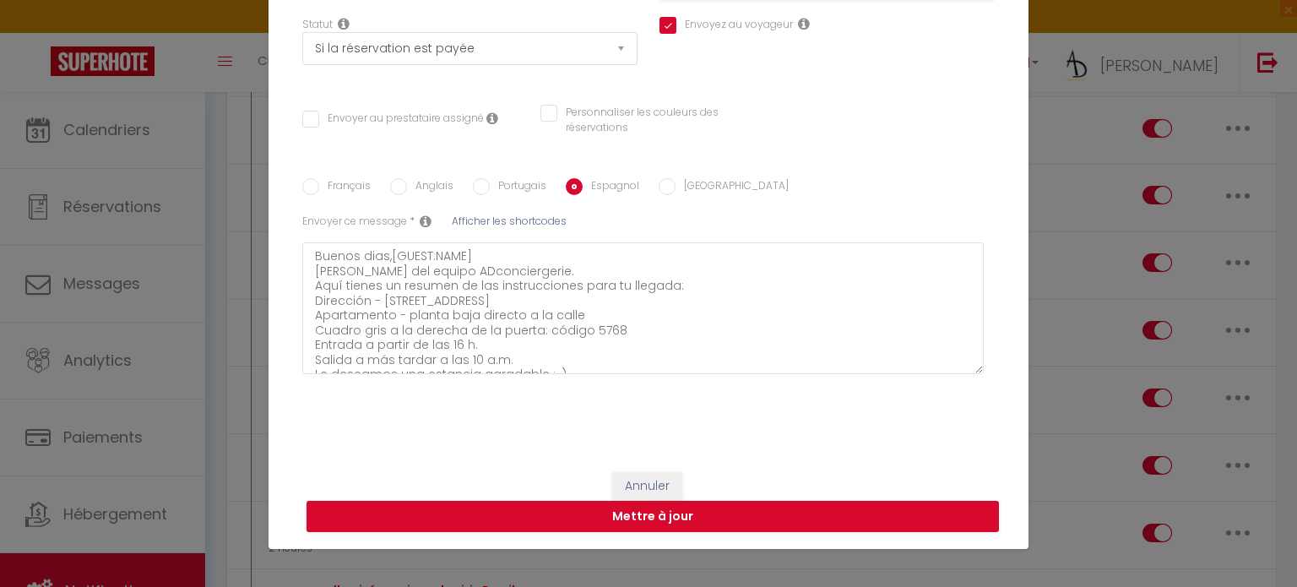
click at [679, 192] on label "[GEOGRAPHIC_DATA]" at bounding box center [731, 187] width 113 height 19
click at [675, 192] on input "[GEOGRAPHIC_DATA]" at bounding box center [666, 186] width 17 height 17
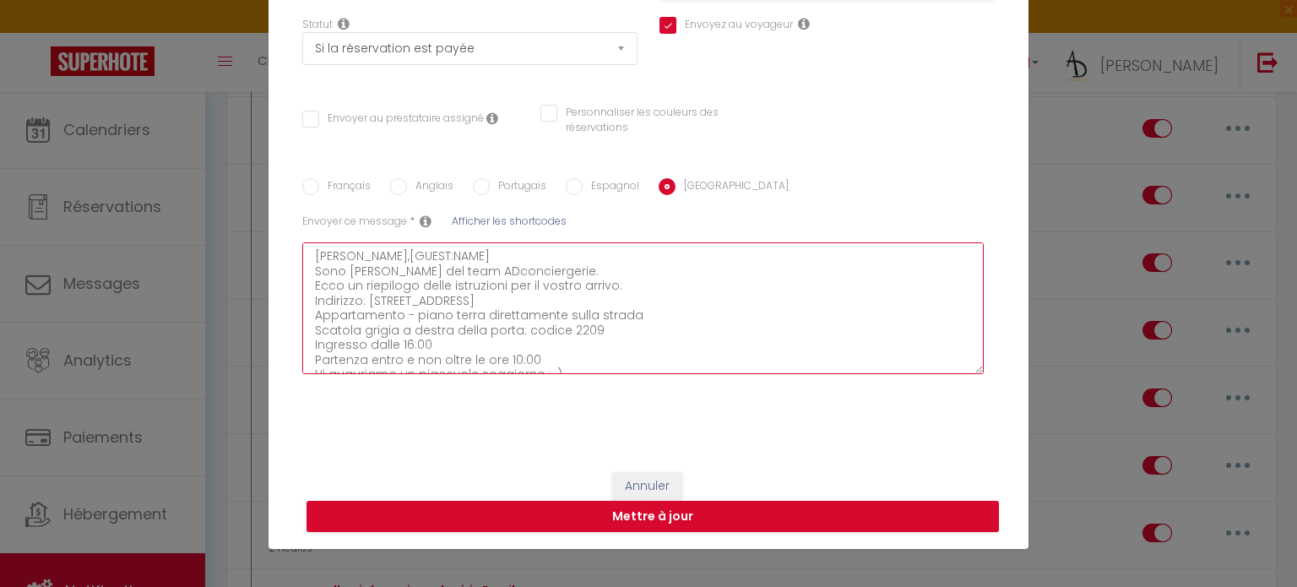
click at [599, 330] on textarea "[PERSON_NAME],[GUEST:NAME] Sono [PERSON_NAME] del team ADconciergerie. Ecco un …" at bounding box center [642, 308] width 681 height 132
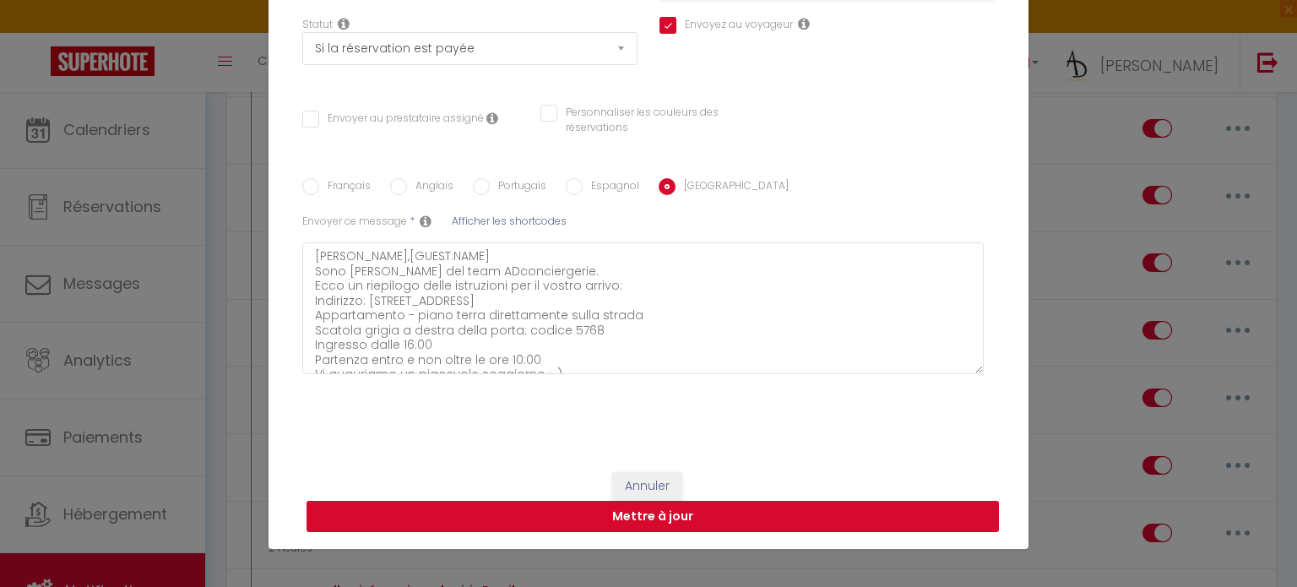
click at [496, 505] on button "Mettre à jour" at bounding box center [652, 517] width 692 height 32
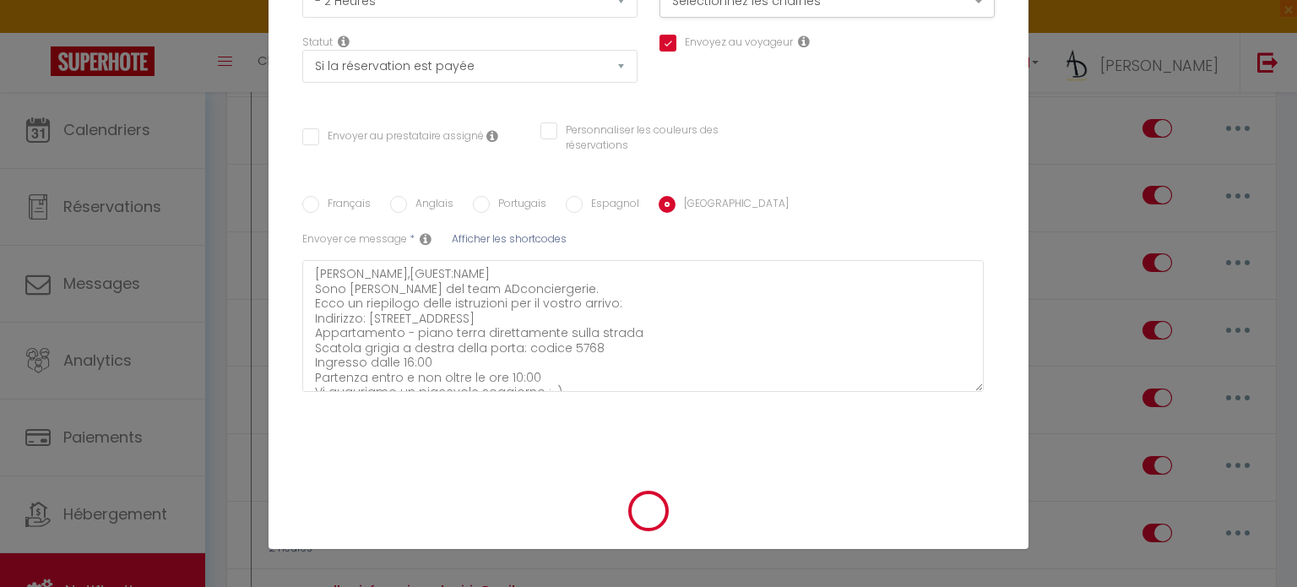
scroll to position [203, 0]
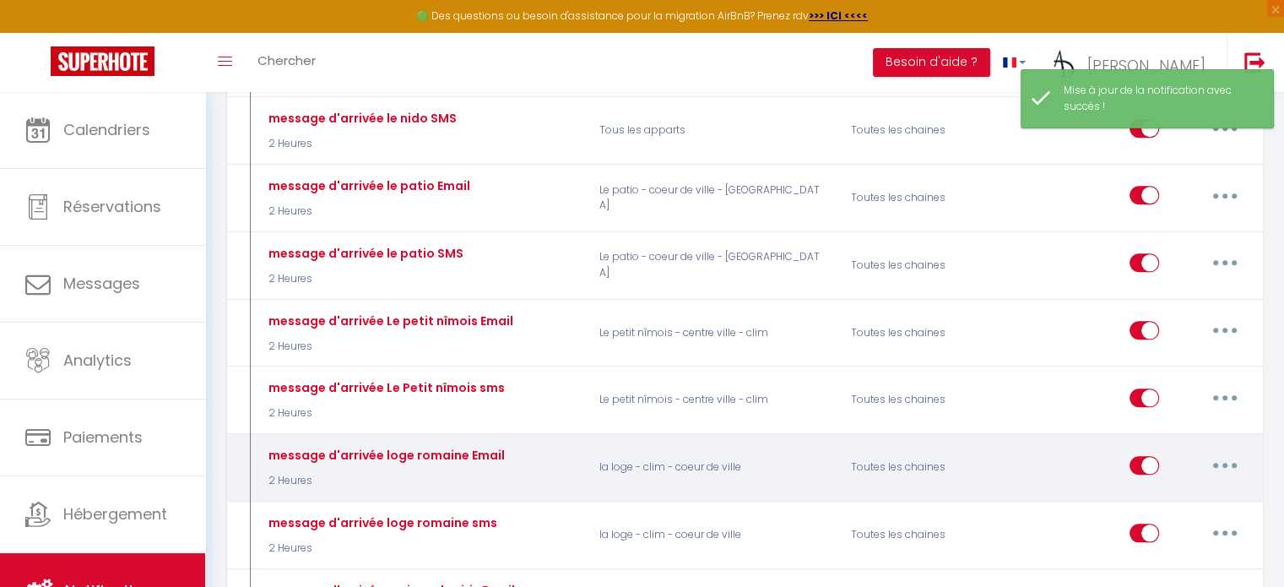
click at [1219, 452] on button "button" at bounding box center [1224, 465] width 47 height 27
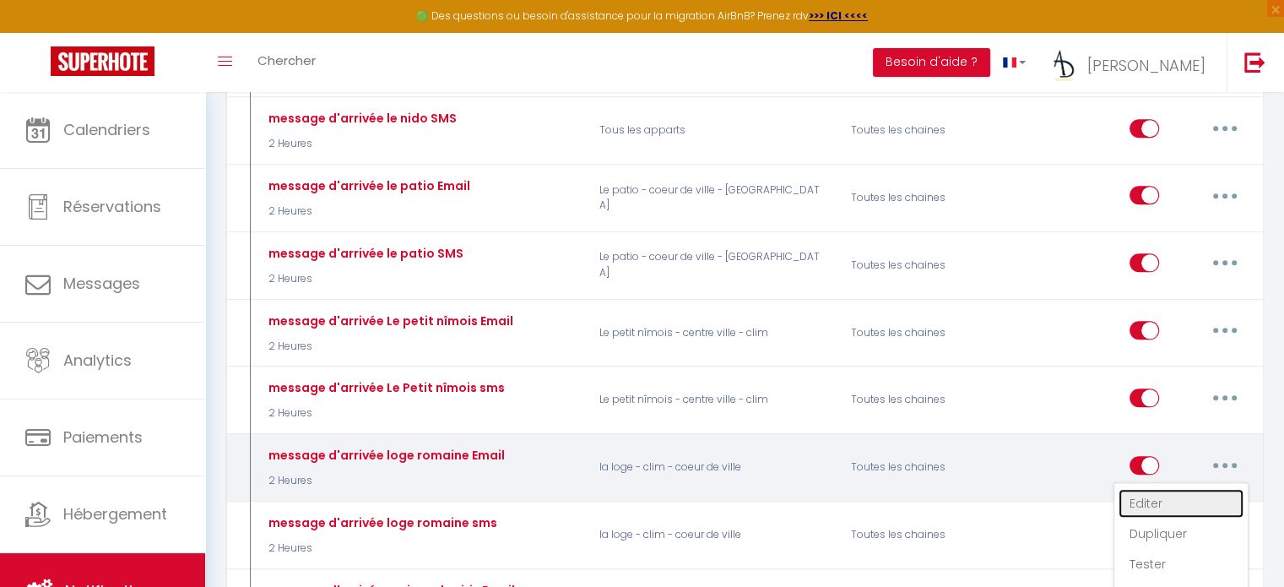
click at [1194, 489] on link "Editer" at bounding box center [1180, 503] width 125 height 29
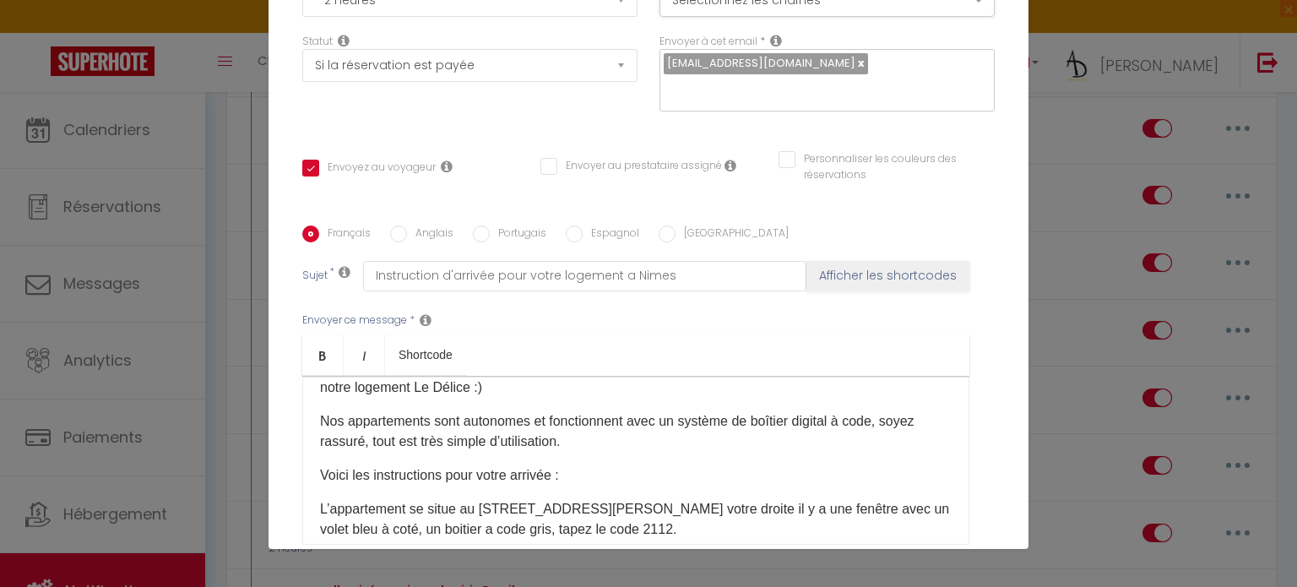
scroll to position [98, 0]
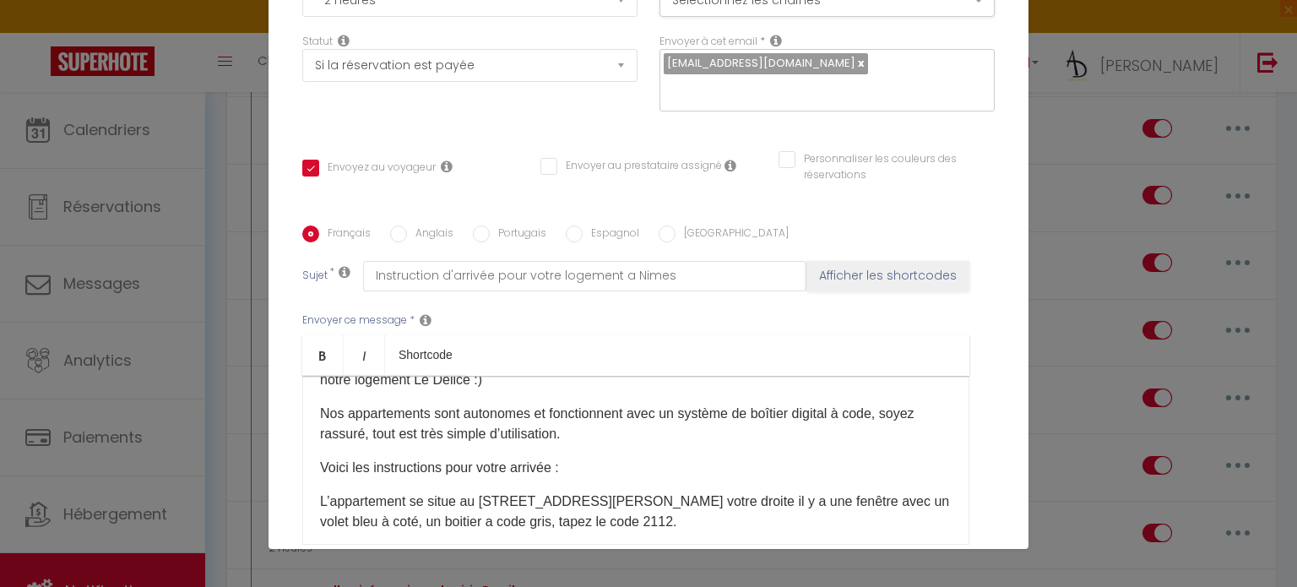
click at [647, 518] on p "L’appartement se situe au [STREET_ADDRESS][PERSON_NAME] votre droite il y a une…" at bounding box center [635, 511] width 631 height 41
click at [426, 238] on label "Anglais" at bounding box center [430, 234] width 46 height 19
click at [407, 238] on input "Anglais" at bounding box center [398, 233] width 17 height 17
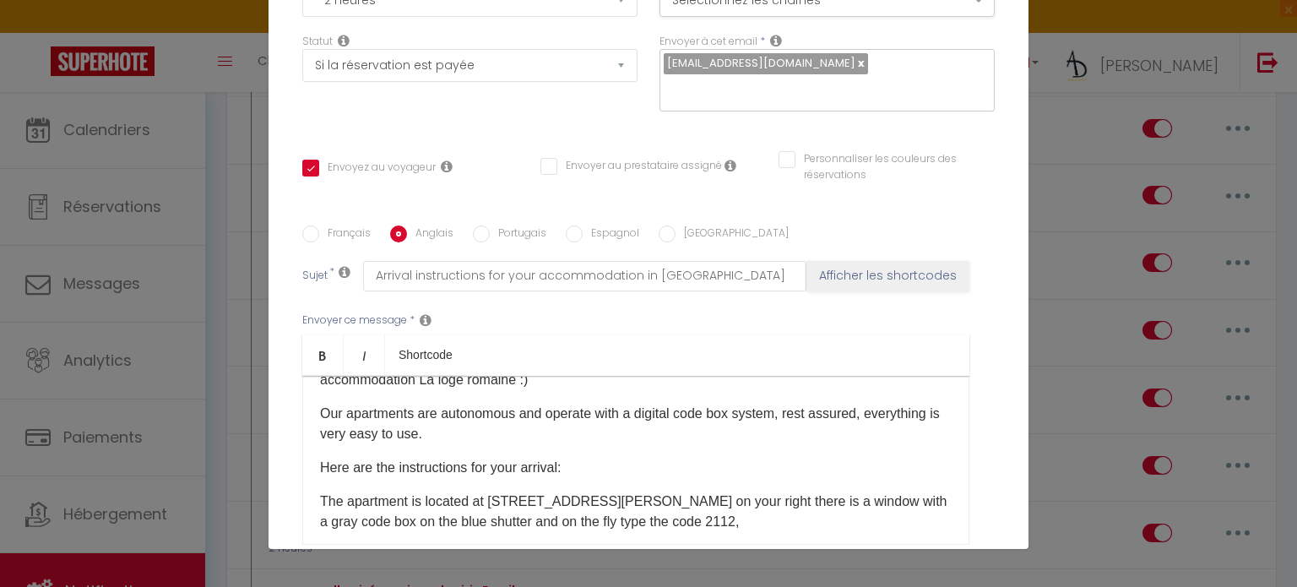
click at [663, 511] on p "The apartment is located at [STREET_ADDRESS][PERSON_NAME] on your right there i…" at bounding box center [635, 511] width 631 height 41
click at [529, 229] on label "Portugais" at bounding box center [518, 234] width 57 height 19
click at [490, 229] on input "Portugais" at bounding box center [481, 233] width 17 height 17
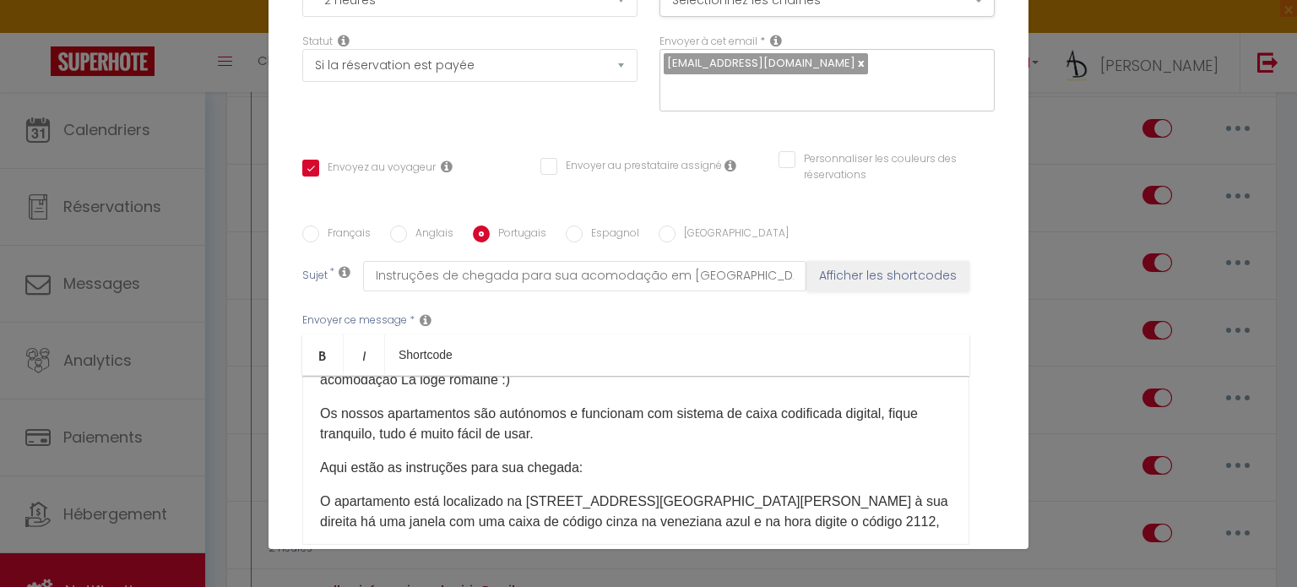
click at [692, 517] on p "O apartamento está localizado na [STREET_ADDRESS][GEOGRAPHIC_DATA][PERSON_NAME]…" at bounding box center [635, 511] width 631 height 41
click at [604, 230] on label "Espagnol" at bounding box center [610, 234] width 57 height 19
click at [582, 230] on input "Espagnol" at bounding box center [574, 233] width 17 height 17
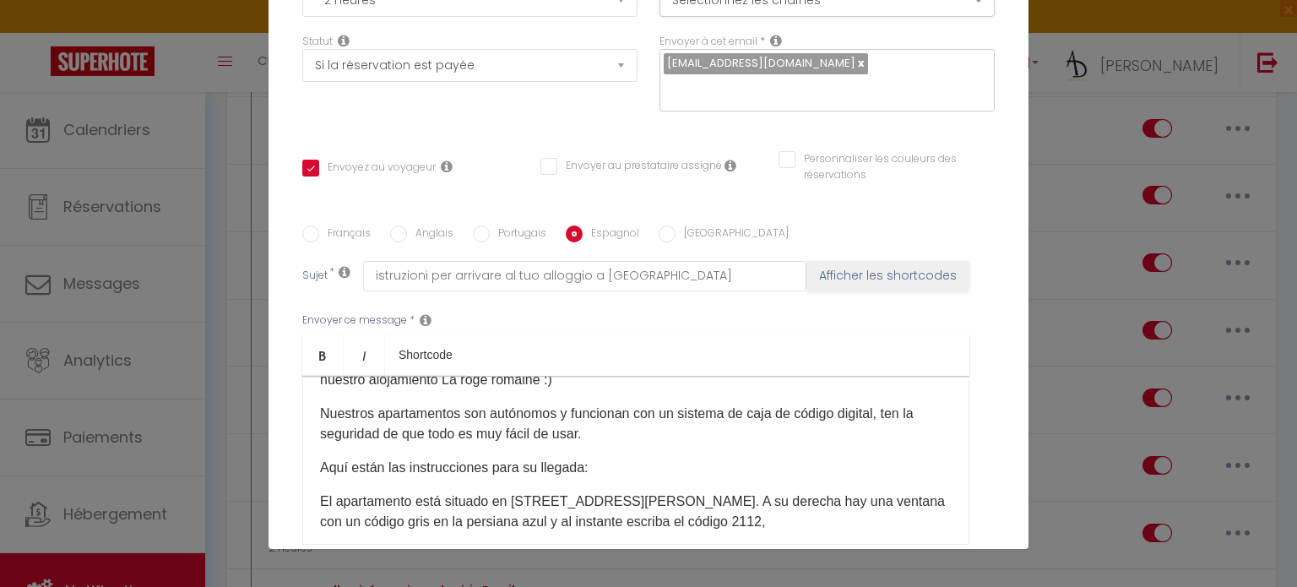
click at [669, 525] on p "El apartamento está situado en [STREET_ADDRESS][PERSON_NAME]. A su derecha hay …" at bounding box center [635, 511] width 631 height 41
click at [675, 236] on label "[GEOGRAPHIC_DATA]" at bounding box center [731, 234] width 113 height 19
click at [672, 236] on input "[GEOGRAPHIC_DATA]" at bounding box center [666, 233] width 17 height 17
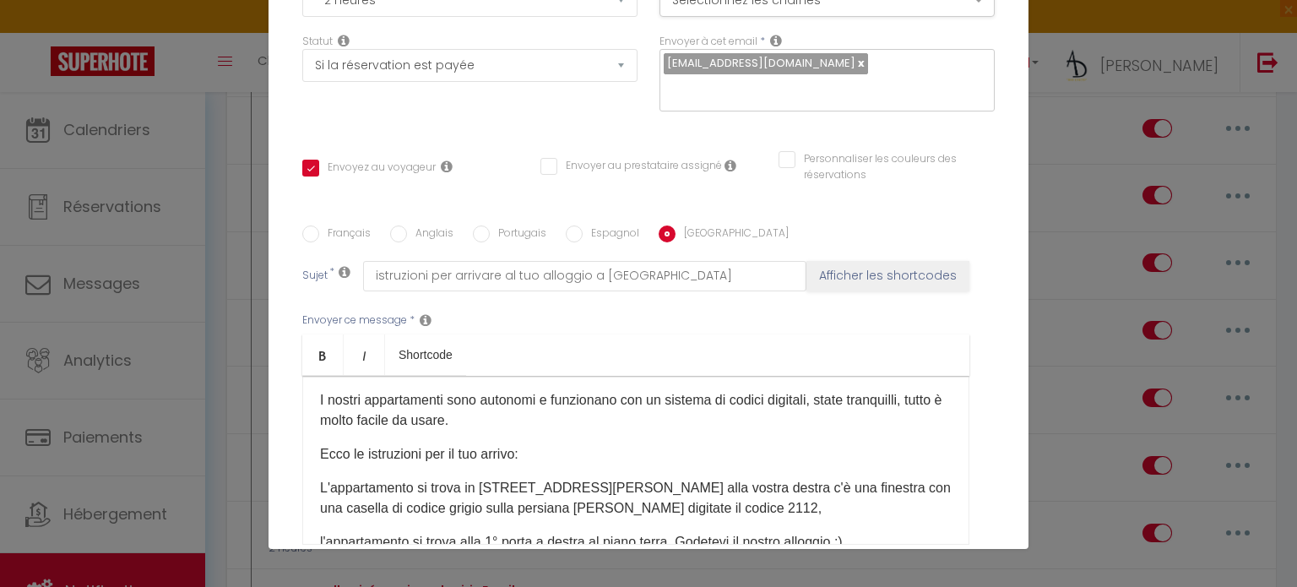
click at [692, 505] on p "L'appartamento si trova in [STREET_ADDRESS][PERSON_NAME] alla vostra destra c'è…" at bounding box center [635, 498] width 631 height 41
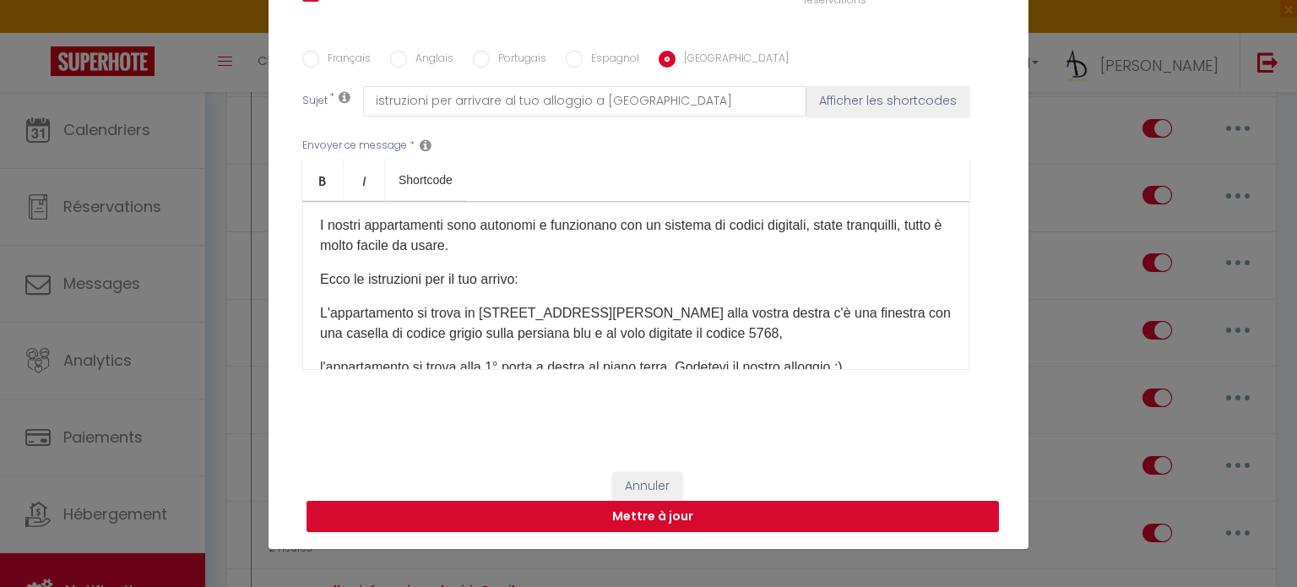
click at [919, 525] on button "Mettre à jour" at bounding box center [652, 517] width 692 height 32
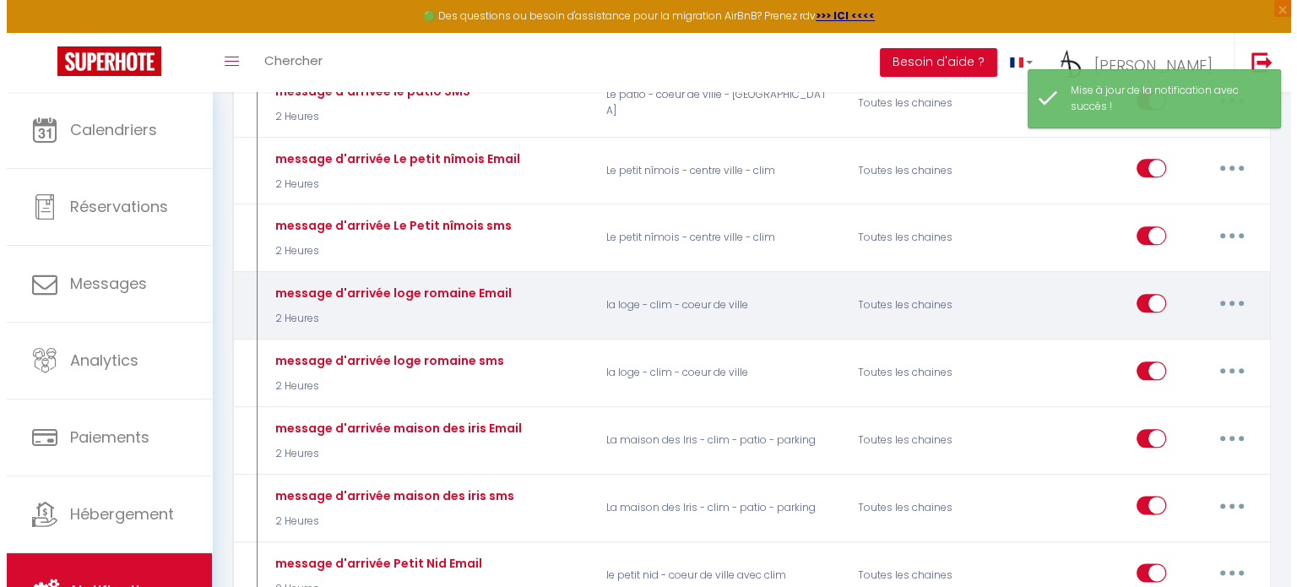
scroll to position [1915, 0]
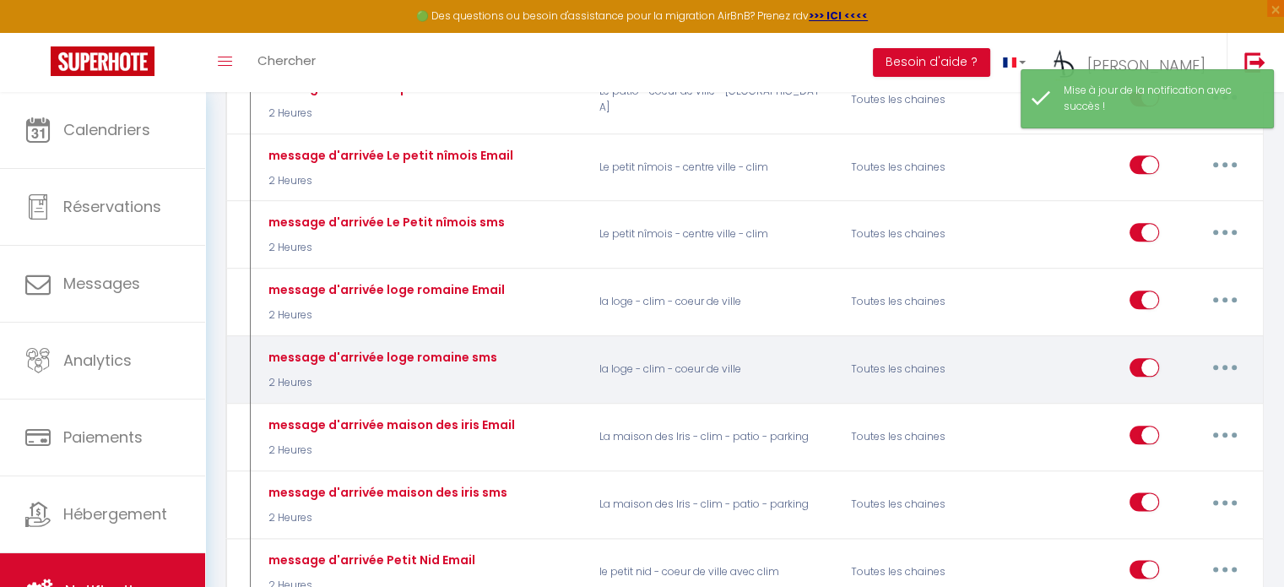
click at [1236, 354] on button "button" at bounding box center [1224, 367] width 47 height 27
click at [1172, 384] on div "Editer Dupliquer Tester Supprimer" at bounding box center [1180, 450] width 135 height 133
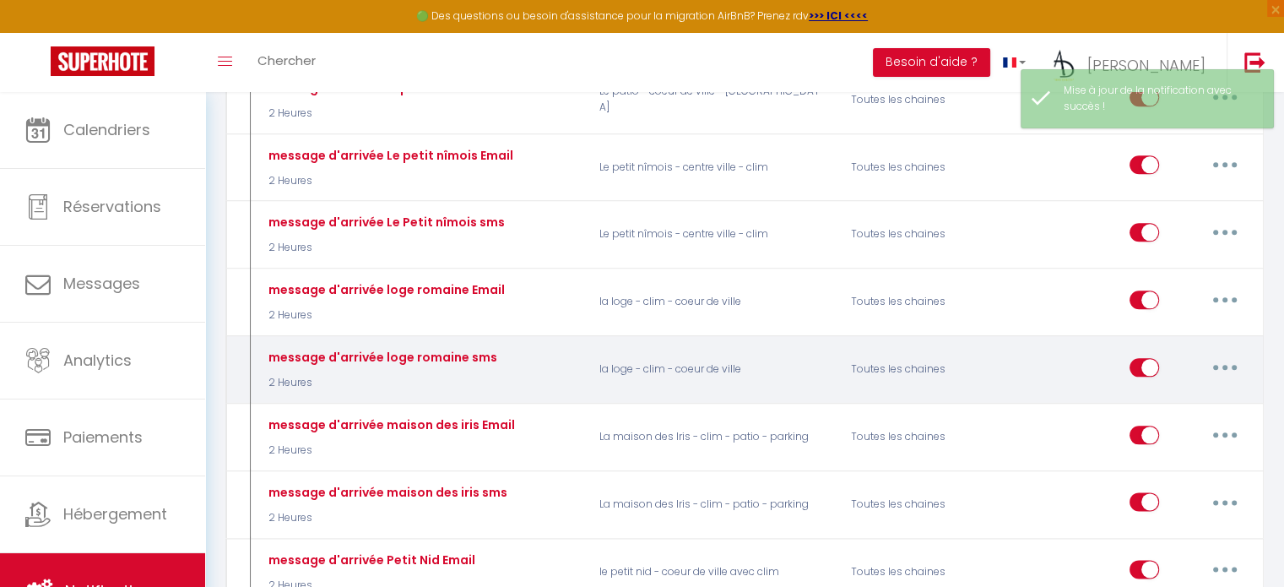
click at [1216, 354] on button "button" at bounding box center [1224, 367] width 47 height 27
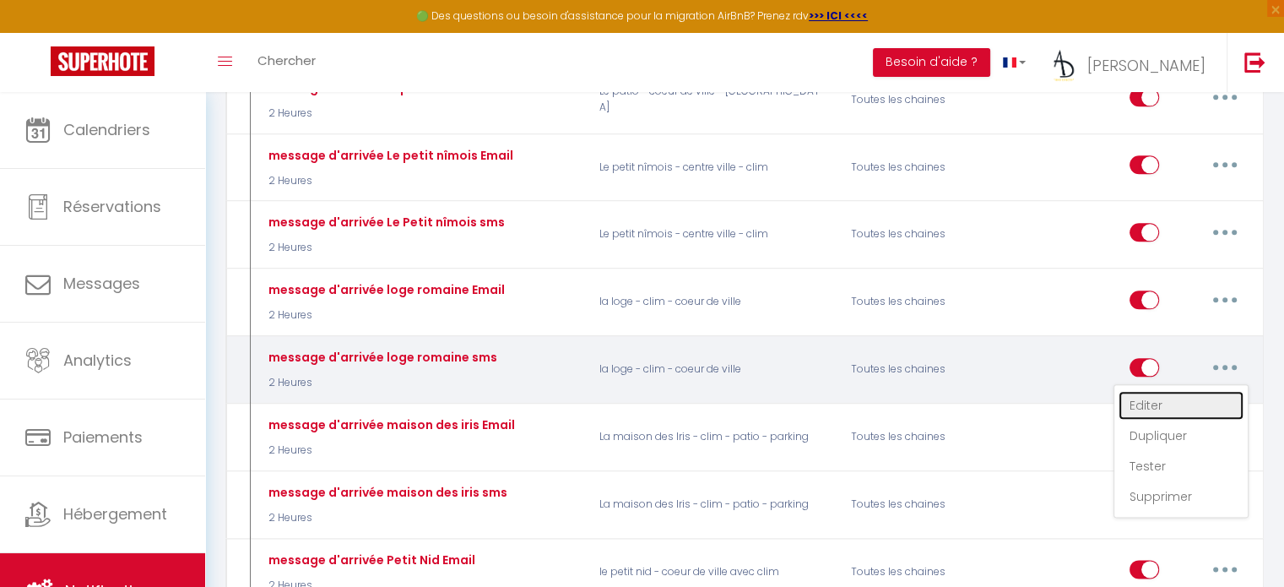
click at [1185, 391] on link "Editer" at bounding box center [1180, 405] width 125 height 29
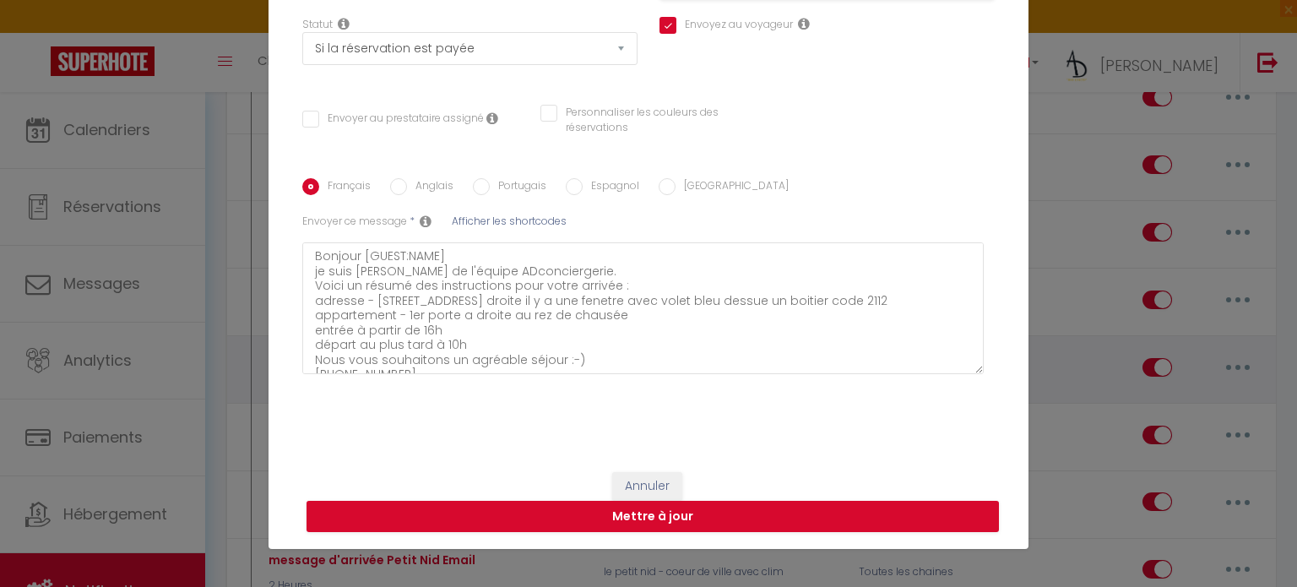
scroll to position [221, 0]
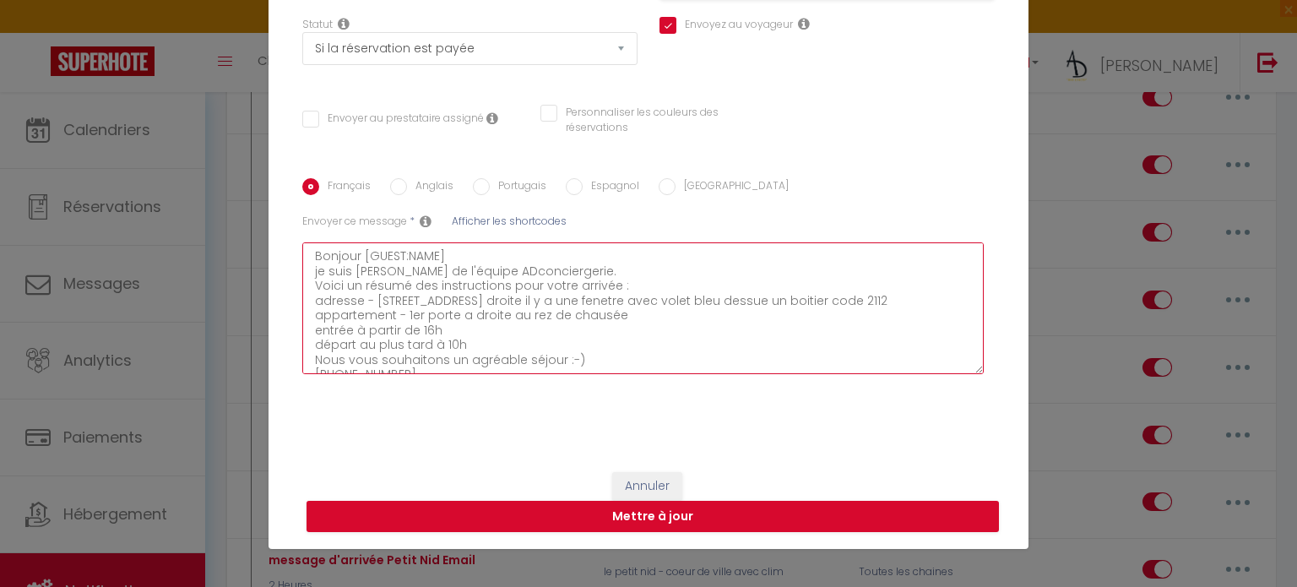
click at [781, 320] on textarea "Bonjour [GUEST:NAME] je suis [PERSON_NAME] de l'équipe ADconciergerie. Voici un…" at bounding box center [642, 308] width 681 height 132
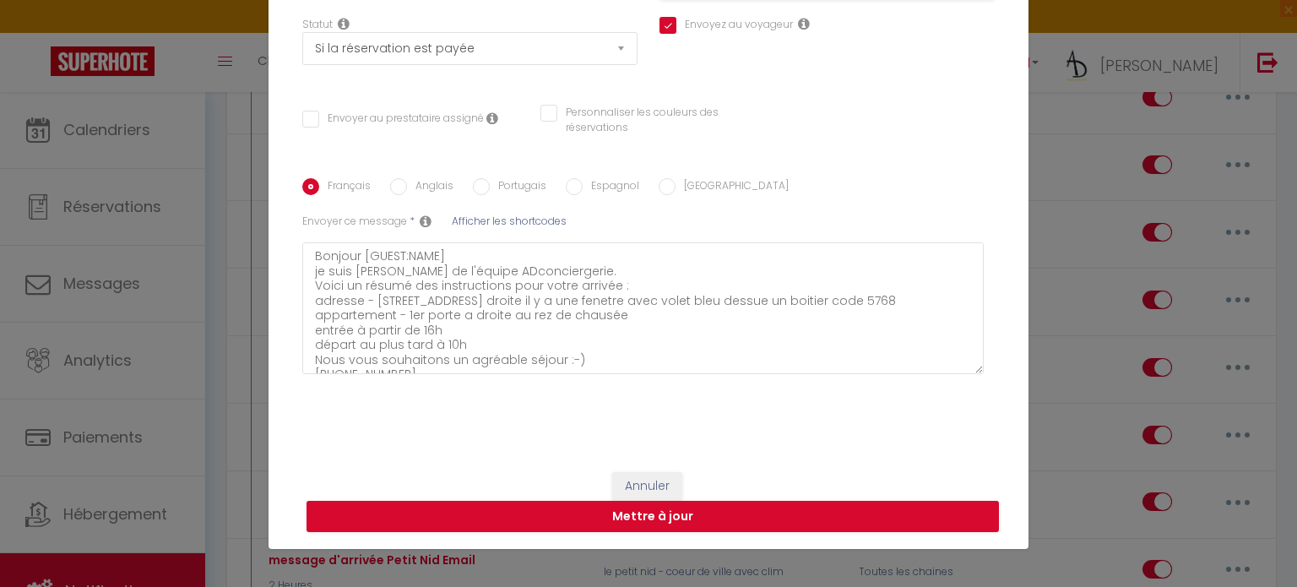
click at [390, 181] on input "Anglais" at bounding box center [398, 186] width 17 height 17
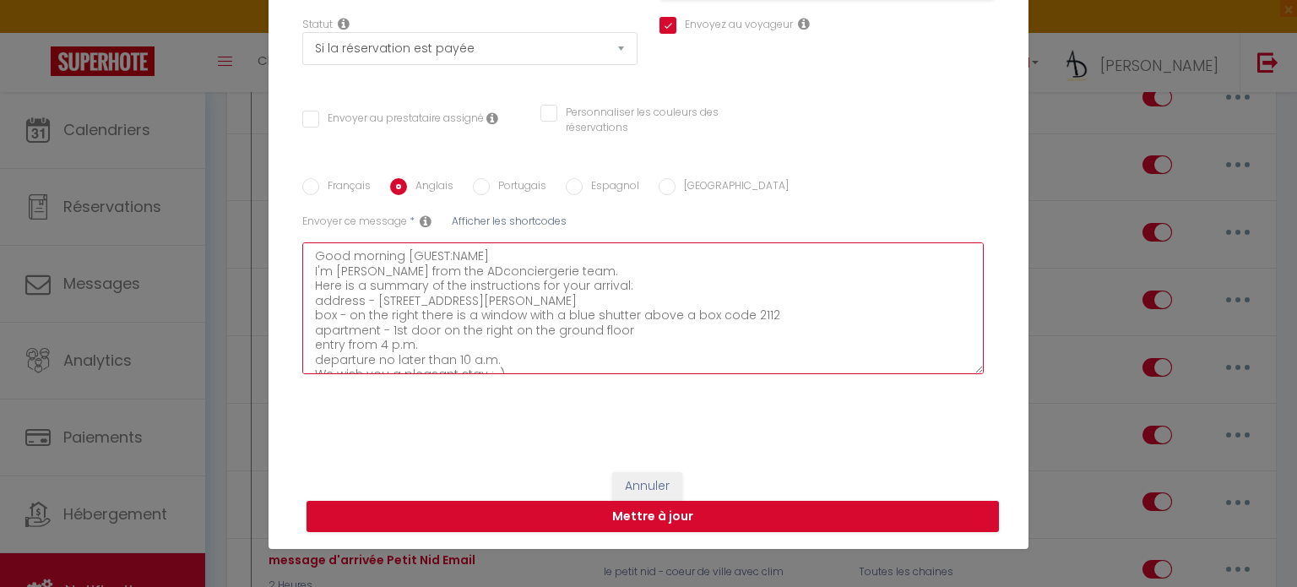
click at [787, 320] on textarea "Good morning [GUEST:NAME] I'm [PERSON_NAME] from the ADconciergerie team. Here …" at bounding box center [642, 308] width 681 height 132
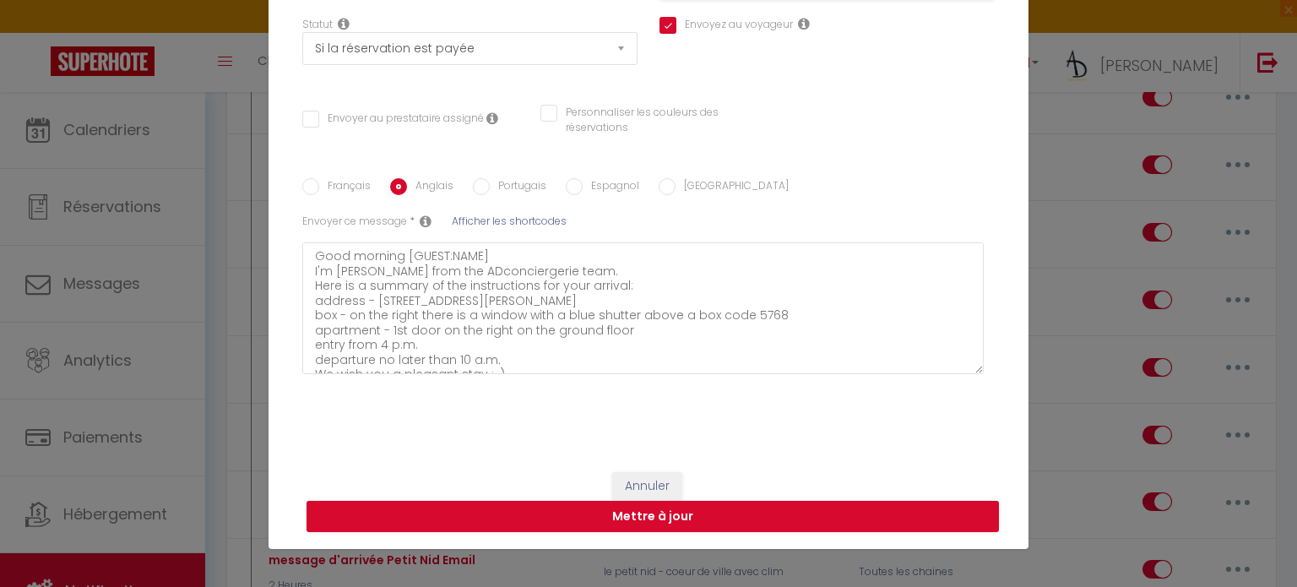
click at [514, 178] on label "Portugais" at bounding box center [518, 187] width 57 height 19
click at [490, 178] on input "Portugais" at bounding box center [481, 186] width 17 height 17
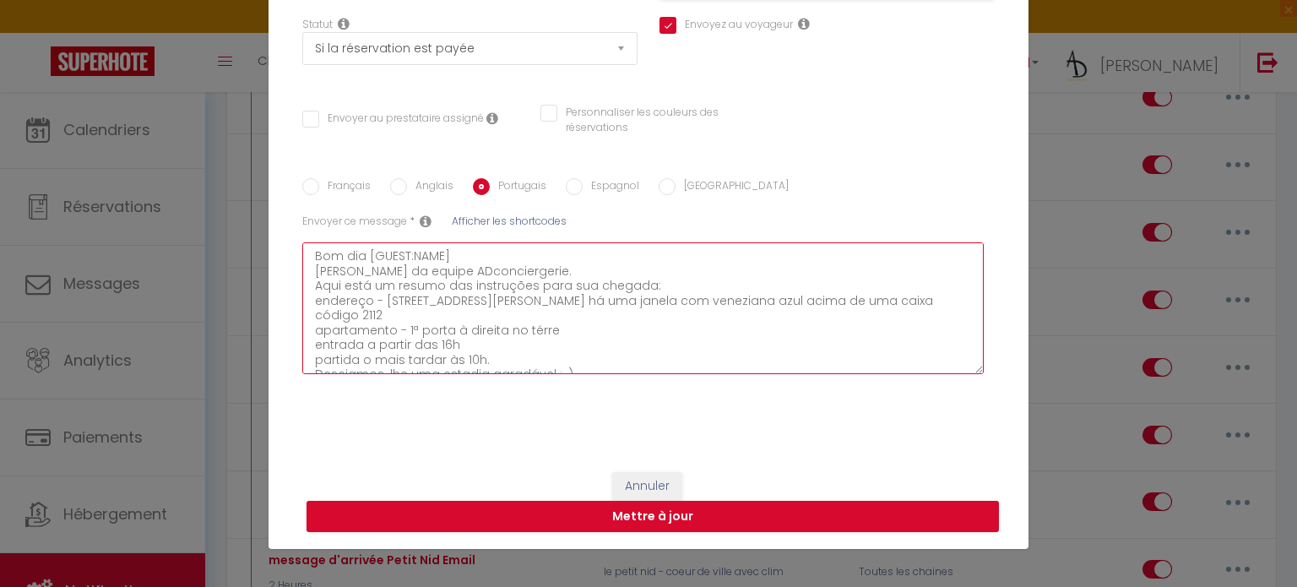
click at [810, 308] on textarea "Bom dia [GUEST:NAME] [PERSON_NAME] da equipe ADconciergerie. Aqui está um resum…" at bounding box center [642, 308] width 681 height 132
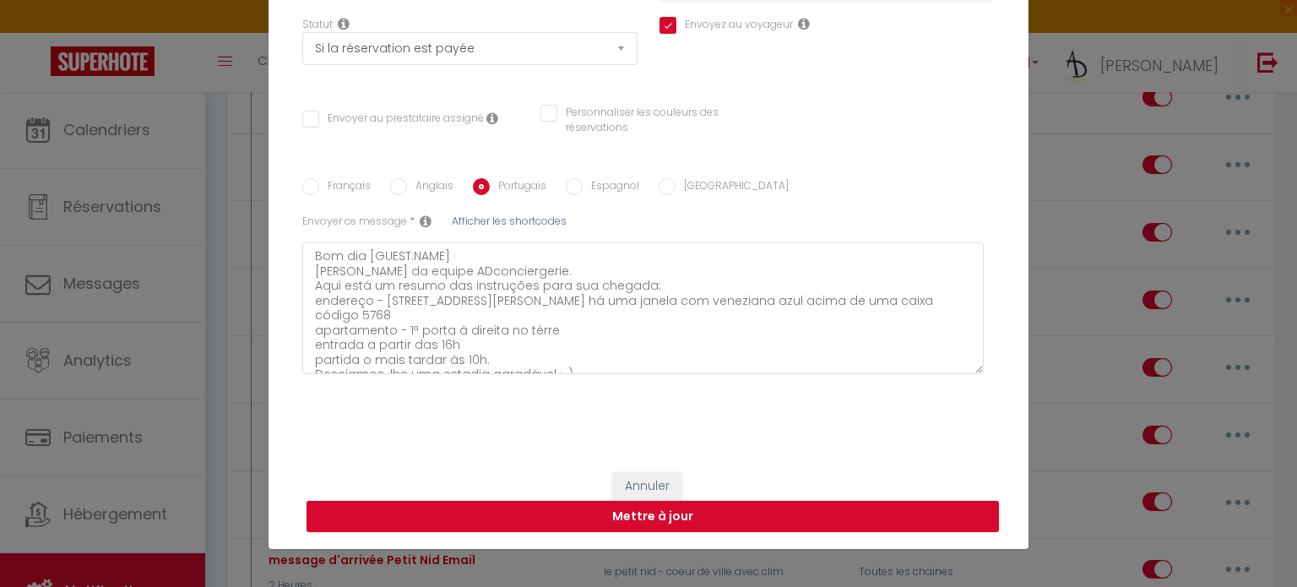
click at [554, 171] on div "Français Anglais Portugais Espagnol Italien Sujet * Afficher les shortcodes Env…" at bounding box center [648, 284] width 692 height 263
click at [582, 188] on label "Espagnol" at bounding box center [610, 187] width 57 height 19
click at [577, 188] on input "Espagnol" at bounding box center [574, 186] width 17 height 17
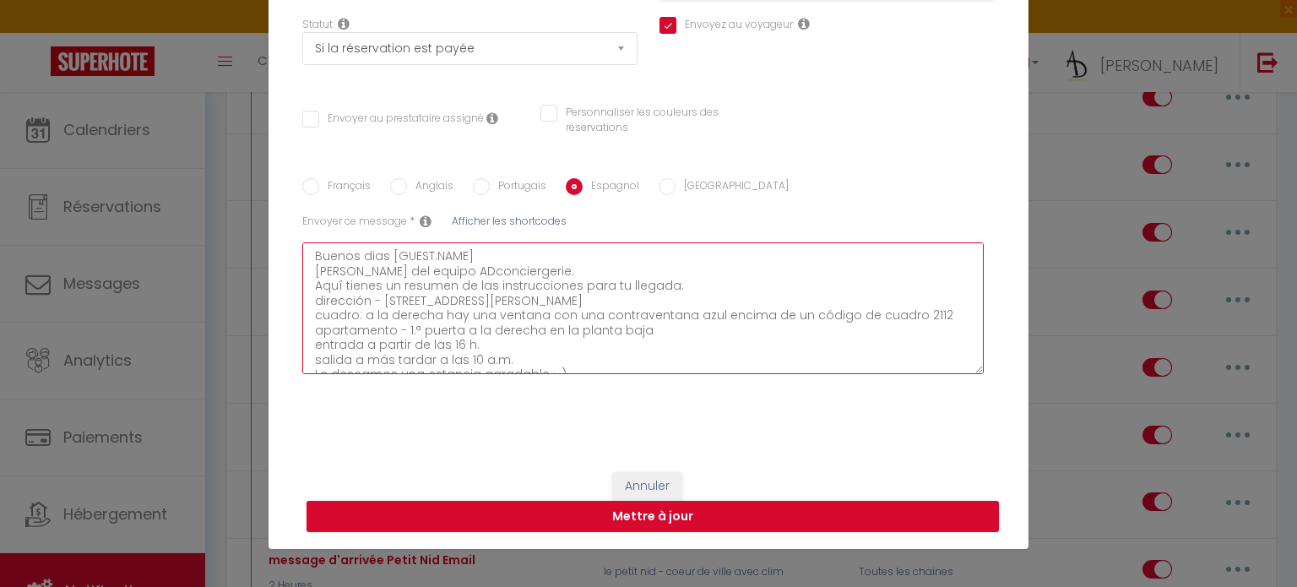
click at [923, 313] on textarea "Buenos dias [GUEST:NAME] [PERSON_NAME] del equipo ADconciergerie. Aquí tienes u…" at bounding box center [642, 308] width 681 height 132
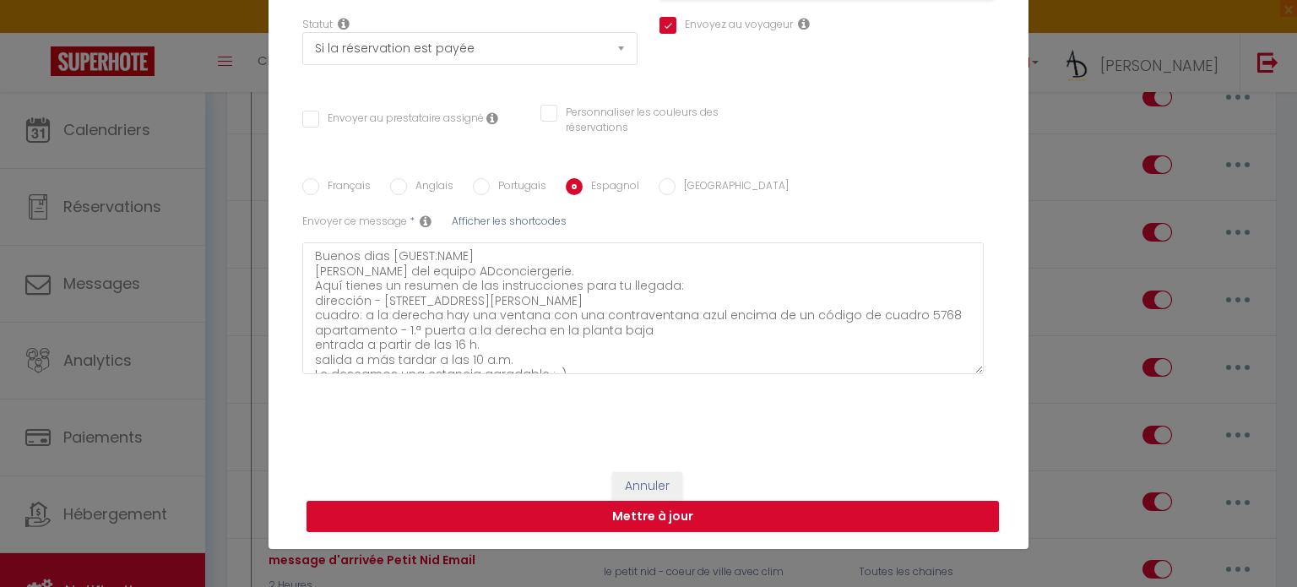
click at [689, 196] on label "[GEOGRAPHIC_DATA]" at bounding box center [731, 187] width 113 height 19
click at [675, 195] on input "[GEOGRAPHIC_DATA]" at bounding box center [666, 186] width 17 height 17
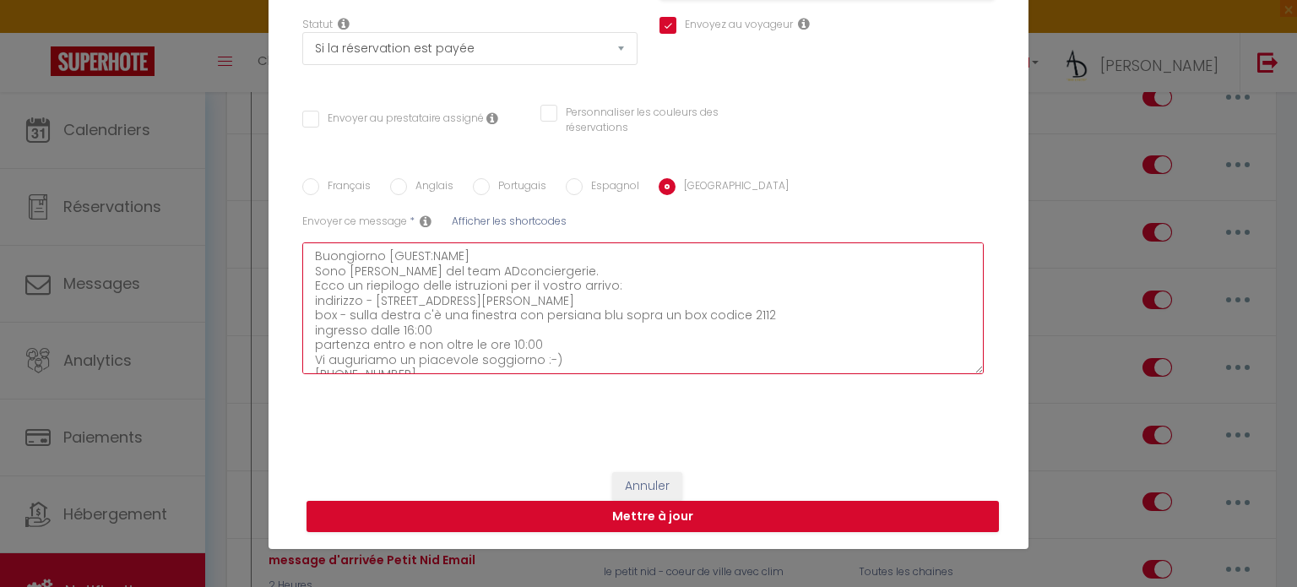
click at [765, 324] on textarea "Buongiorno [GUEST:NAME] Sono [PERSON_NAME] del team ADconciergerie. Ecco un rie…" at bounding box center [642, 308] width 681 height 132
click at [775, 311] on textarea "Buongiorno [GUEST:NAME] Sono [PERSON_NAME] del team ADconciergerie. Ecco un rie…" at bounding box center [642, 308] width 681 height 132
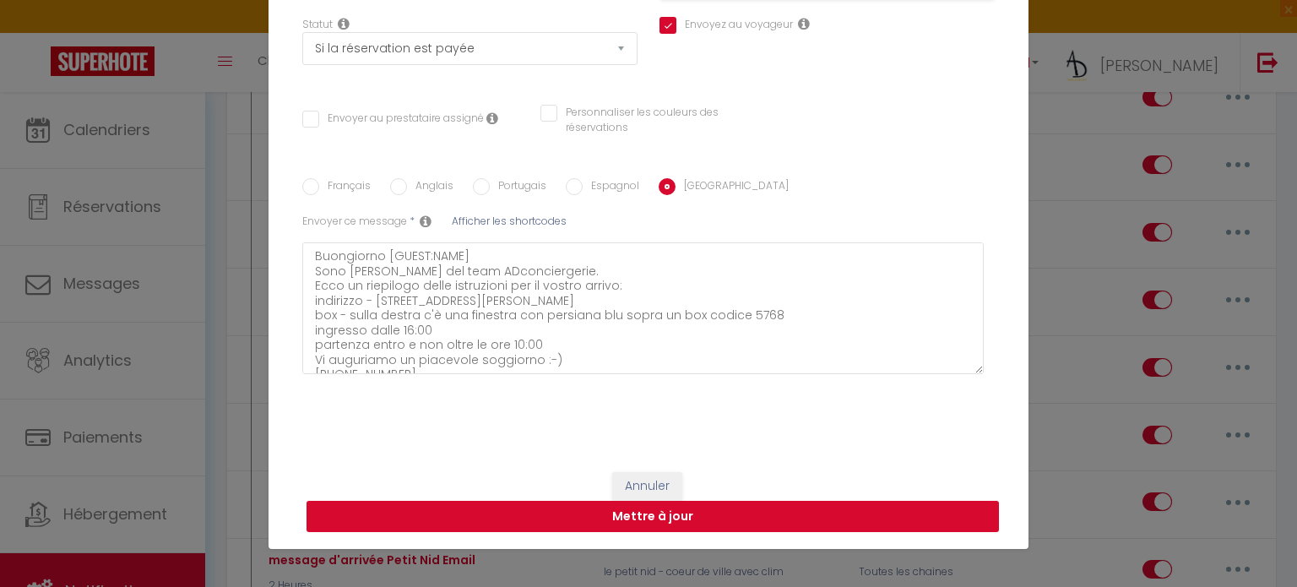
click at [730, 509] on button "Mettre à jour" at bounding box center [652, 517] width 692 height 32
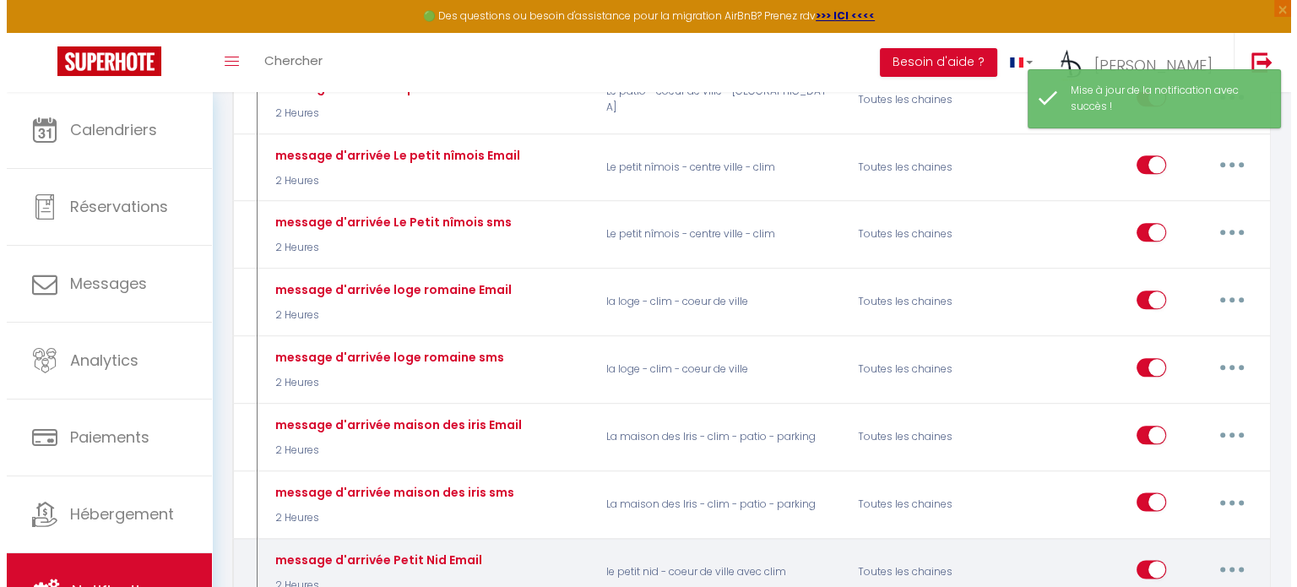
scroll to position [1986, 0]
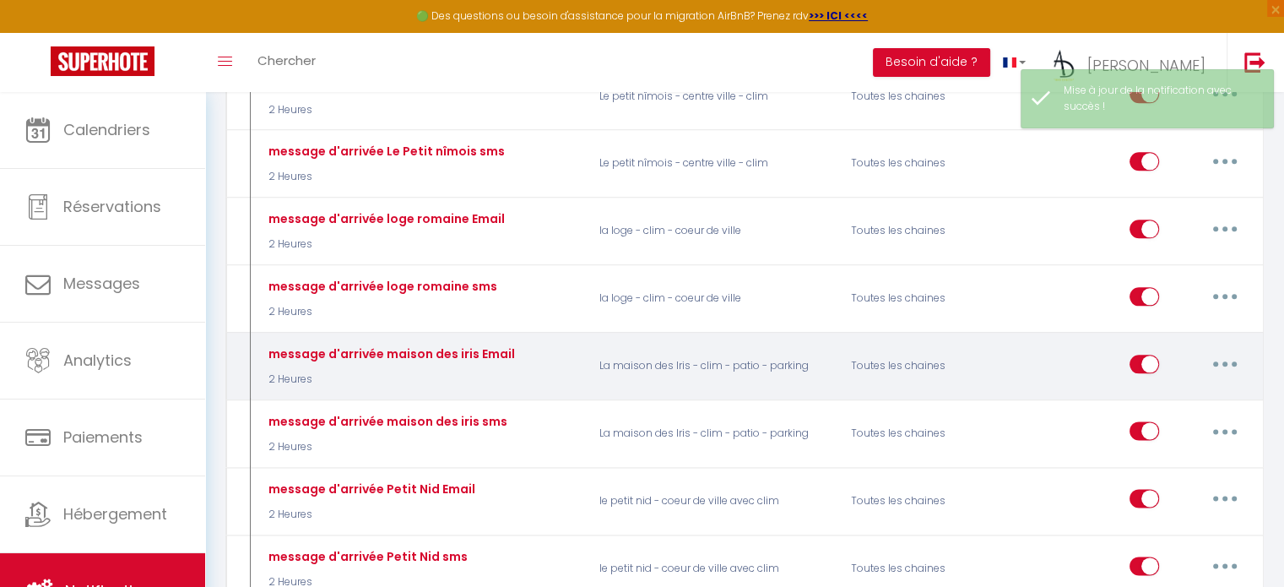
click at [1231, 350] on button "button" at bounding box center [1224, 363] width 47 height 27
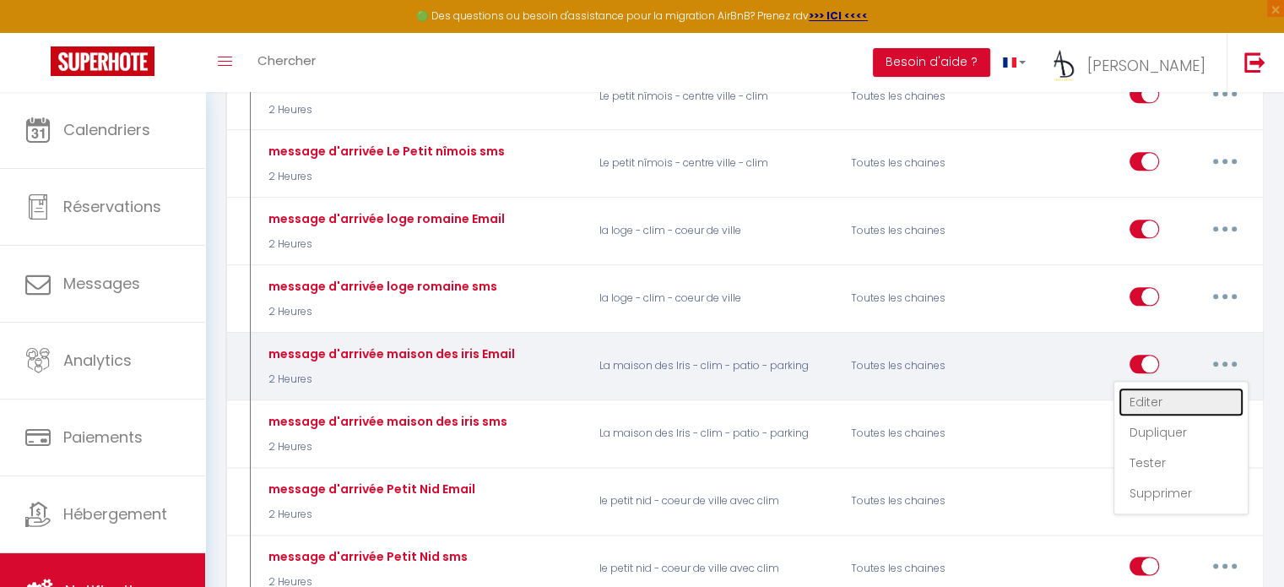
click at [1192, 387] on link "Editer" at bounding box center [1180, 401] width 125 height 29
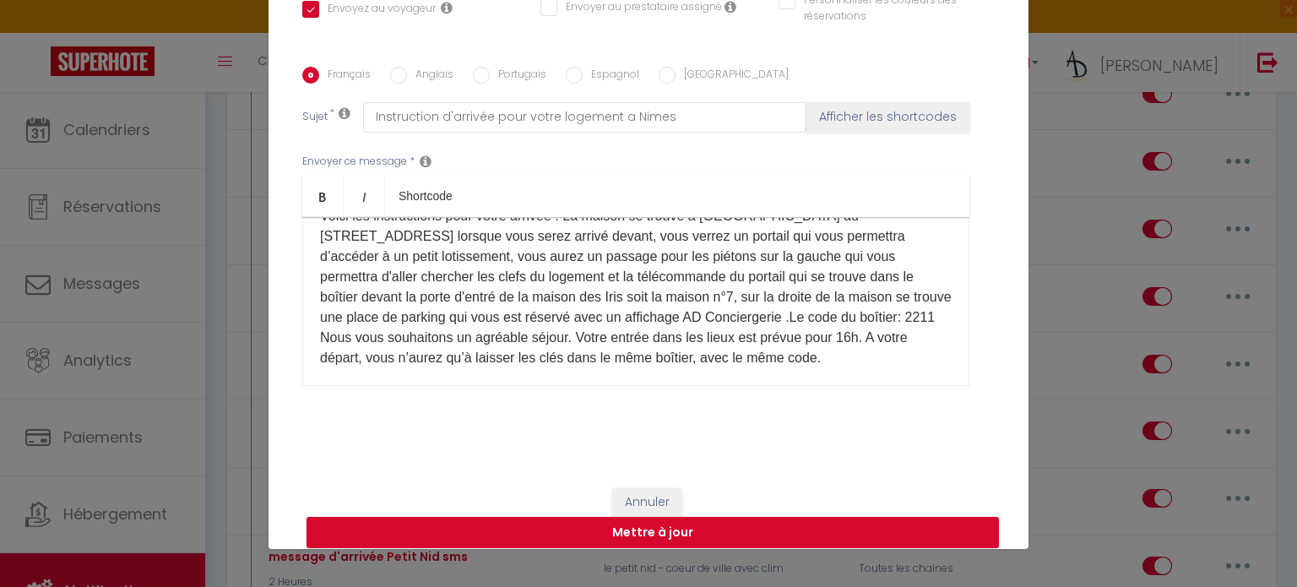
scroll to position [189, 0]
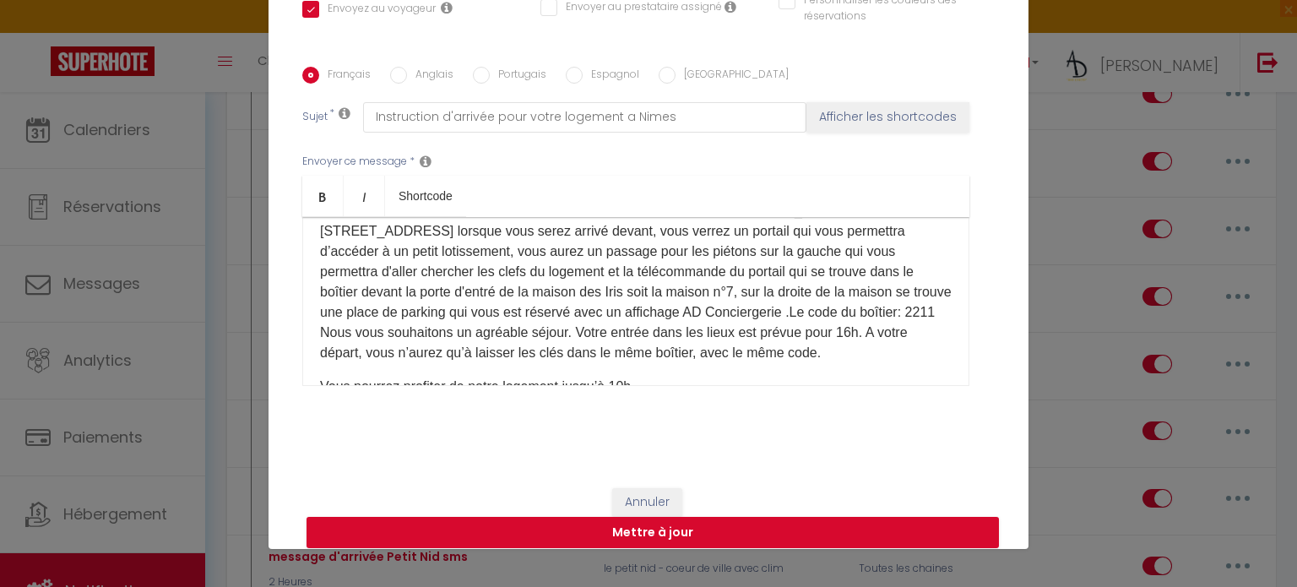
click at [919, 340] on div "Bonjour [GUEST:NAME]​, C'est le JOUR - J ! Je suis [PERSON_NAME] de l'équipe AD…" at bounding box center [635, 301] width 667 height 169
click at [431, 62] on div "Français Anglais Portugais Espagnol Italien Sujet * Instruction d'arrivée pour …" at bounding box center [648, 236] width 692 height 391
click at [428, 73] on label "Anglais" at bounding box center [430, 76] width 46 height 19
click at [407, 73] on input "Anglais" at bounding box center [398, 75] width 17 height 17
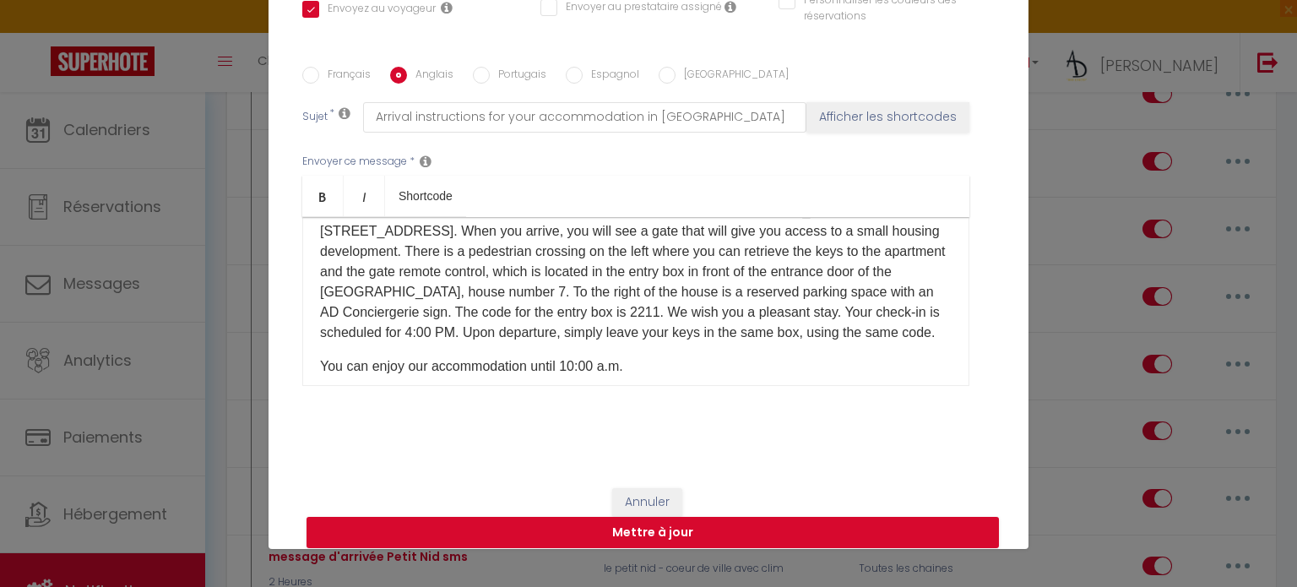
click at [545, 307] on p "Here are the instructions for your arrival: The house is located in [GEOGRAPHIC…" at bounding box center [635, 272] width 631 height 142
click at [494, 73] on label "Portugais" at bounding box center [518, 76] width 57 height 19
click at [490, 73] on input "Portugais" at bounding box center [481, 75] width 17 height 17
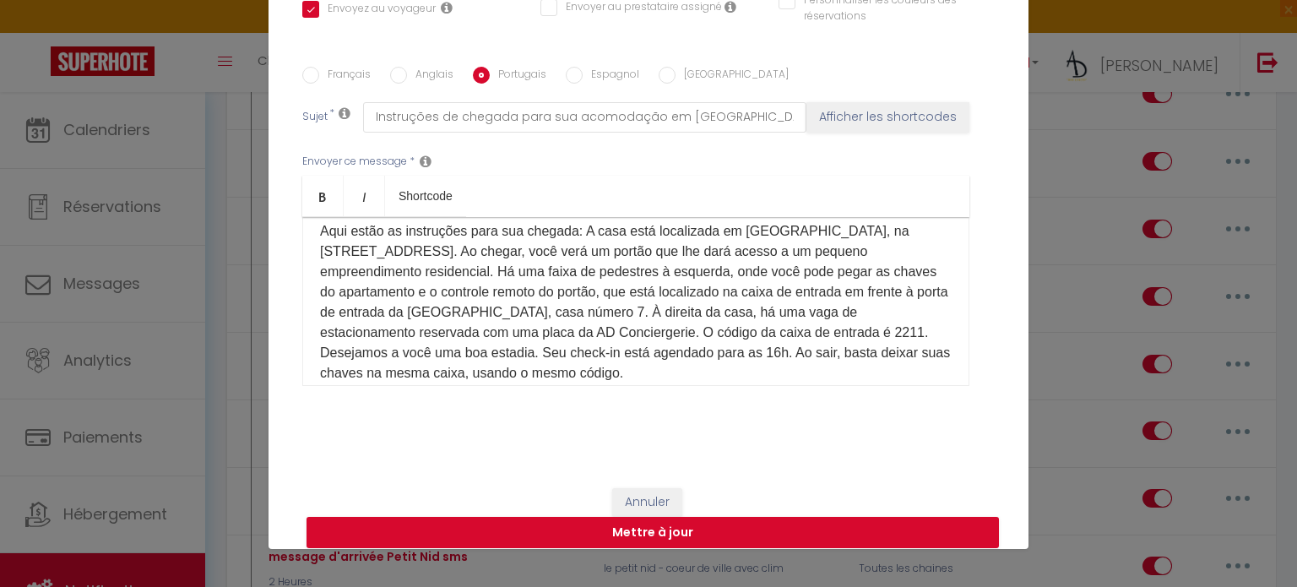
click at [685, 330] on p "Aqui estão as instruções para sua chegada: A casa está localizada em [GEOGRAPHI…" at bounding box center [635, 302] width 631 height 162
click at [605, 79] on label "Espagnol" at bounding box center [610, 76] width 57 height 19
click at [582, 79] on input "Espagnol" at bounding box center [574, 75] width 17 height 17
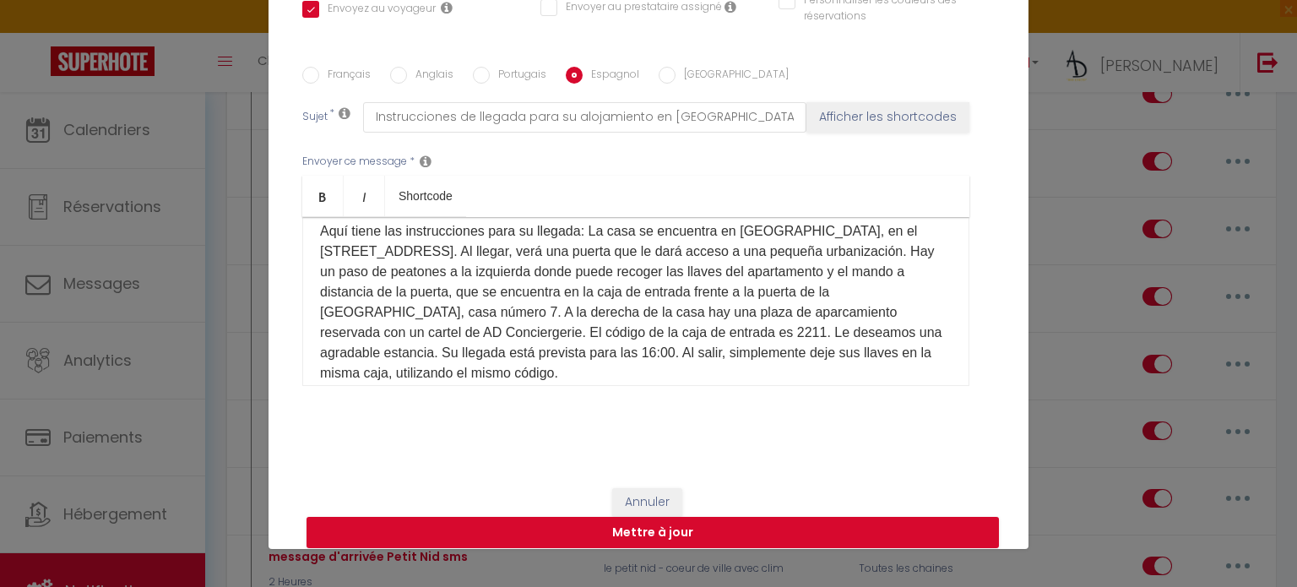
click at [637, 324] on p "Aquí tiene las instrucciones para su llegada: La casa se encuentra en [GEOGRAPH…" at bounding box center [635, 302] width 631 height 162
click at [675, 77] on label "[GEOGRAPHIC_DATA]" at bounding box center [731, 76] width 113 height 19
click at [665, 77] on input "[GEOGRAPHIC_DATA]" at bounding box center [666, 75] width 17 height 17
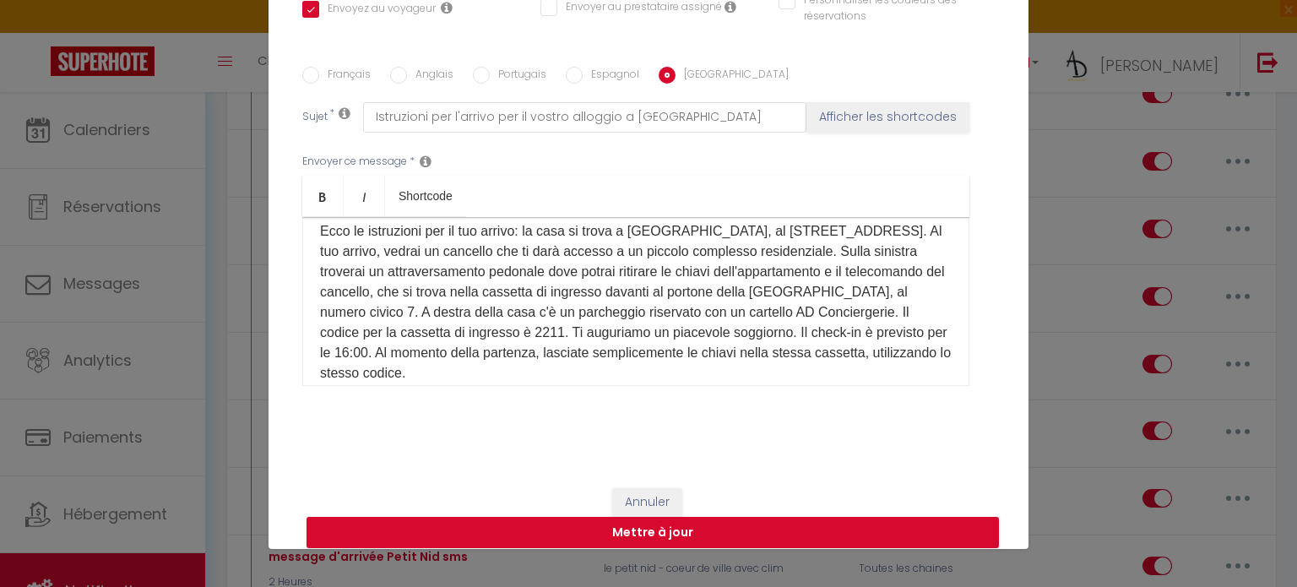
click at [511, 332] on p "Ecco le istruzioni per il tuo arrivo: la casa si trova a [GEOGRAPHIC_DATA], al …" at bounding box center [635, 302] width 631 height 162
click at [452, 526] on button "Mettre à jour" at bounding box center [652, 533] width 692 height 32
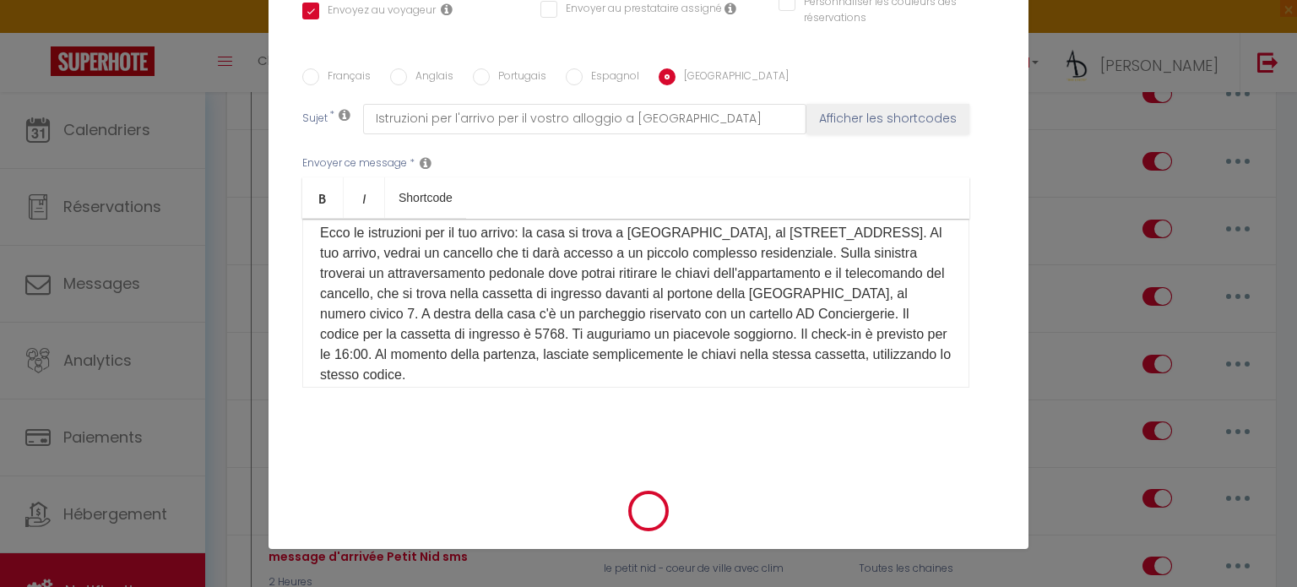
scroll to position [360, 0]
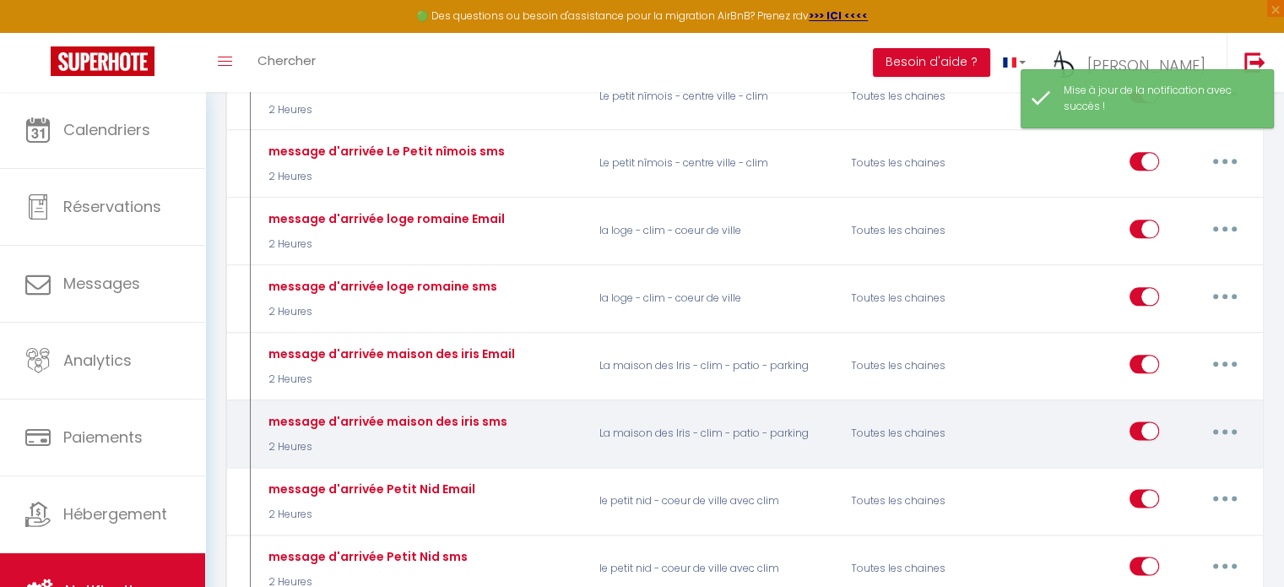
click at [1222, 429] on icon "button" at bounding box center [1224, 431] width 5 height 5
click at [1170, 455] on link "Editer" at bounding box center [1180, 469] width 125 height 29
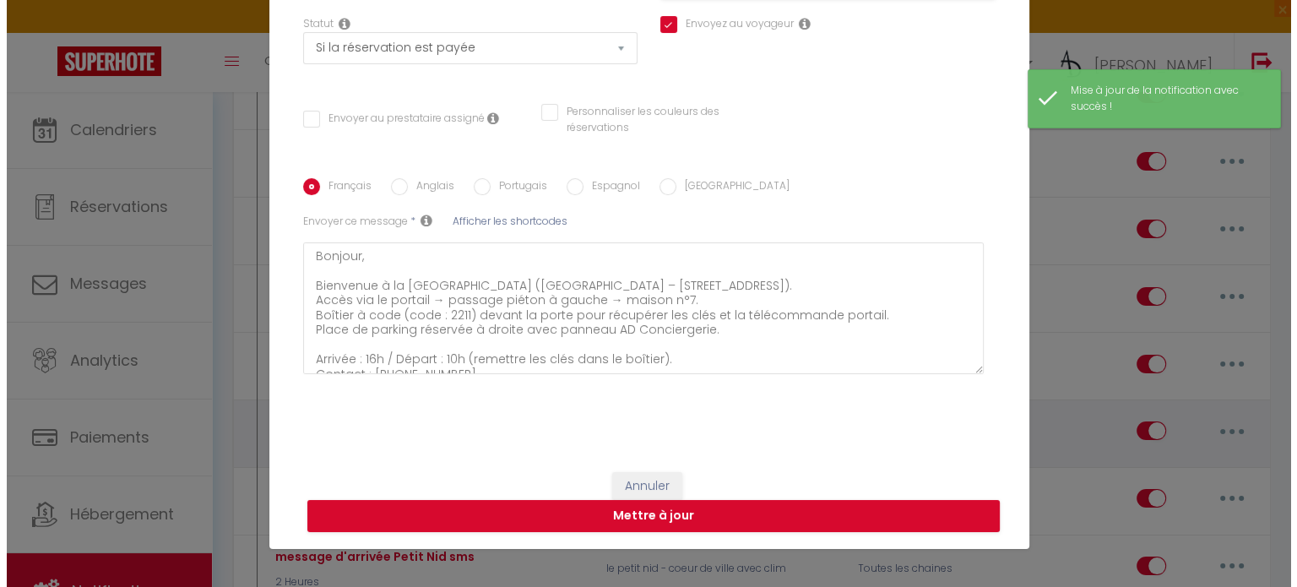
scroll to position [221, 0]
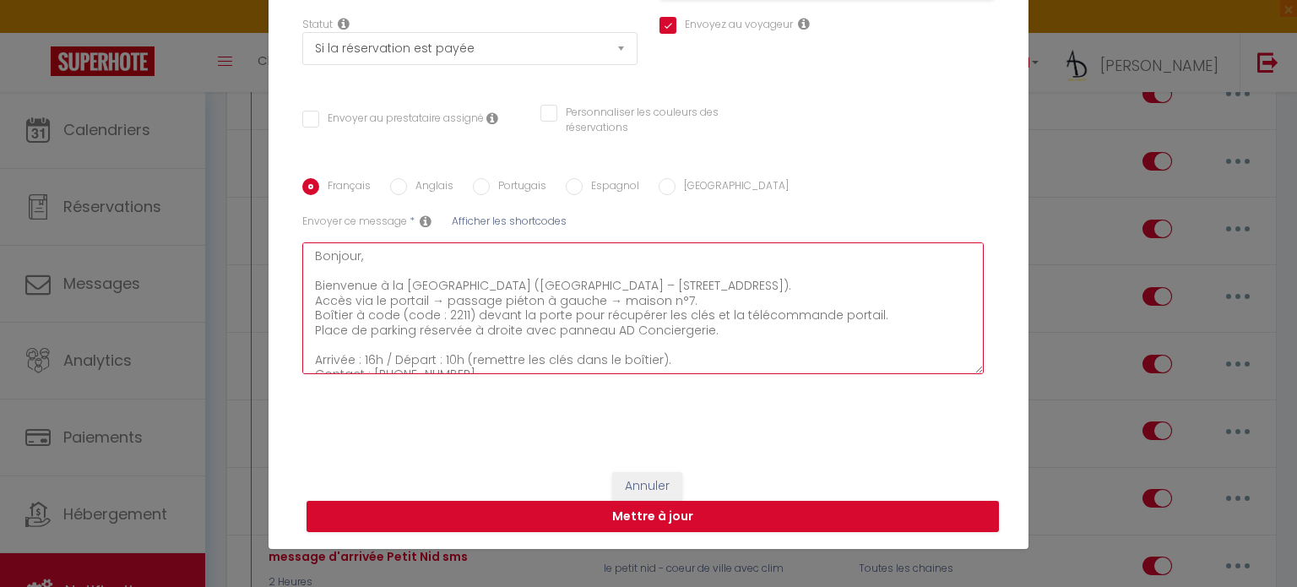
click at [456, 317] on textarea "Bonjour, Bienvenue à la [GEOGRAPHIC_DATA] ([GEOGRAPHIC_DATA] – [STREET_ADDRESS]…" at bounding box center [642, 308] width 681 height 132
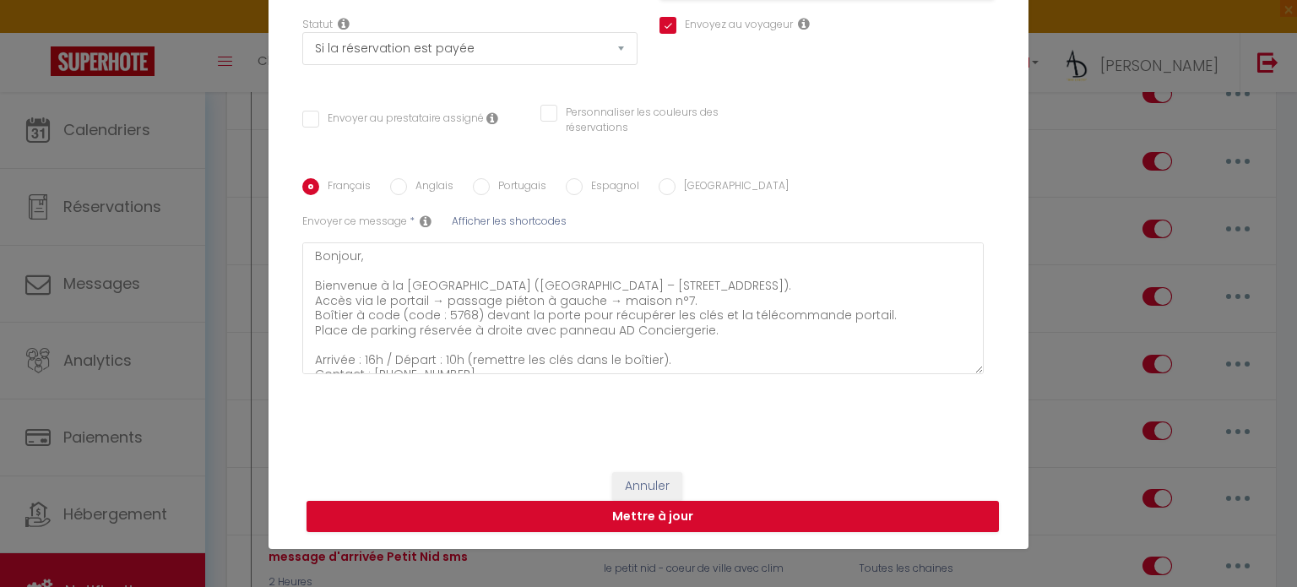
click at [399, 181] on input "Anglais" at bounding box center [398, 186] width 17 height 17
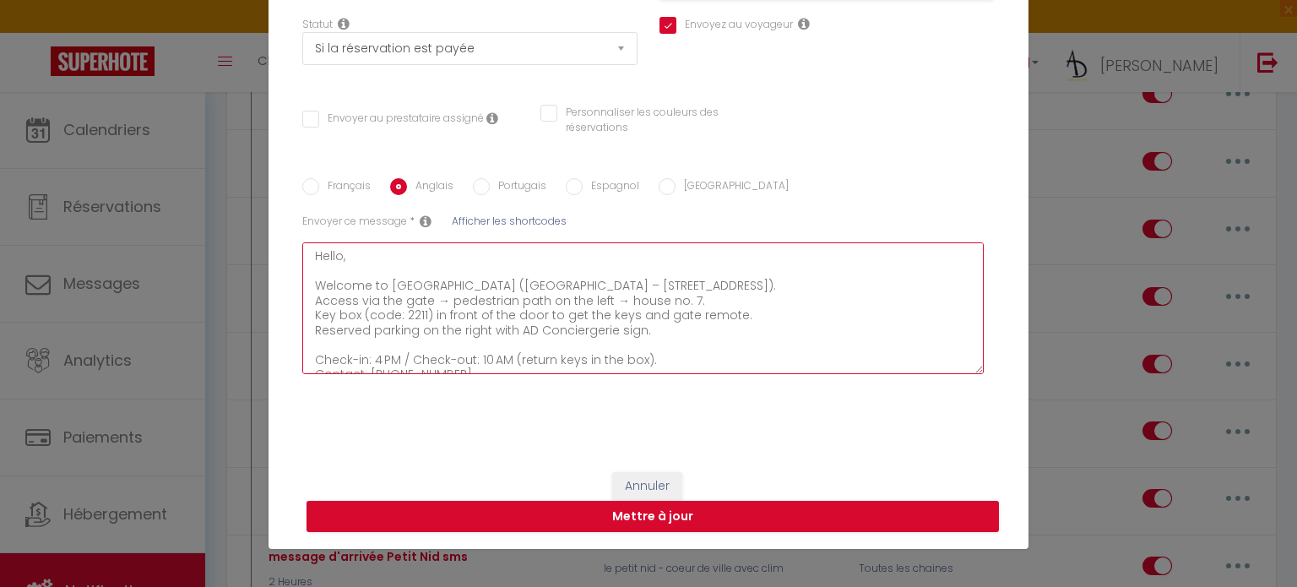
click at [415, 314] on textarea "Hello, Welcome to [GEOGRAPHIC_DATA] ([GEOGRAPHIC_DATA] – [STREET_ADDRESS]). Acc…" at bounding box center [642, 308] width 681 height 132
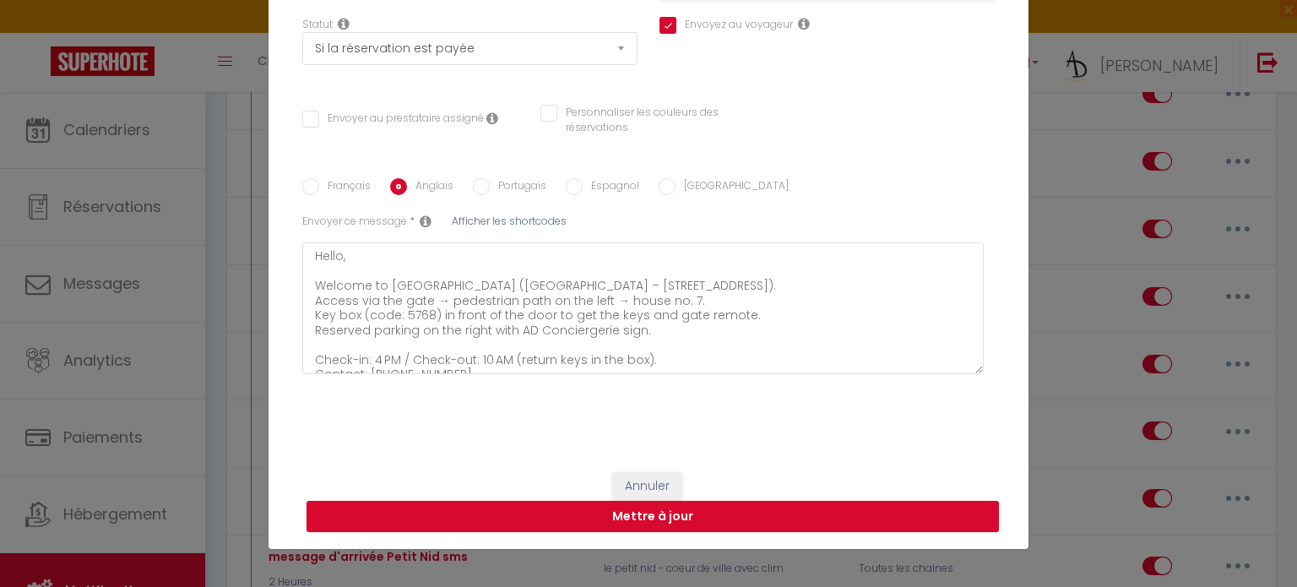
click at [500, 179] on label "Portugais" at bounding box center [518, 187] width 57 height 19
click at [490, 179] on input "Portugais" at bounding box center [481, 186] width 17 height 17
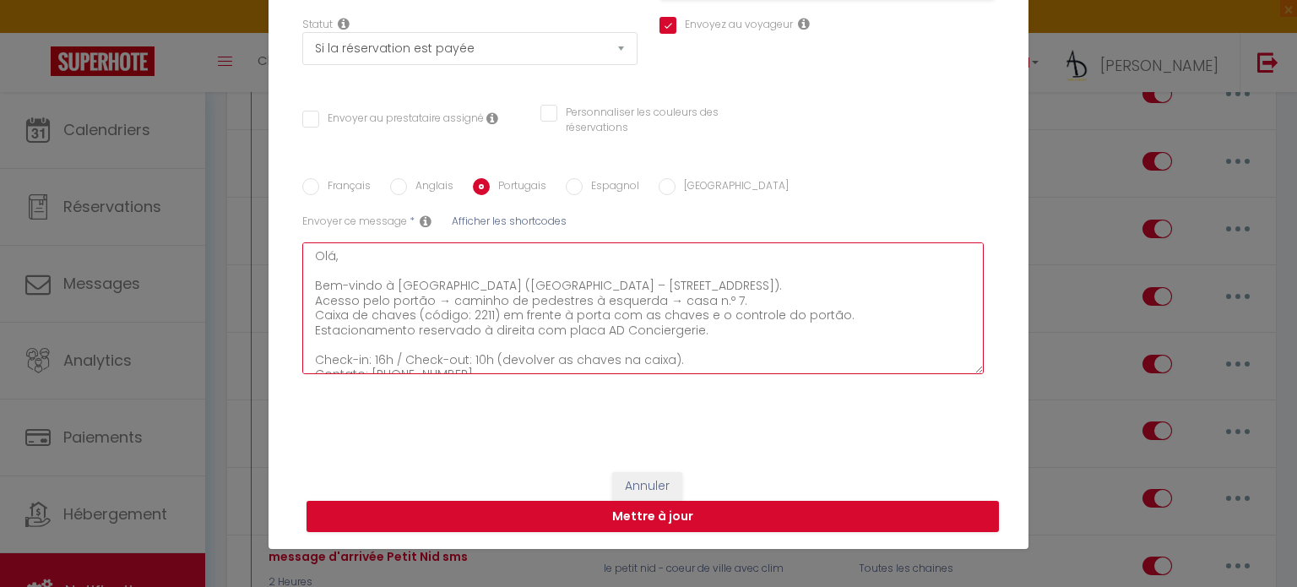
click at [479, 315] on textarea "Olá, Bem-vindo à [GEOGRAPHIC_DATA] ([GEOGRAPHIC_DATA] – [STREET_ADDRESS]). Aces…" at bounding box center [642, 308] width 681 height 132
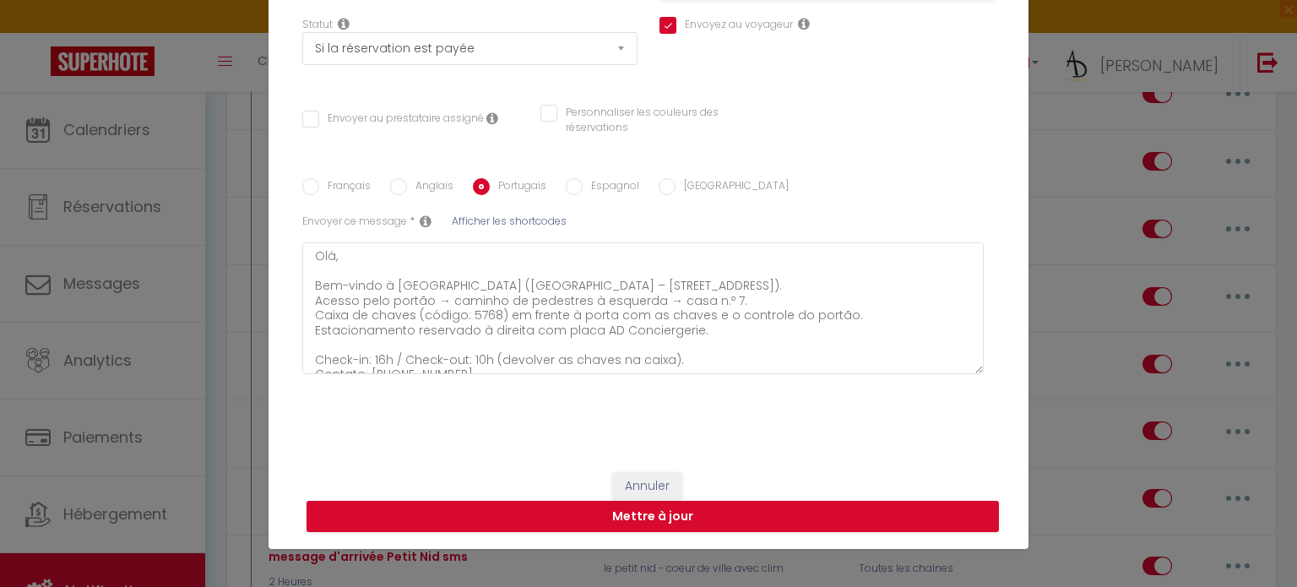
click at [621, 184] on label "Espagnol" at bounding box center [610, 187] width 57 height 19
click at [582, 184] on input "Espagnol" at bounding box center [574, 186] width 17 height 17
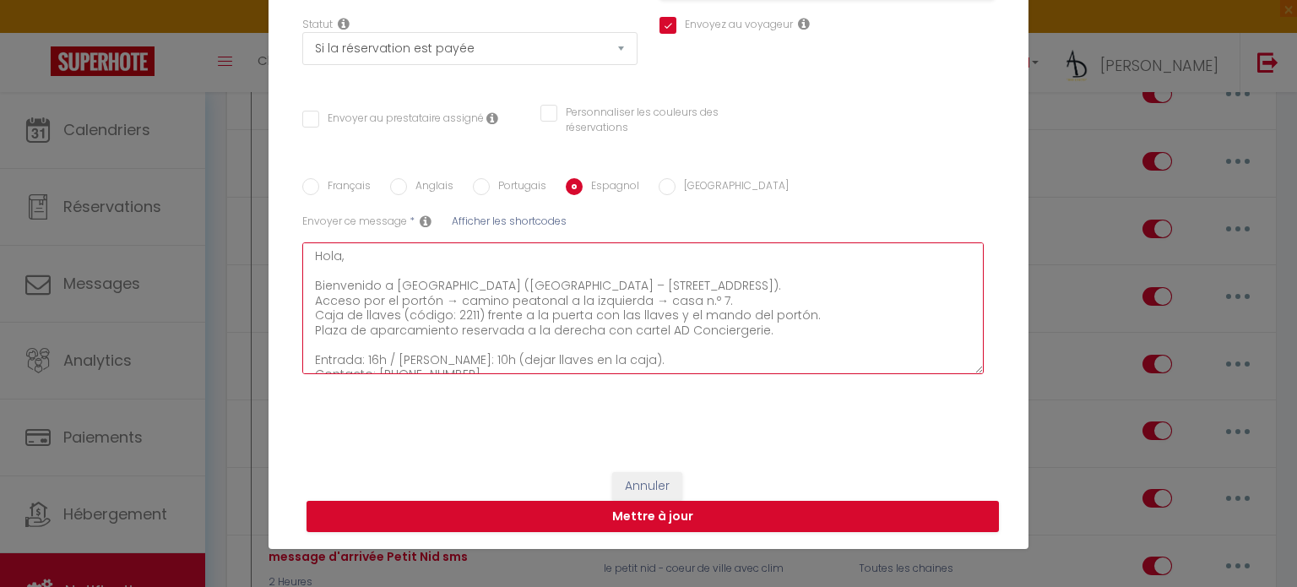
click at [468, 313] on textarea "Hola, Bienvenido a [GEOGRAPHIC_DATA] ([GEOGRAPHIC_DATA] – [STREET_ADDRESS]). Ac…" at bounding box center [642, 308] width 681 height 132
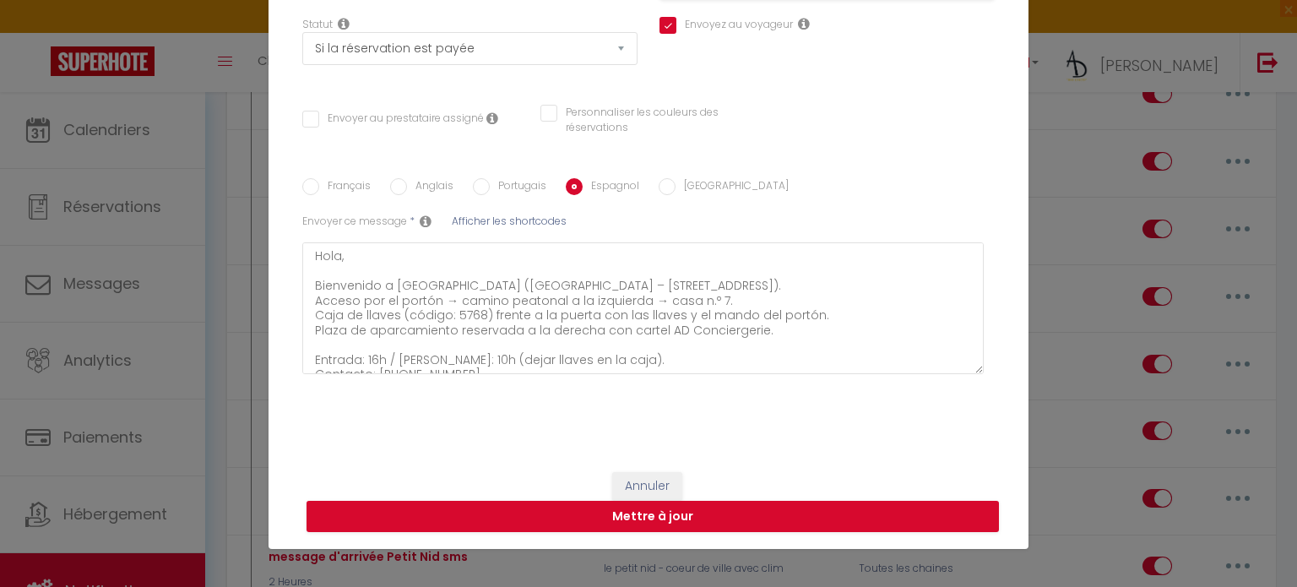
click at [675, 179] on label "[GEOGRAPHIC_DATA]" at bounding box center [731, 187] width 113 height 19
click at [672, 179] on input "[GEOGRAPHIC_DATA]" at bounding box center [666, 186] width 17 height 17
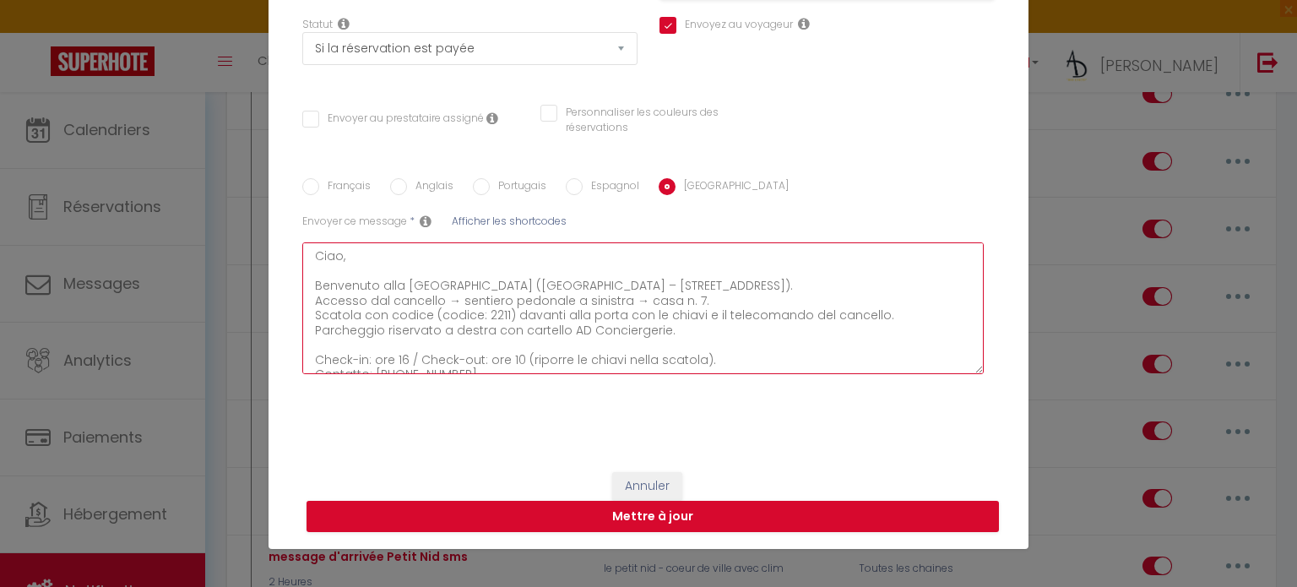
click at [494, 317] on textarea "Ciao, Benvenuto alla [GEOGRAPHIC_DATA] ([GEOGRAPHIC_DATA] – [STREET_ADDRESS]). …" at bounding box center [642, 308] width 681 height 132
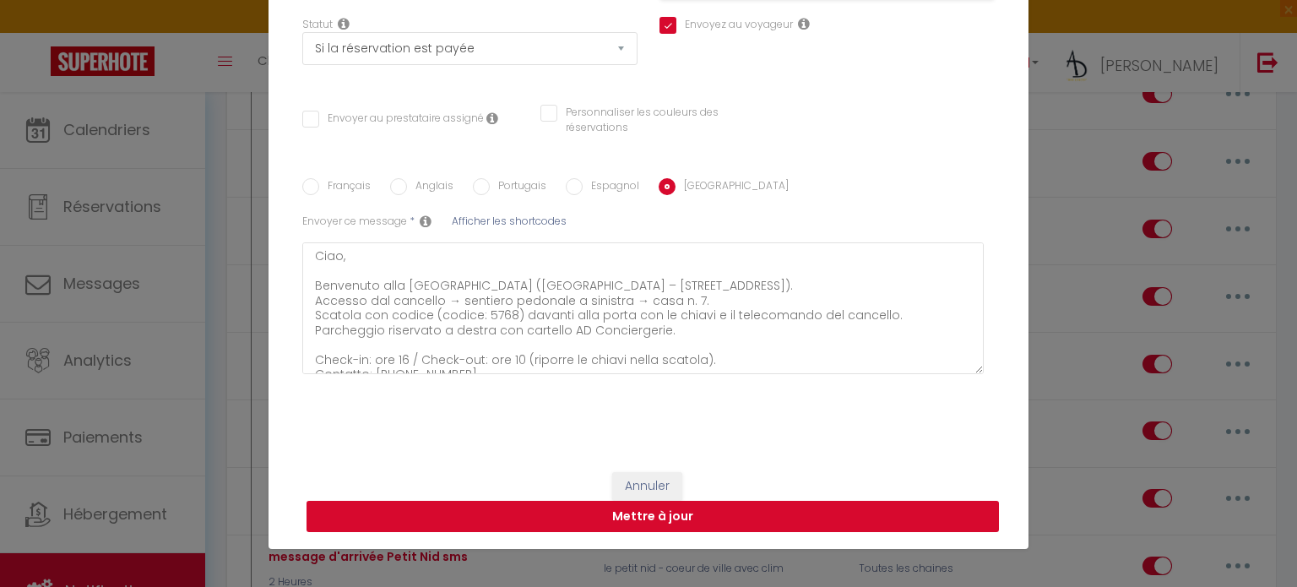
click at [475, 506] on button "Mettre à jour" at bounding box center [652, 517] width 692 height 32
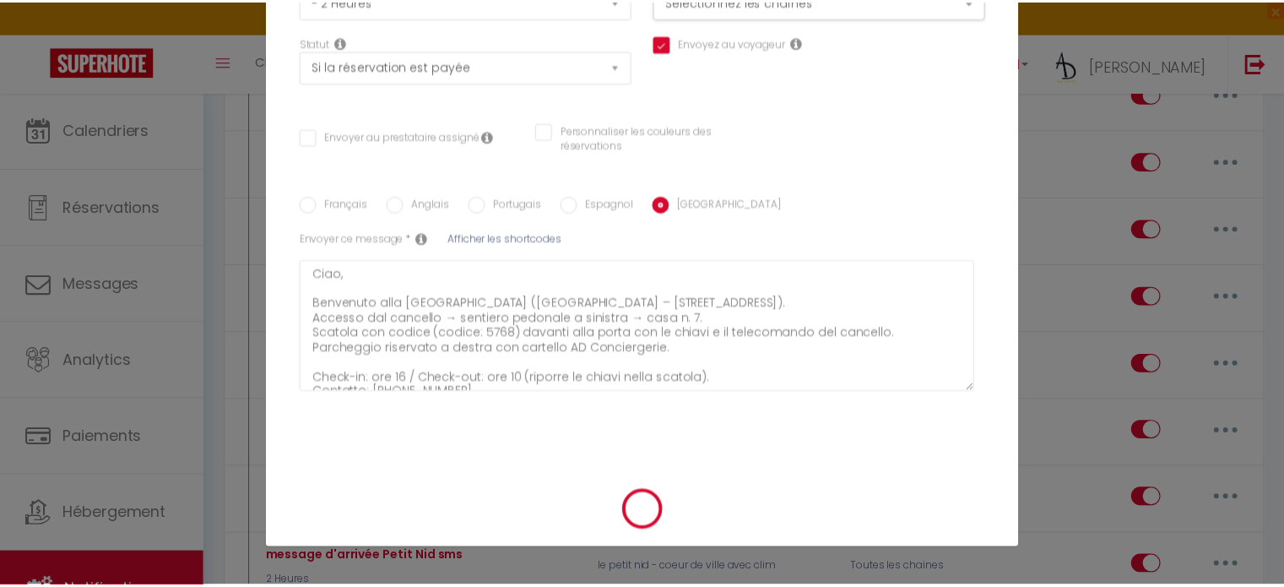
scroll to position [203, 0]
